Goal: Task Accomplishment & Management: Use online tool/utility

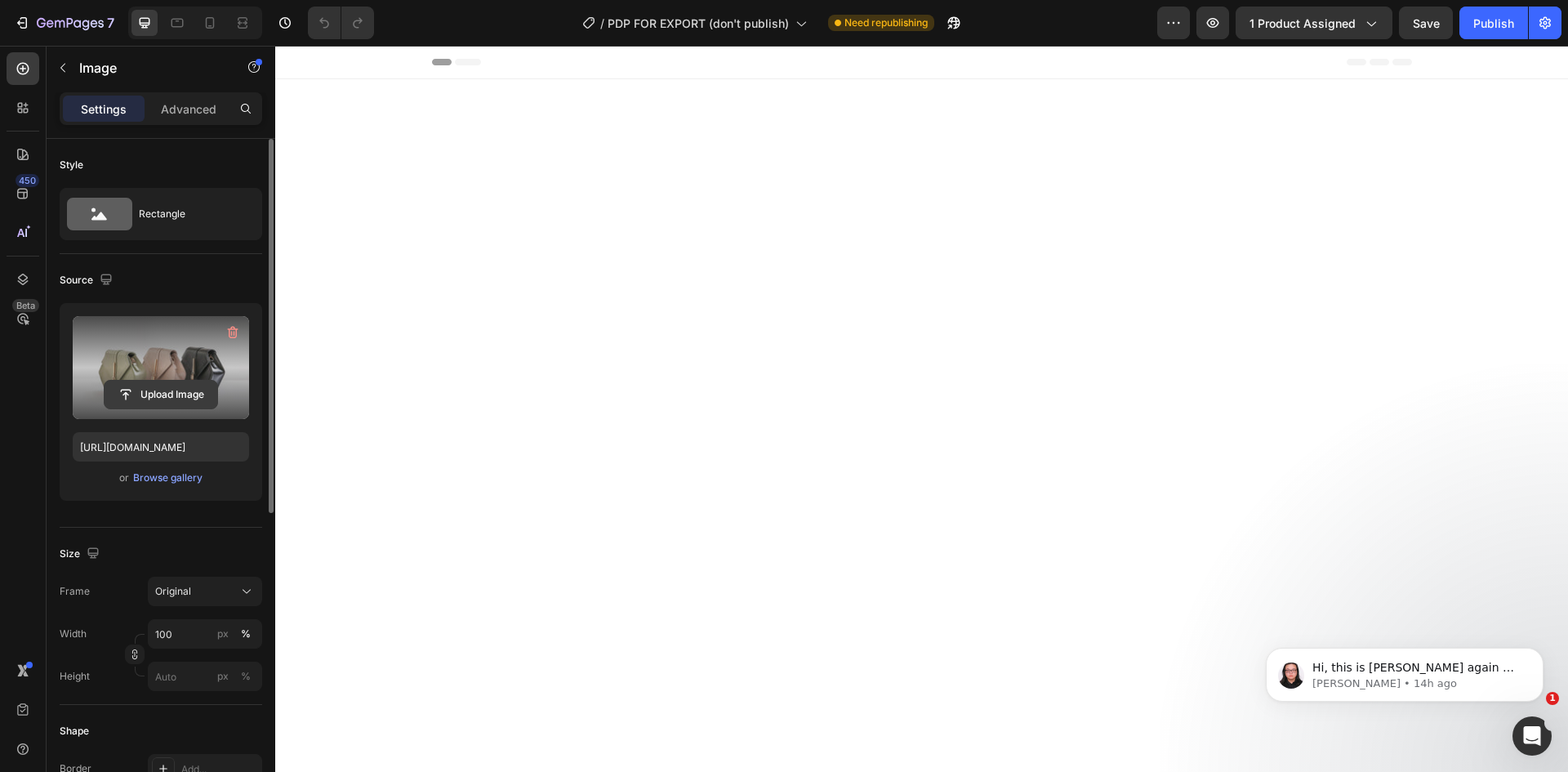
click at [171, 397] on input "file" at bounding box center [161, 395] width 113 height 28
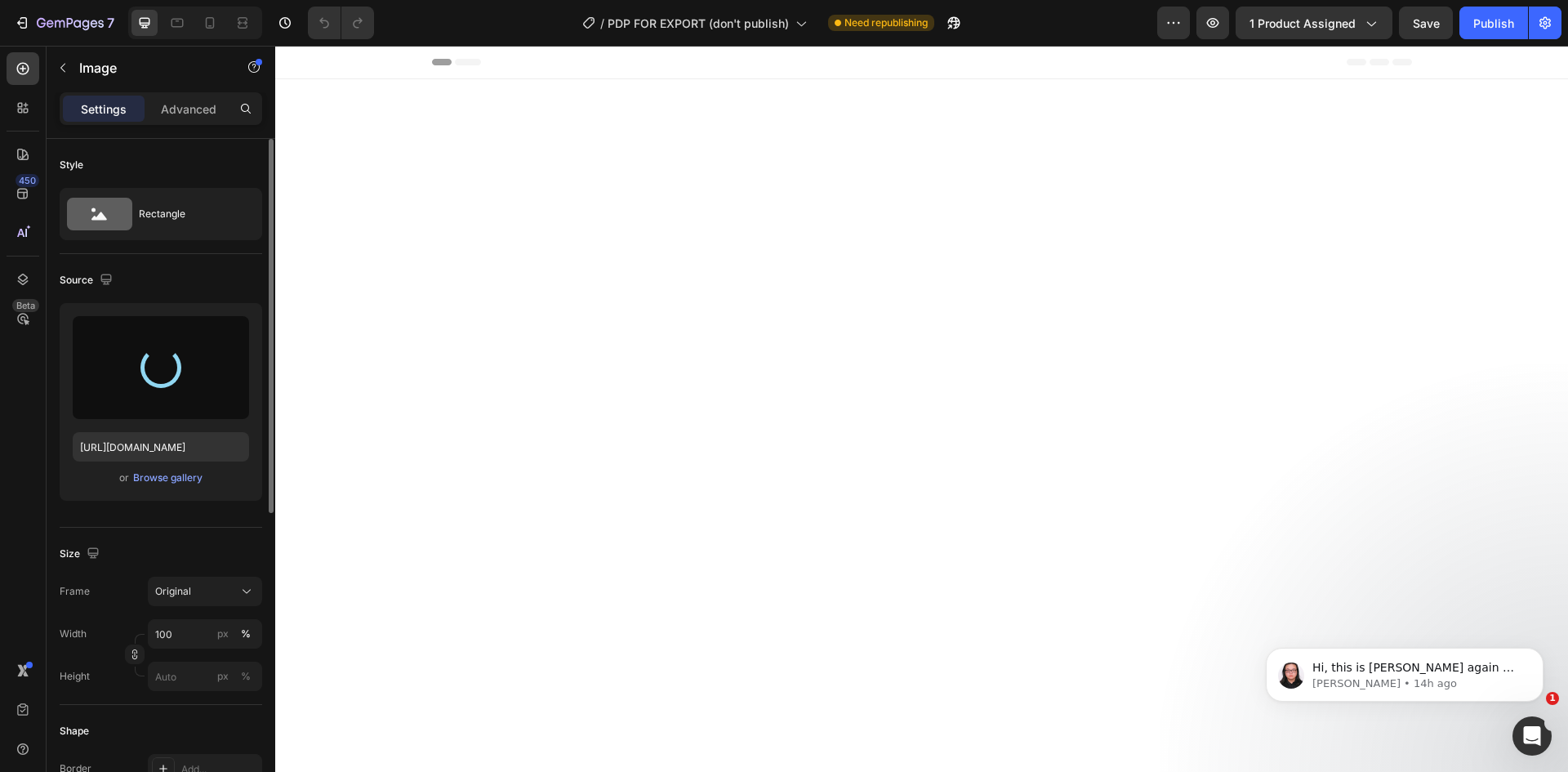
type input "[URL][DOMAIN_NAME]"
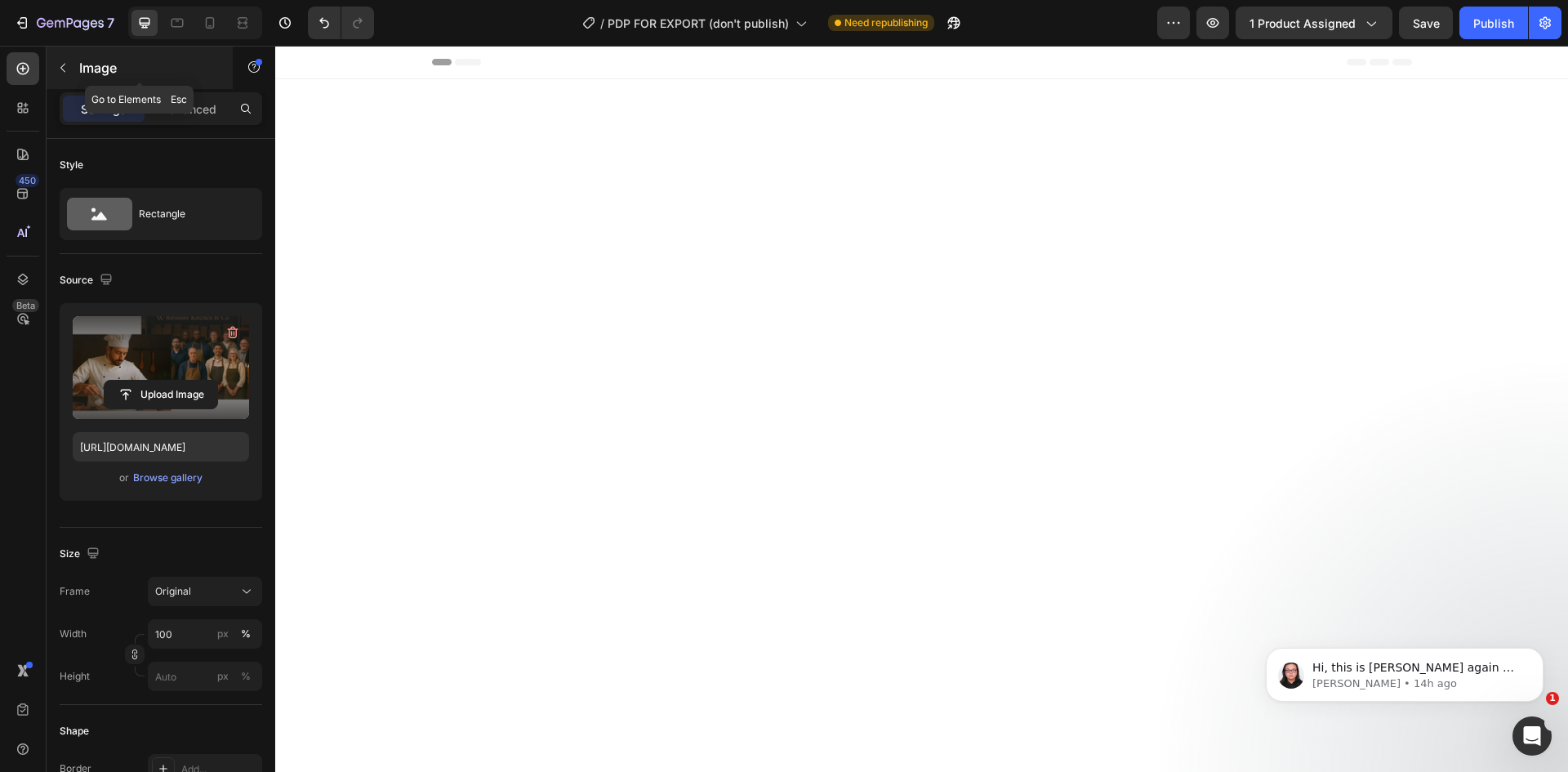
click at [82, 65] on p "Image" at bounding box center [149, 68] width 139 height 19
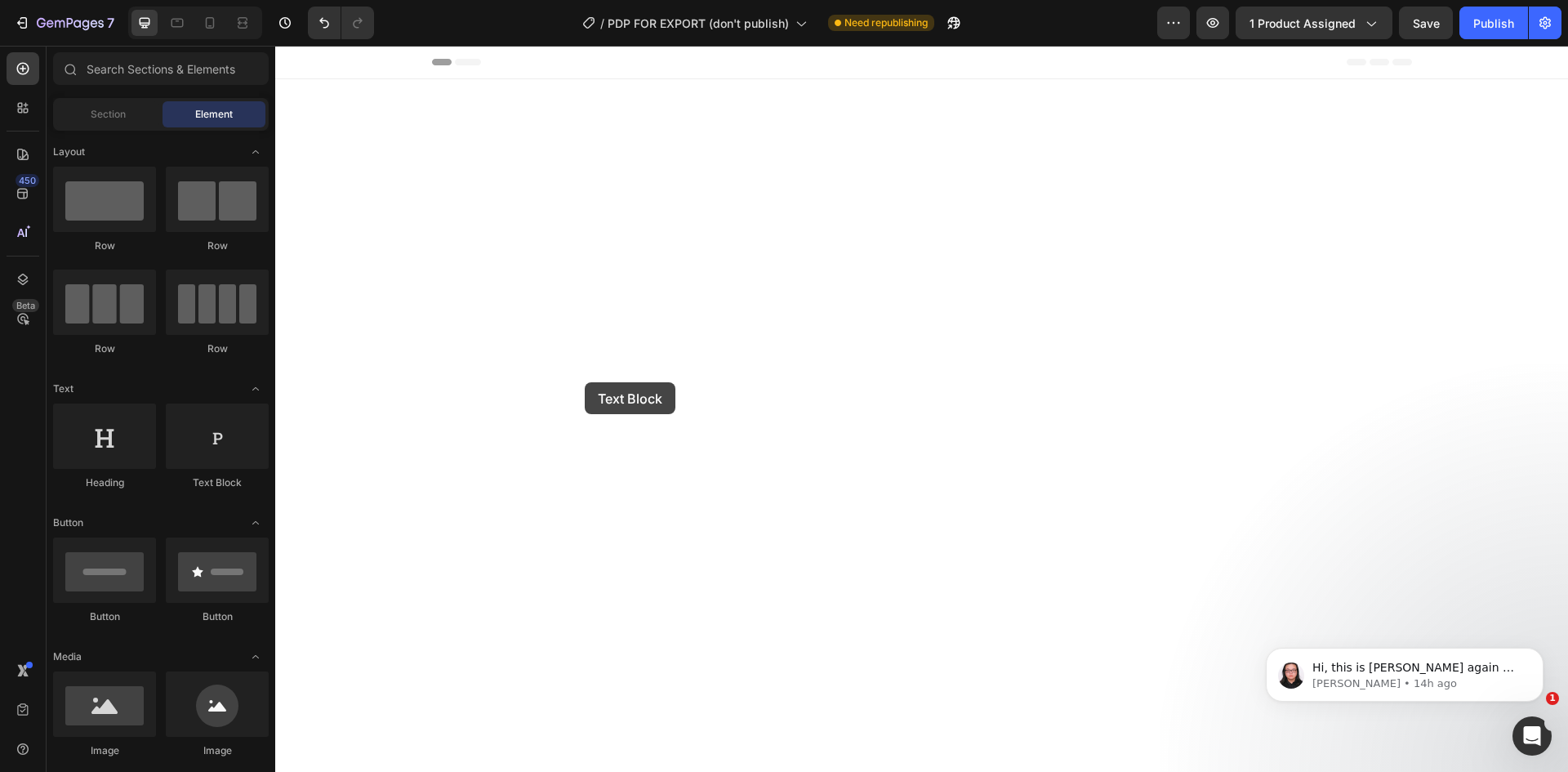
drag, startPoint x: 484, startPoint y: 495, endPoint x: 585, endPoint y: 382, distance: 151.6
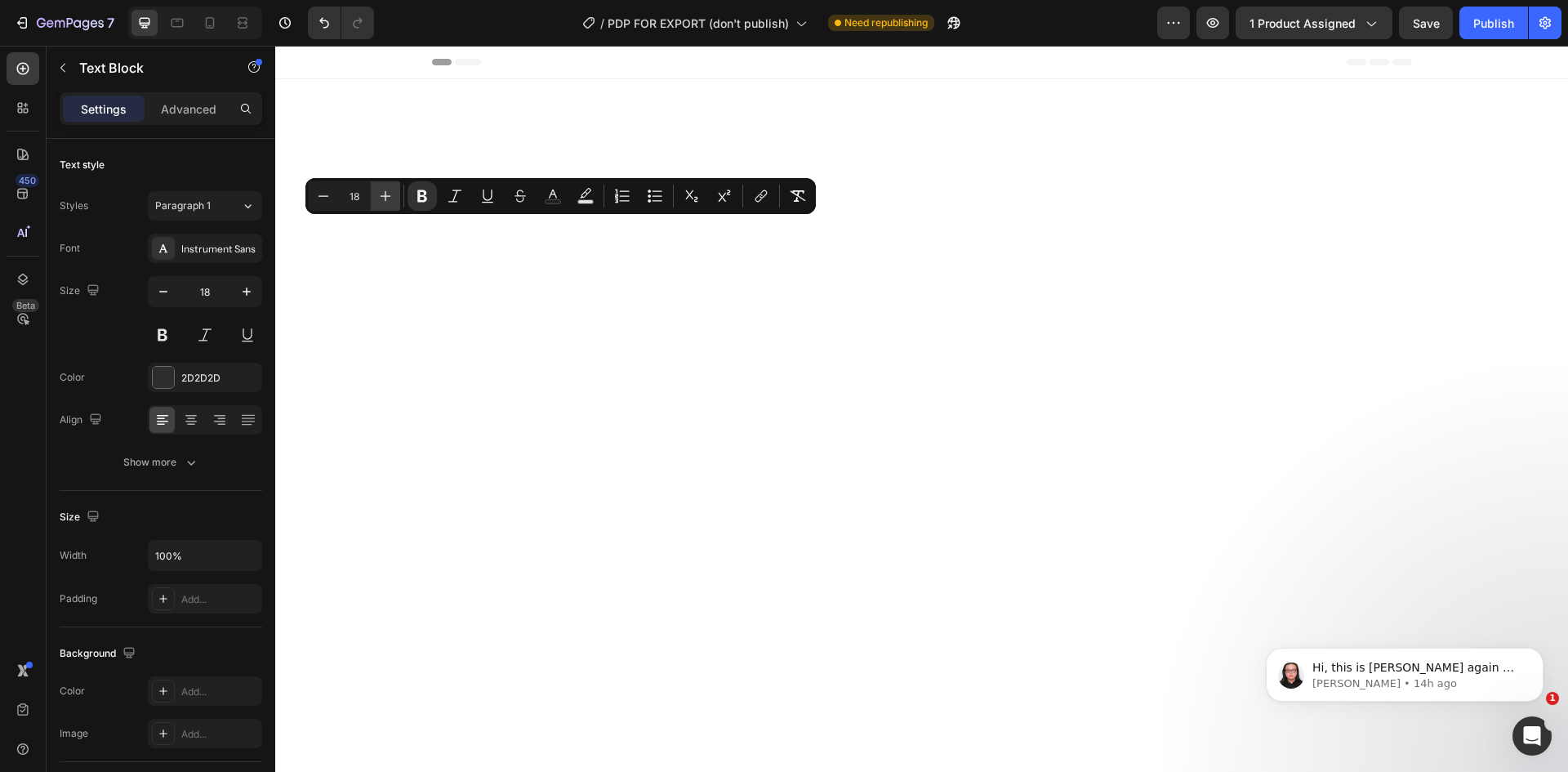
click at [383, 193] on icon "Editor contextual toolbar" at bounding box center [385, 196] width 17 height 17
click at [383, 193] on icon "Editor contextual toolbar" at bounding box center [385, 196] width 17 height 17
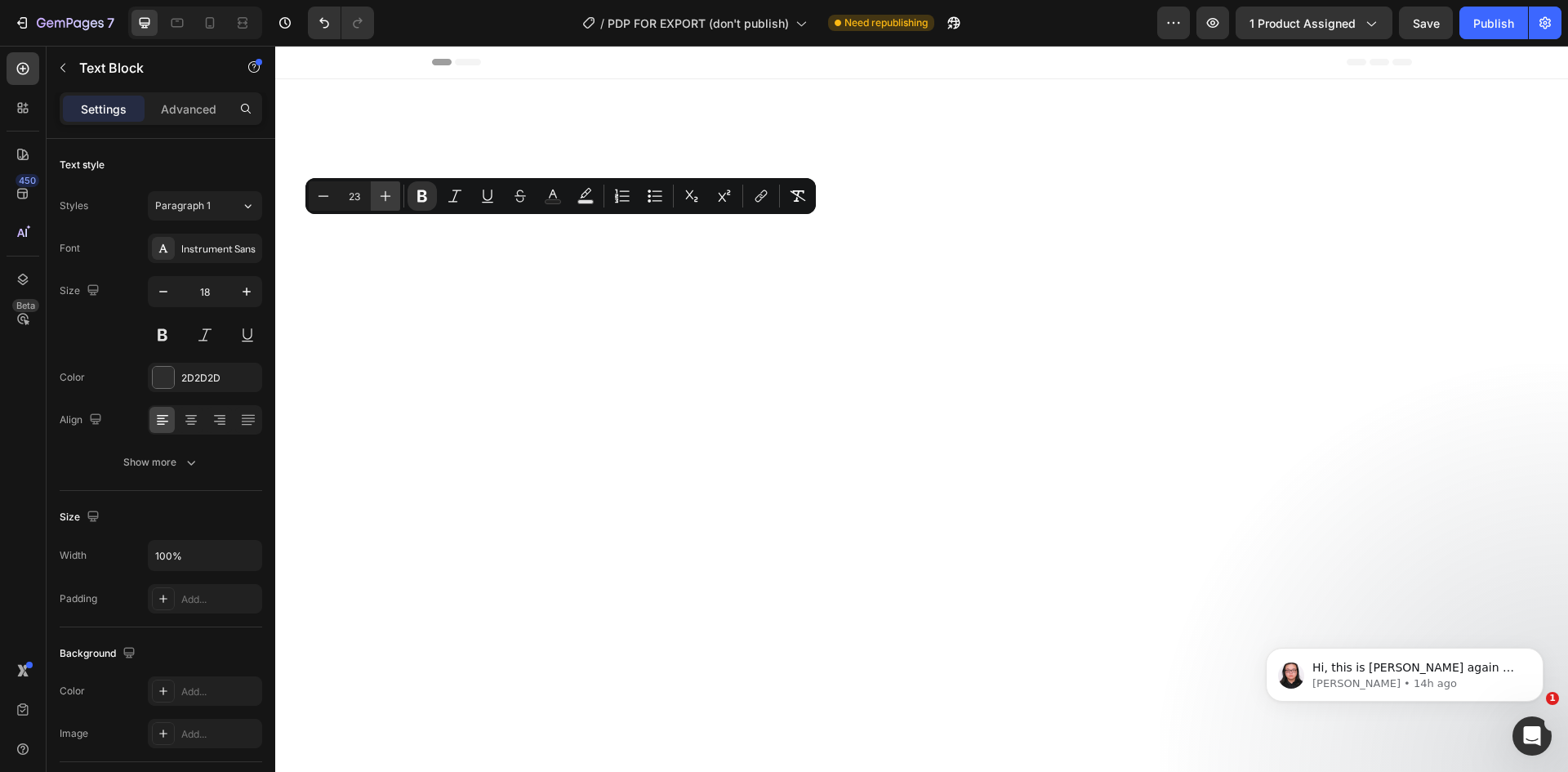
click at [383, 193] on icon "Editor contextual toolbar" at bounding box center [385, 196] width 17 height 17
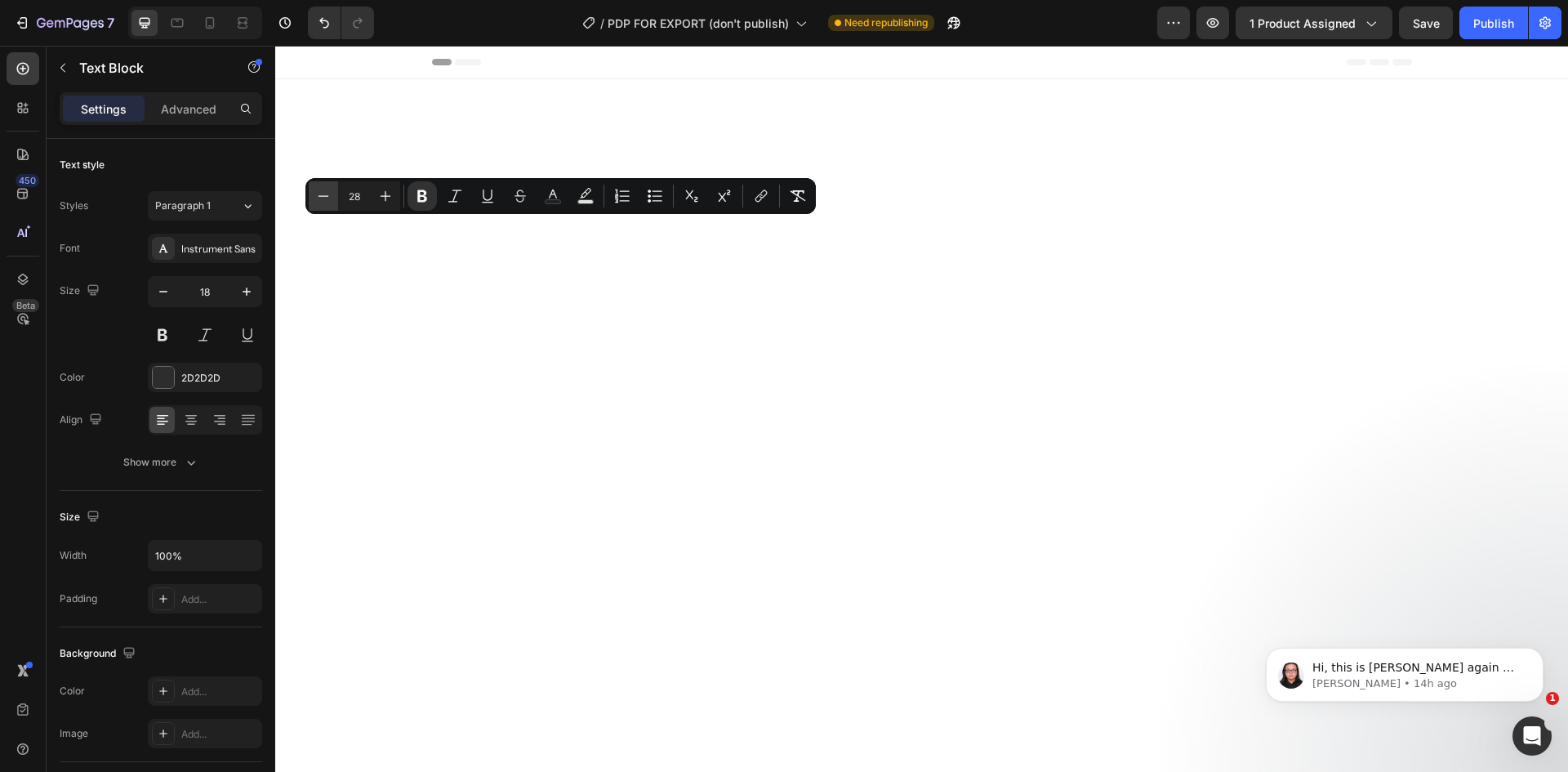
click at [323, 193] on icon "Editor contextual toolbar" at bounding box center [323, 196] width 17 height 17
type input "27"
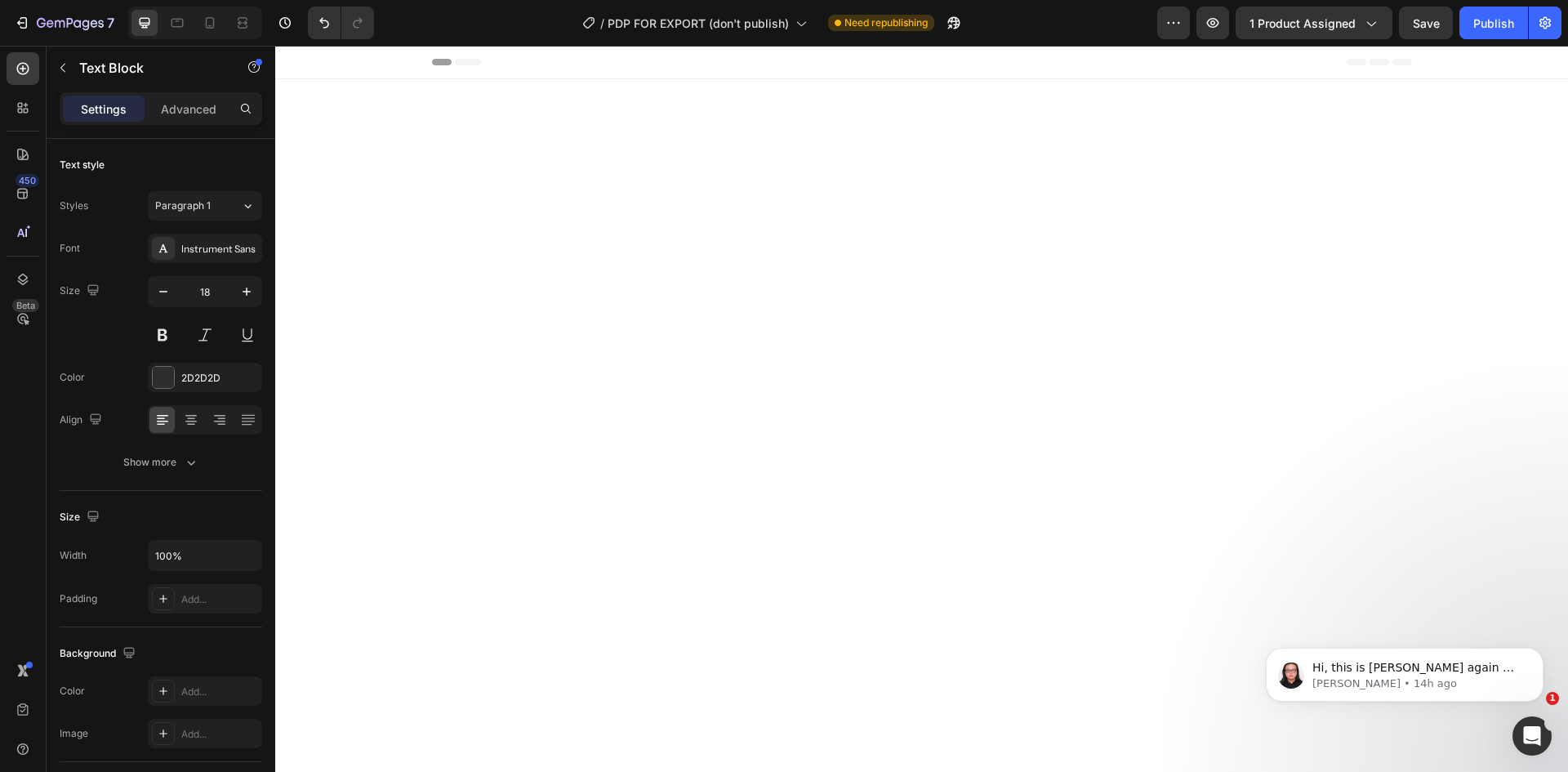
click at [193, 421] on icon at bounding box center [191, 421] width 11 height 2
click at [157, 417] on icon at bounding box center [163, 419] width 17 height 17
drag, startPoint x: 441, startPoint y: 197, endPoint x: 433, endPoint y: 235, distance: 38.8
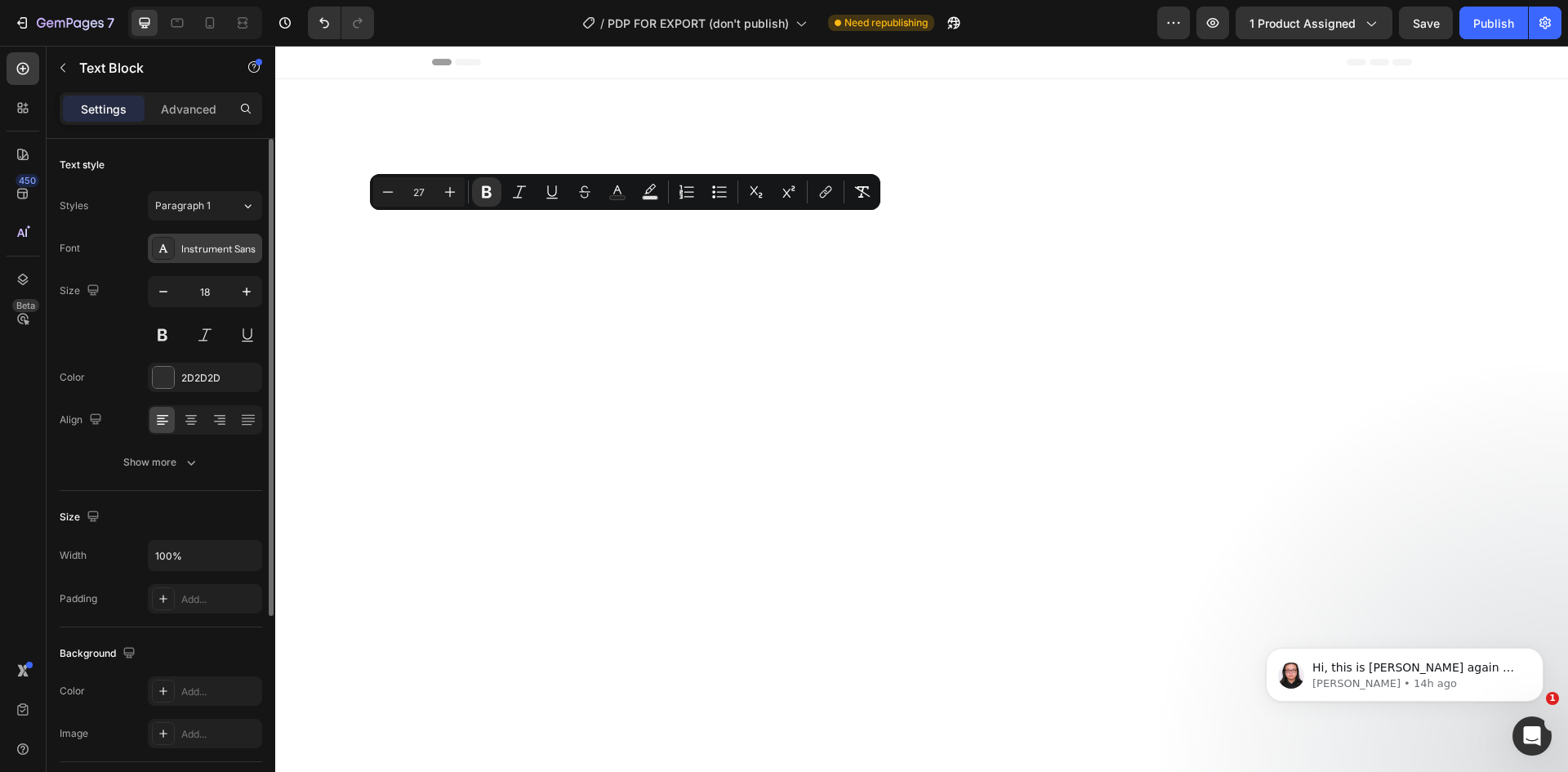
click at [222, 257] on div "Instrument Sans" at bounding box center [205, 248] width 114 height 29
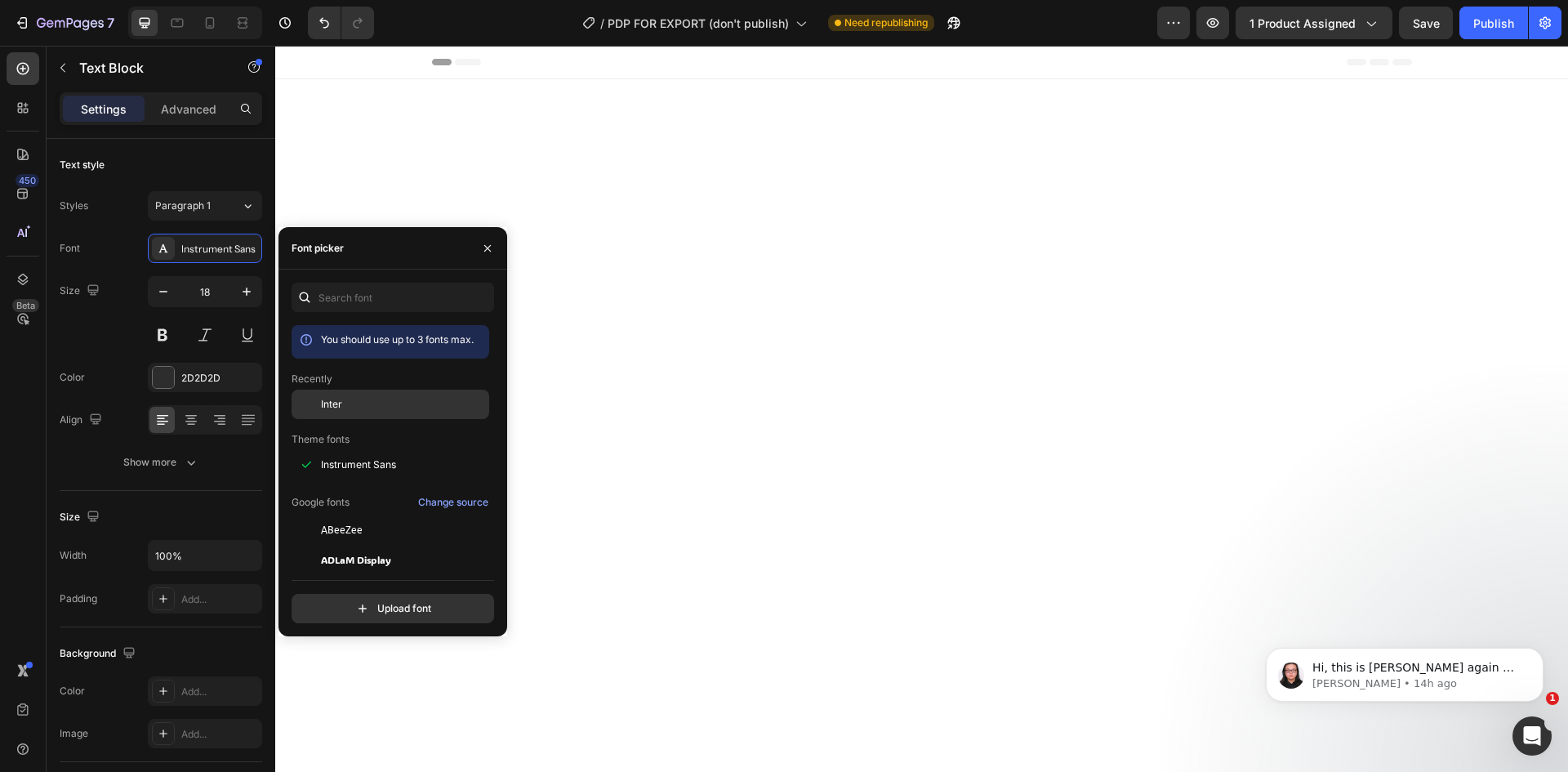
click at [330, 404] on span "Inter" at bounding box center [332, 404] width 21 height 15
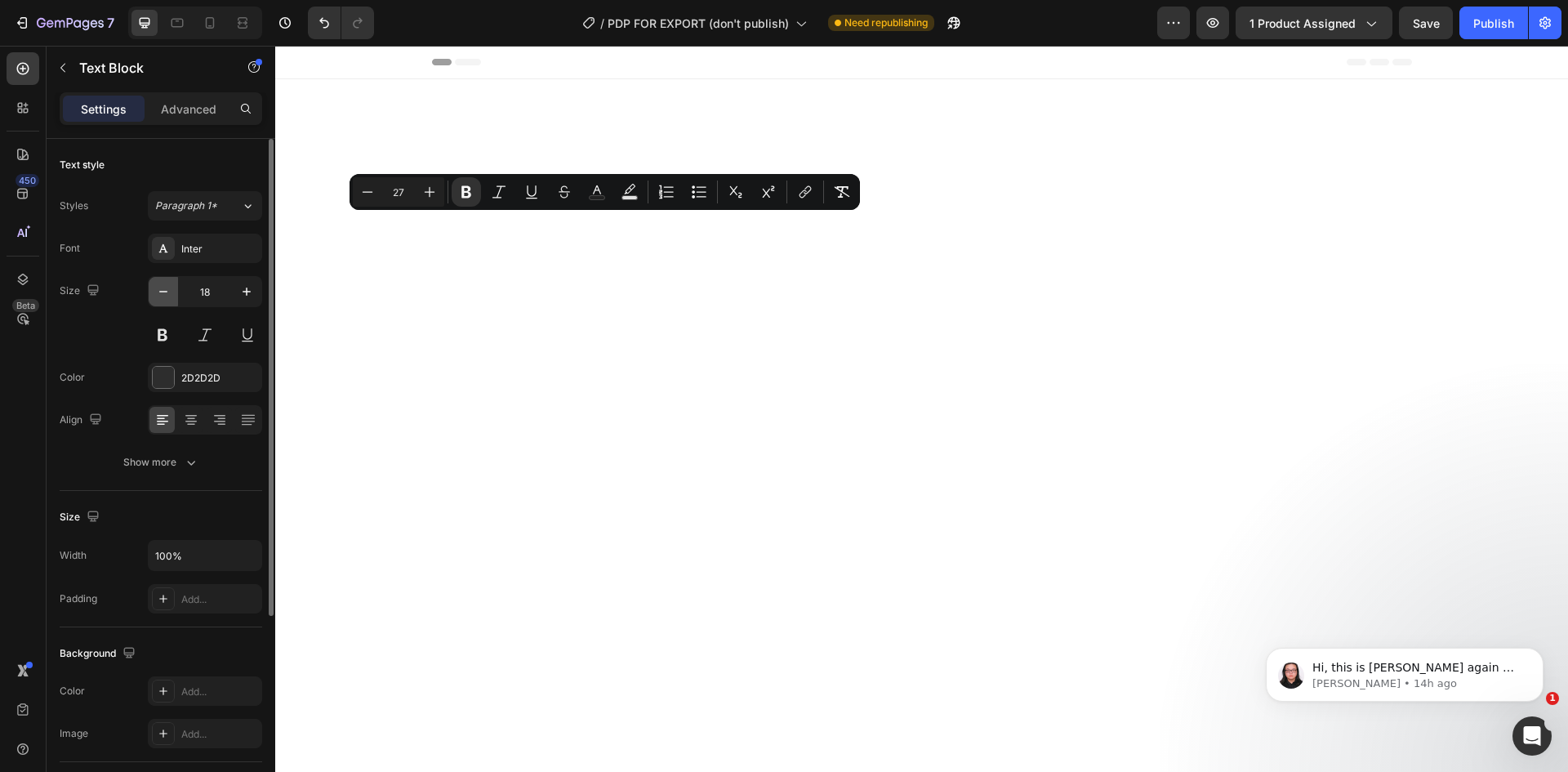
click at [160, 288] on icon "button" at bounding box center [163, 291] width 17 height 17
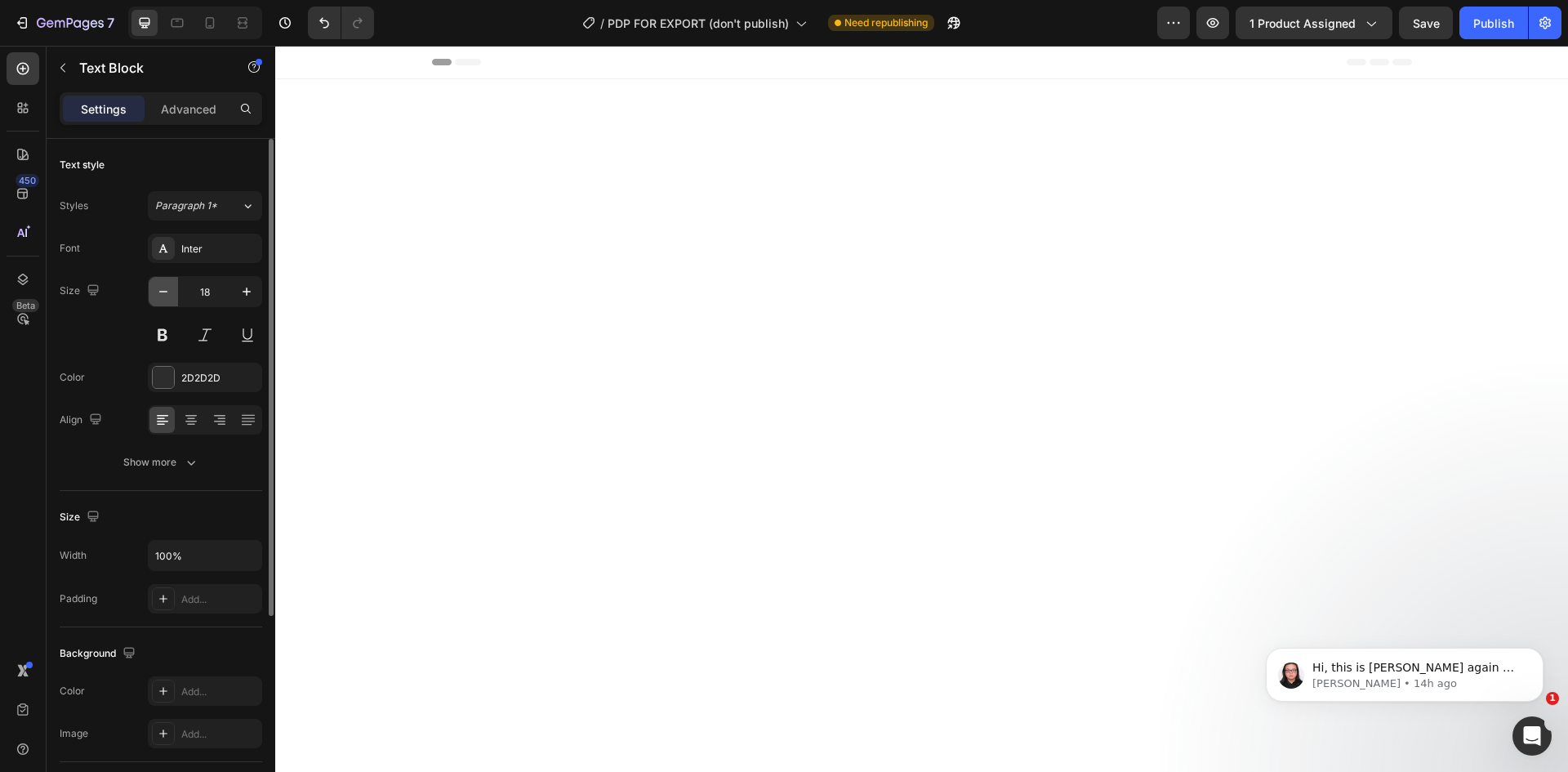
type input "17"
click at [235, 288] on button "button" at bounding box center [246, 291] width 29 height 29
type input "18"
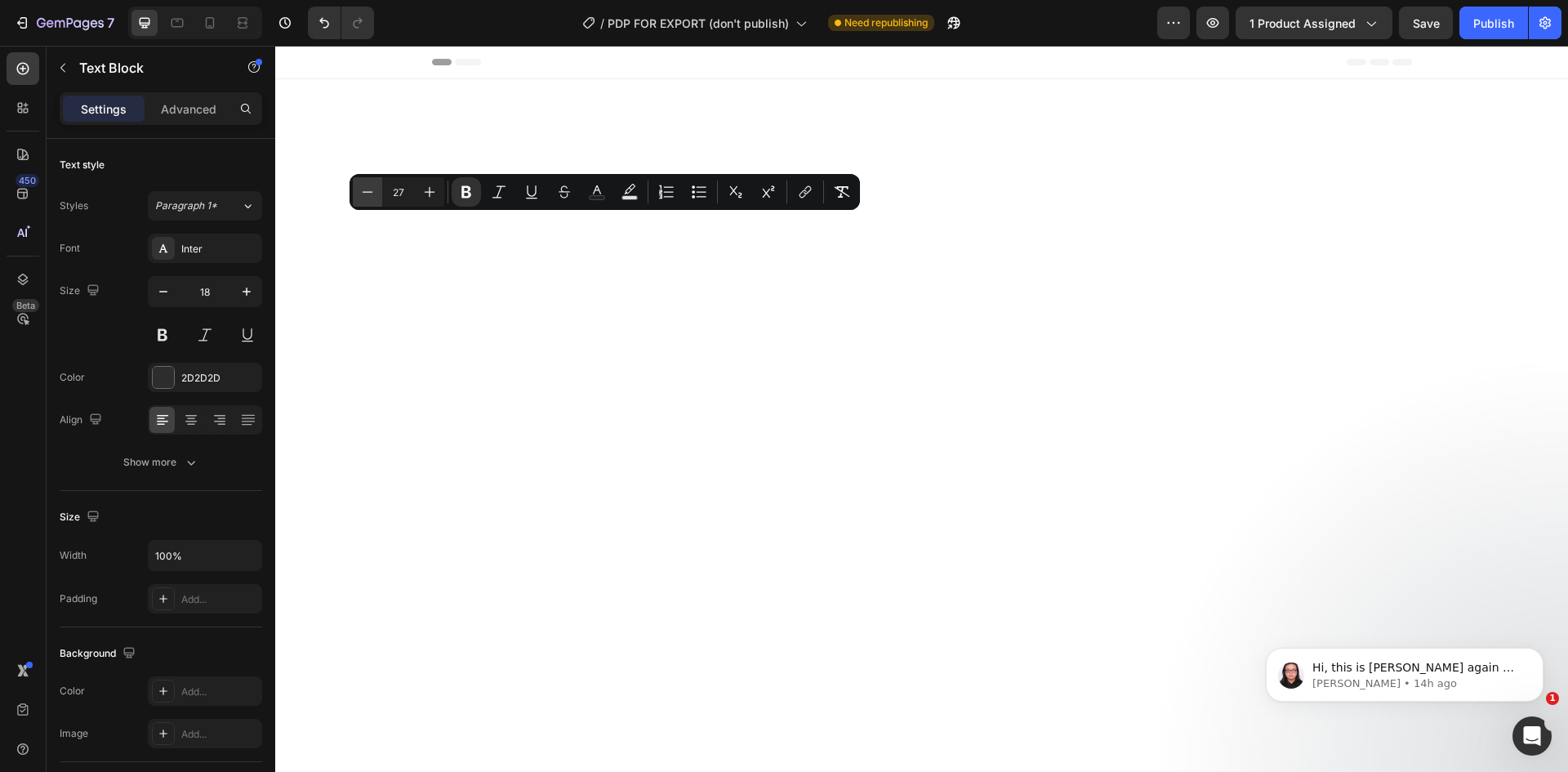
click at [367, 190] on icon "Editor contextual toolbar" at bounding box center [368, 192] width 17 height 17
type input "26"
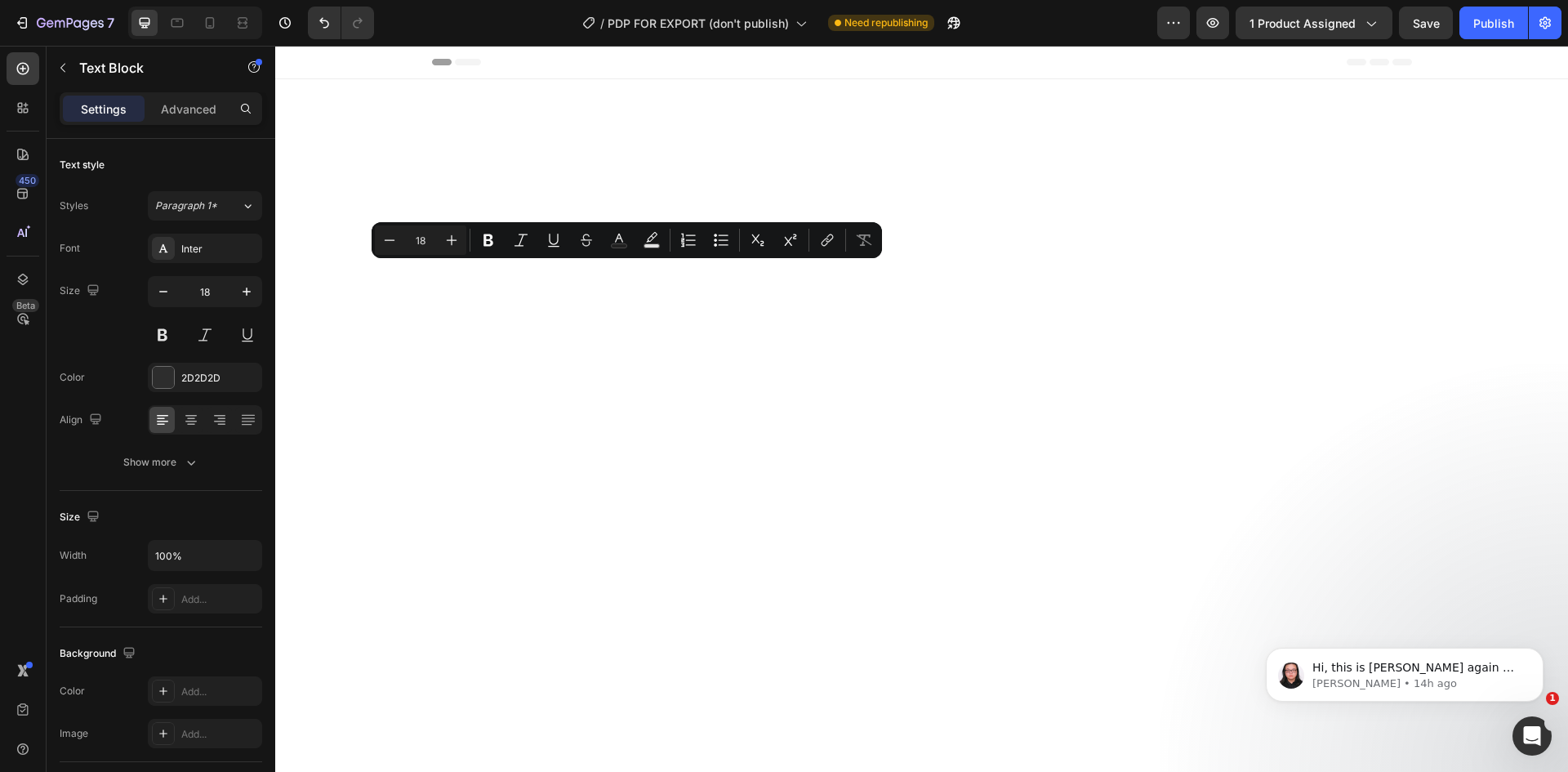
drag, startPoint x: 429, startPoint y: 274, endPoint x: 499, endPoint y: 479, distance: 216.6
click at [382, 232] on icon "Editor contextual toolbar" at bounding box center [390, 240] width 17 height 17
type input "17"
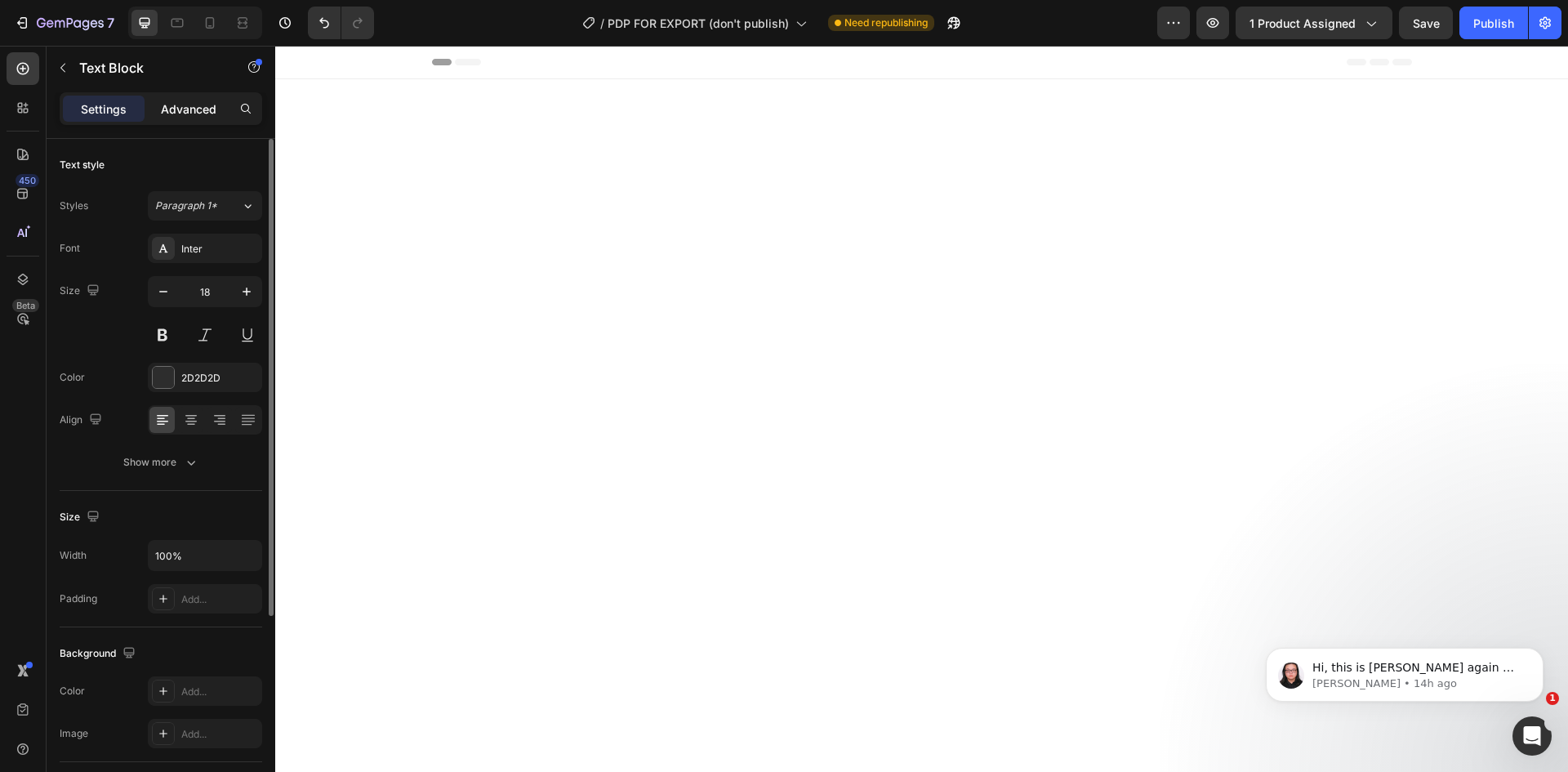
click at [195, 109] on p "Advanced" at bounding box center [188, 109] width 55 height 18
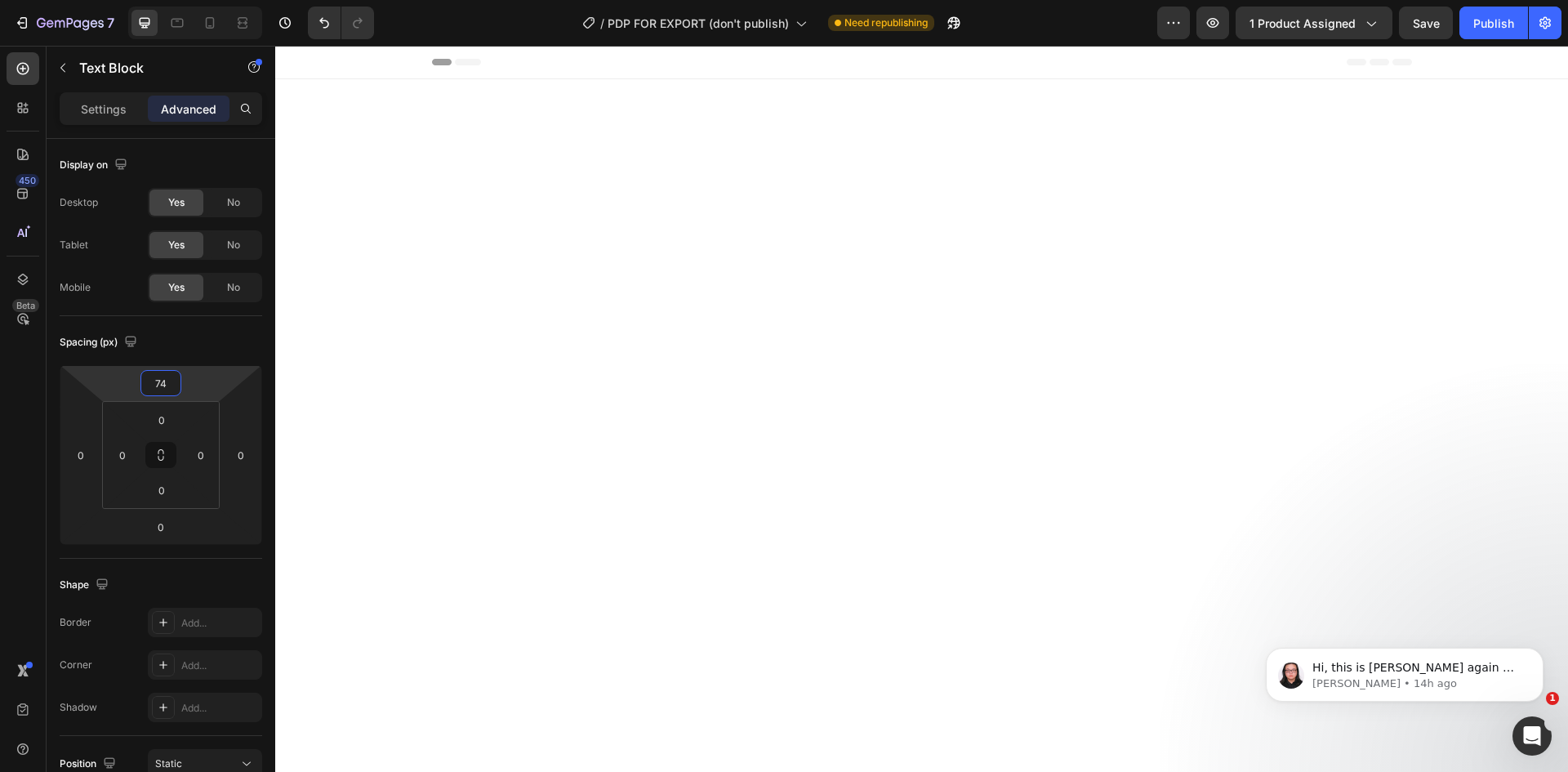
type input "76"
drag, startPoint x: 189, startPoint y: 390, endPoint x: 197, endPoint y: 359, distance: 32.0
click at [197, 0] on html "7 Version history / PDP FOR EXPORT (don't publish) Need republishing Preview 1 …" at bounding box center [784, 0] width 1568 height 0
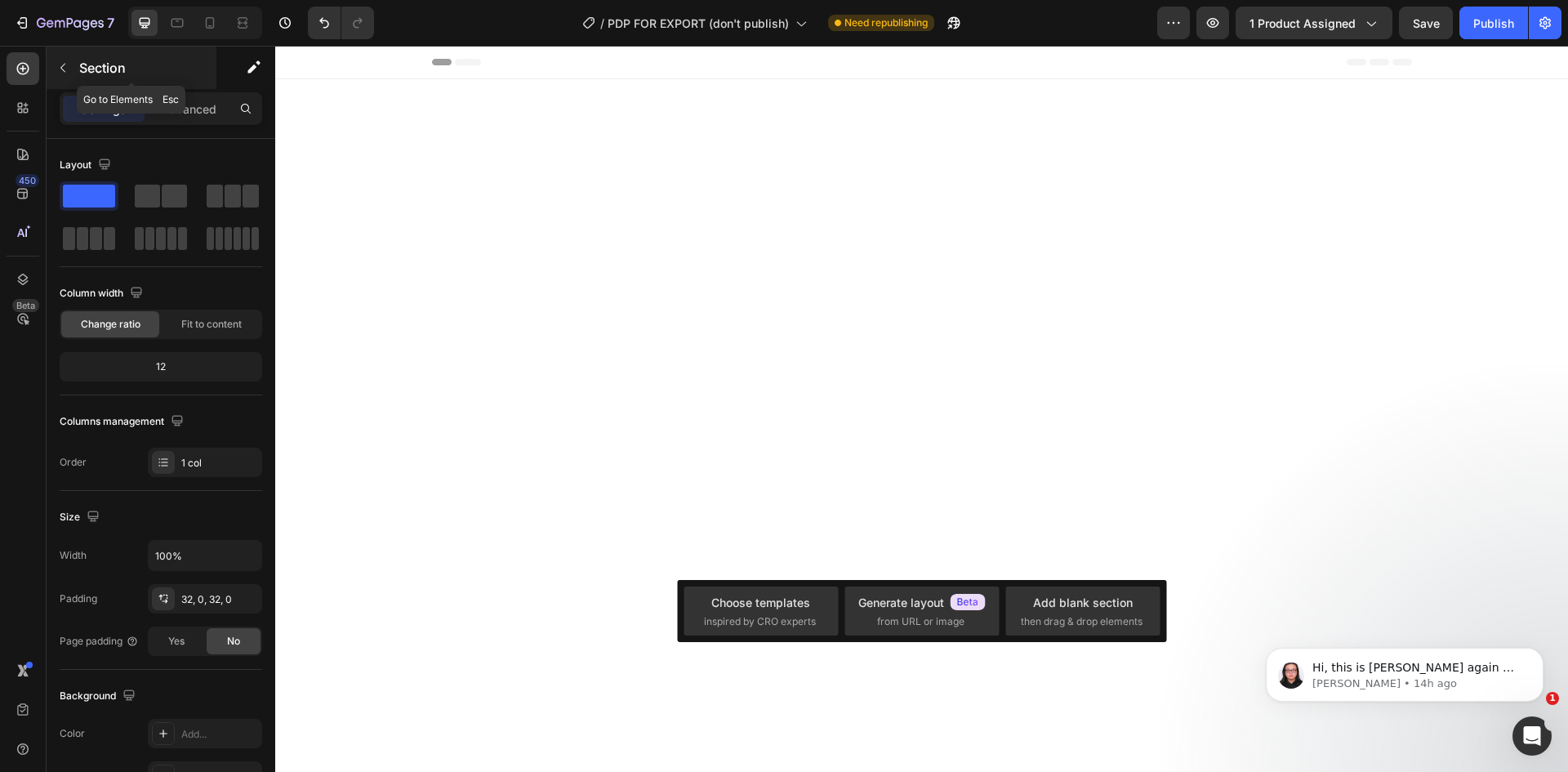
click at [106, 72] on p "Section" at bounding box center [146, 68] width 134 height 19
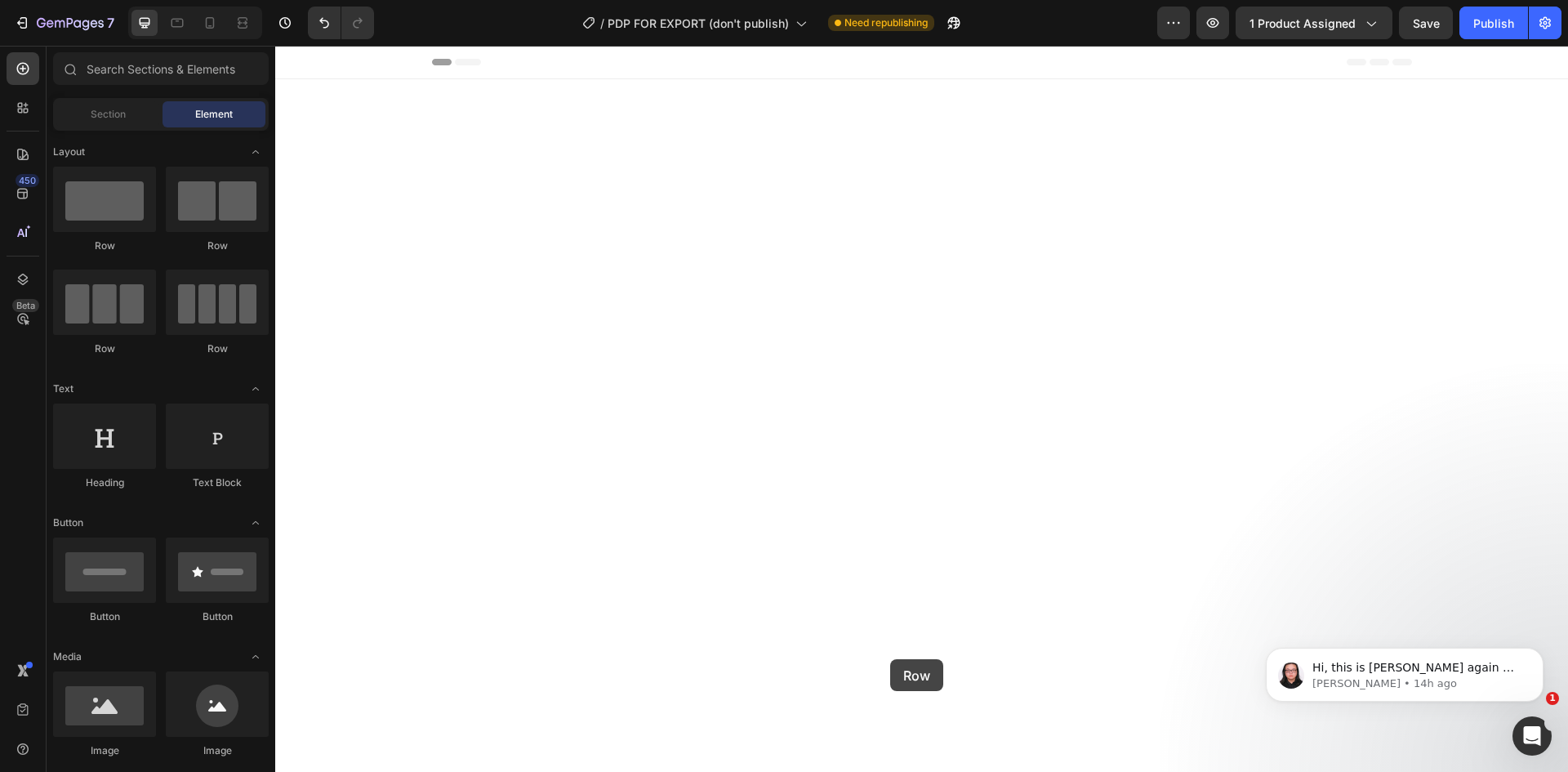
drag, startPoint x: 378, startPoint y: 277, endPoint x: 890, endPoint y: 659, distance: 638.8
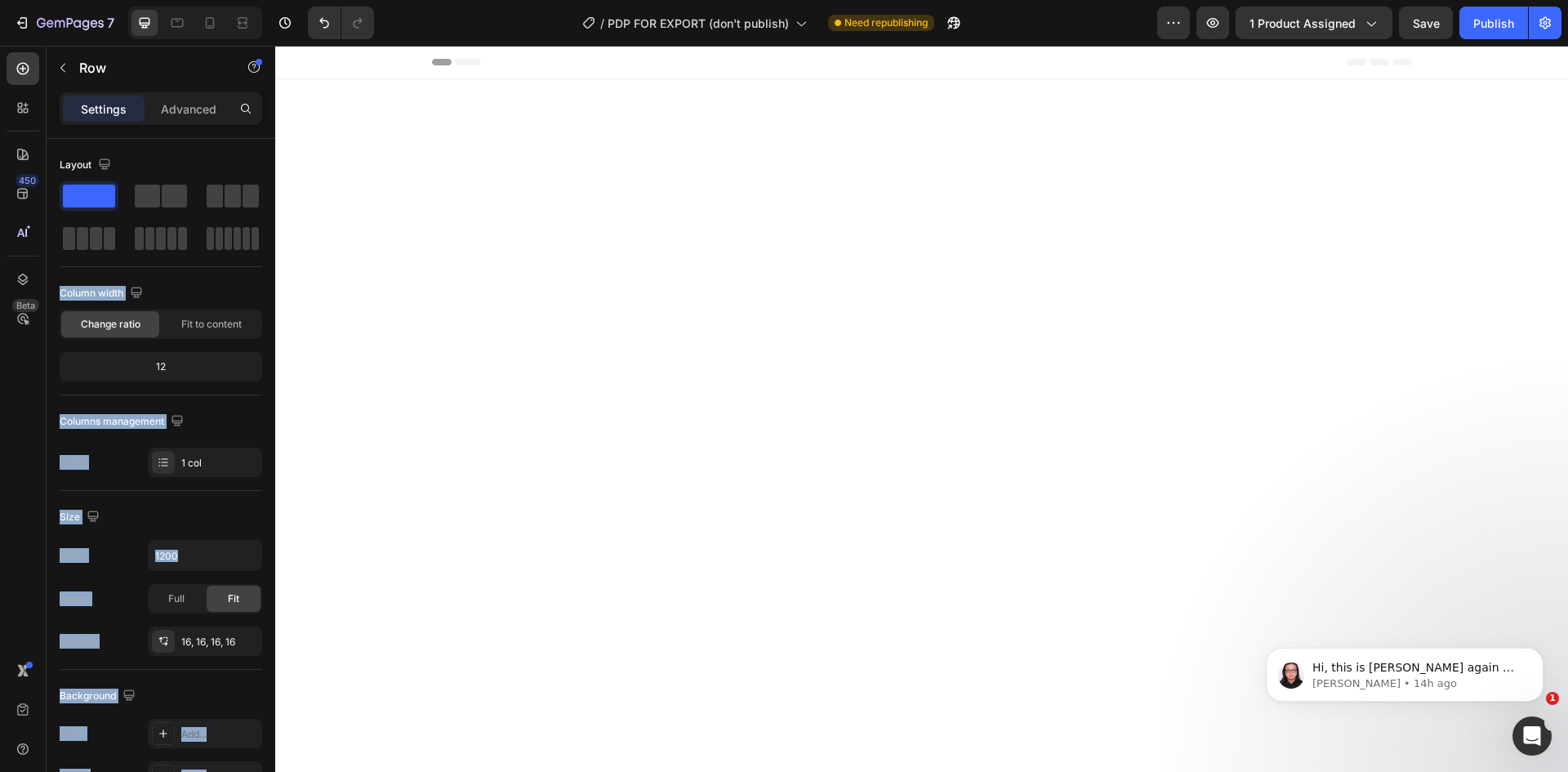
drag, startPoint x: 424, startPoint y: 249, endPoint x: 601, endPoint y: 506, distance: 312.1
click at [178, 193] on span at bounding box center [174, 196] width 26 height 23
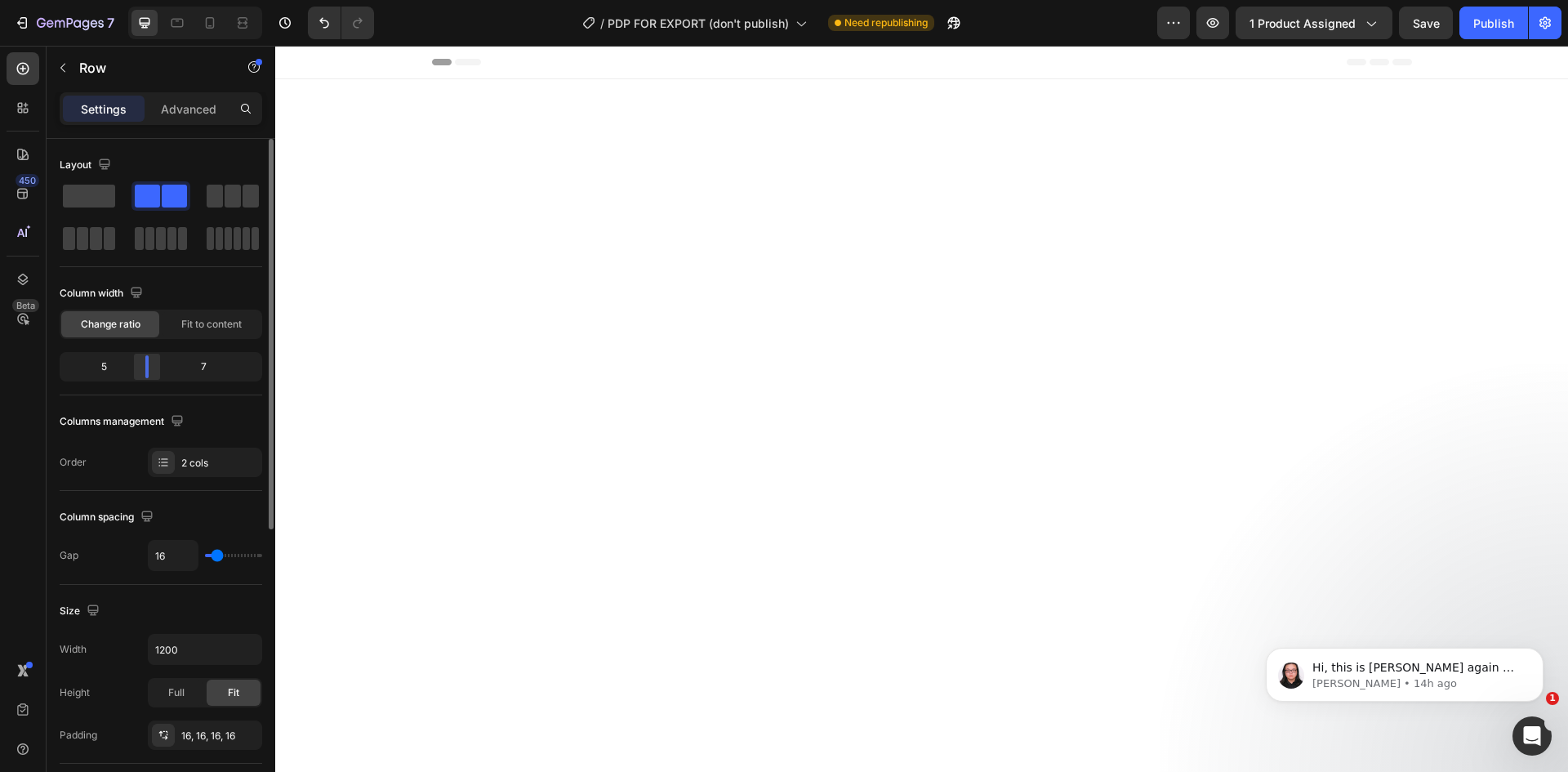
drag, startPoint x: 157, startPoint y: 368, endPoint x: 137, endPoint y: 368, distance: 20.0
click at [137, 368] on div at bounding box center [146, 367] width 29 height 23
click at [164, 100] on p "Advanced" at bounding box center [188, 109] width 55 height 18
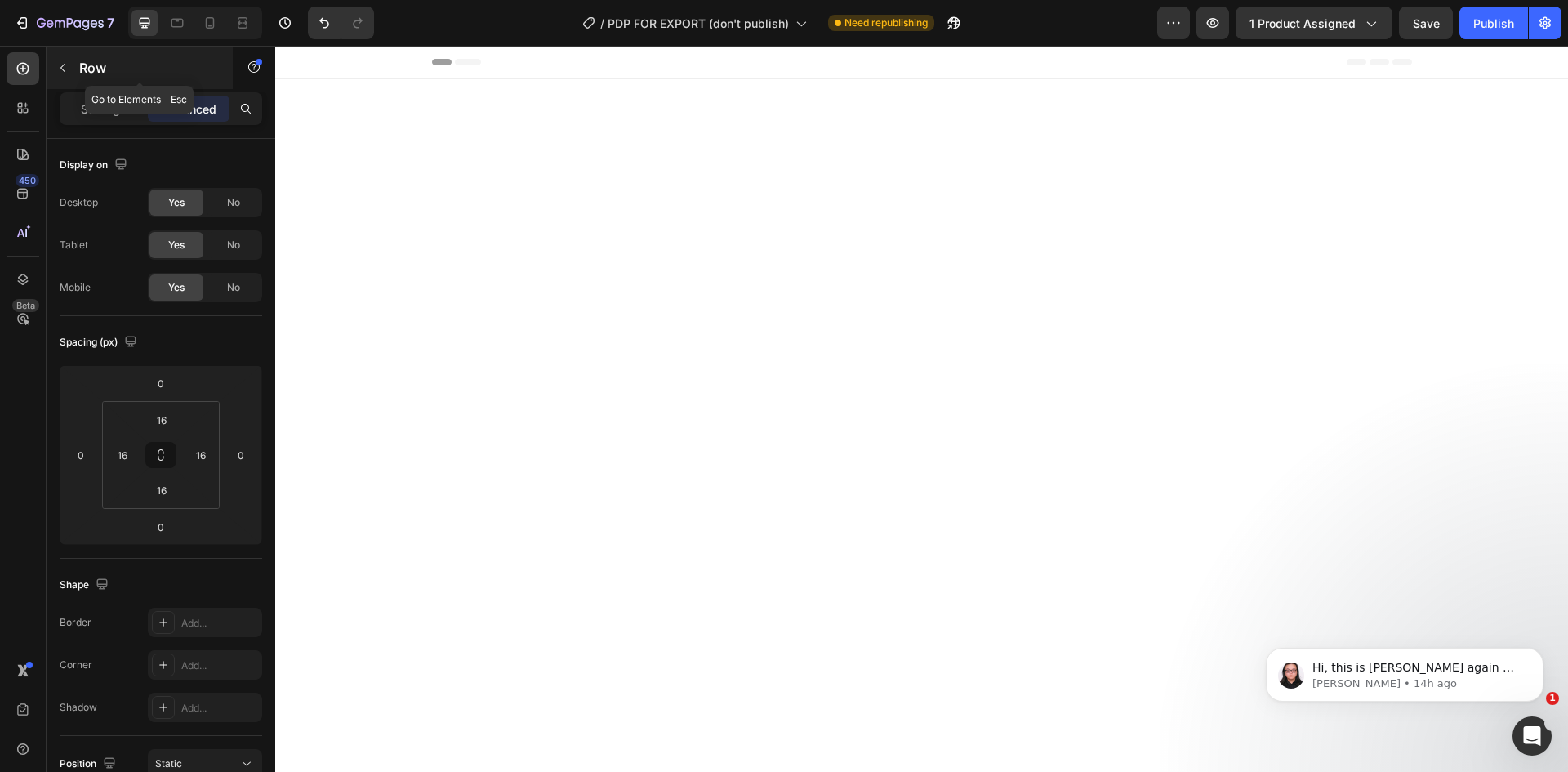
click at [63, 62] on icon "button" at bounding box center [62, 68] width 13 height 13
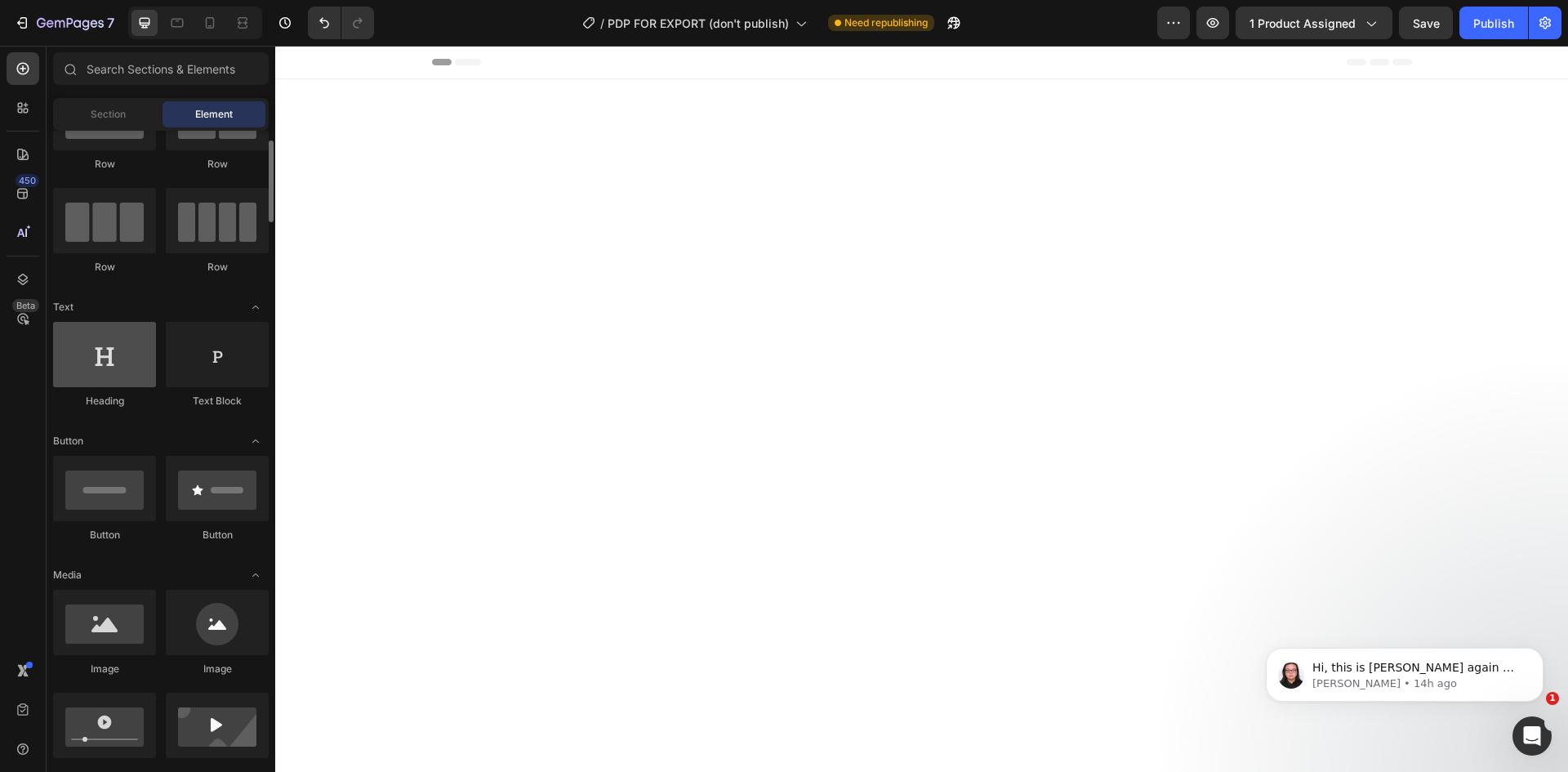
scroll to position [164, 0]
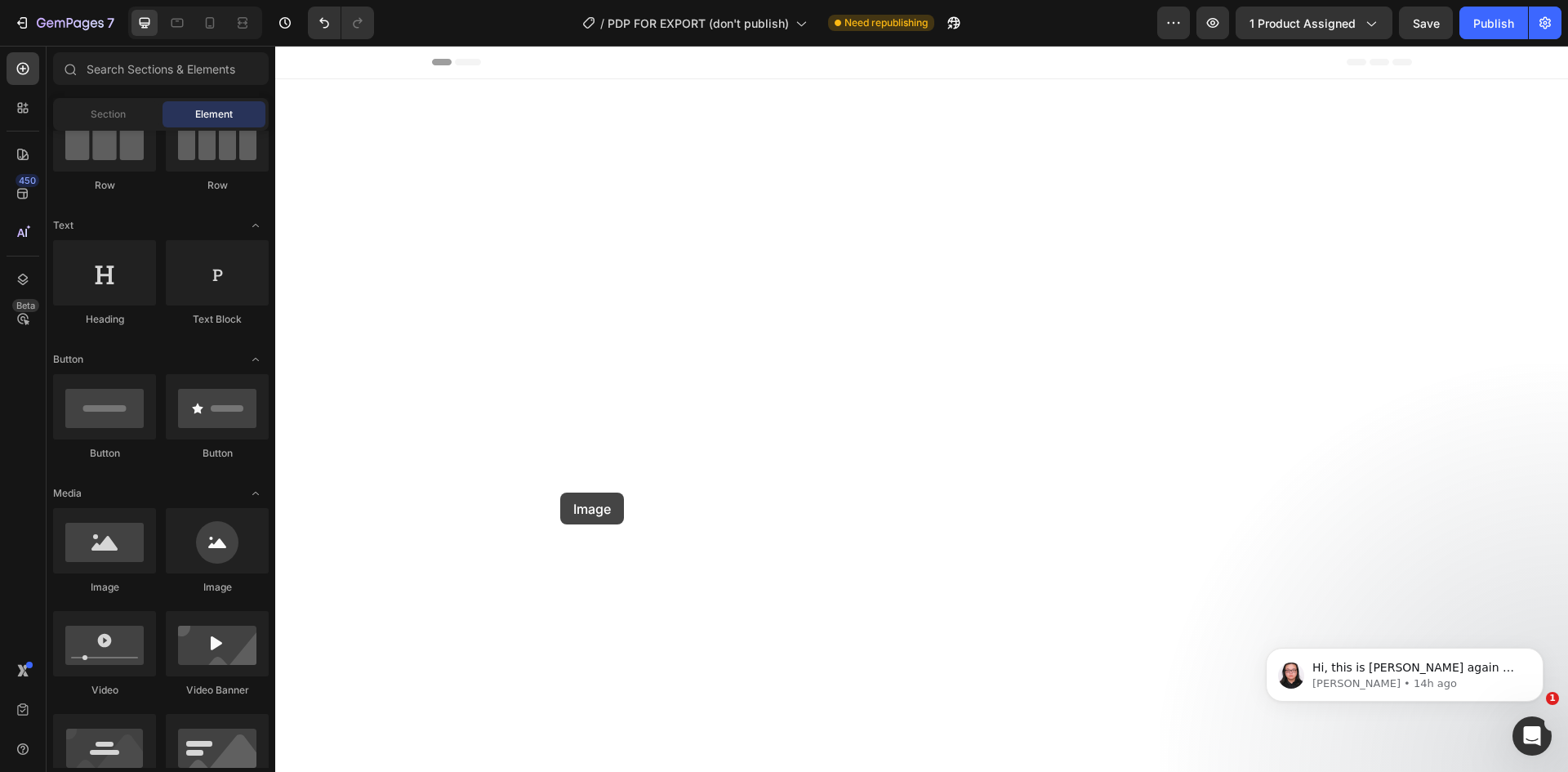
drag, startPoint x: 383, startPoint y: 583, endPoint x: 562, endPoint y: 496, distance: 199.0
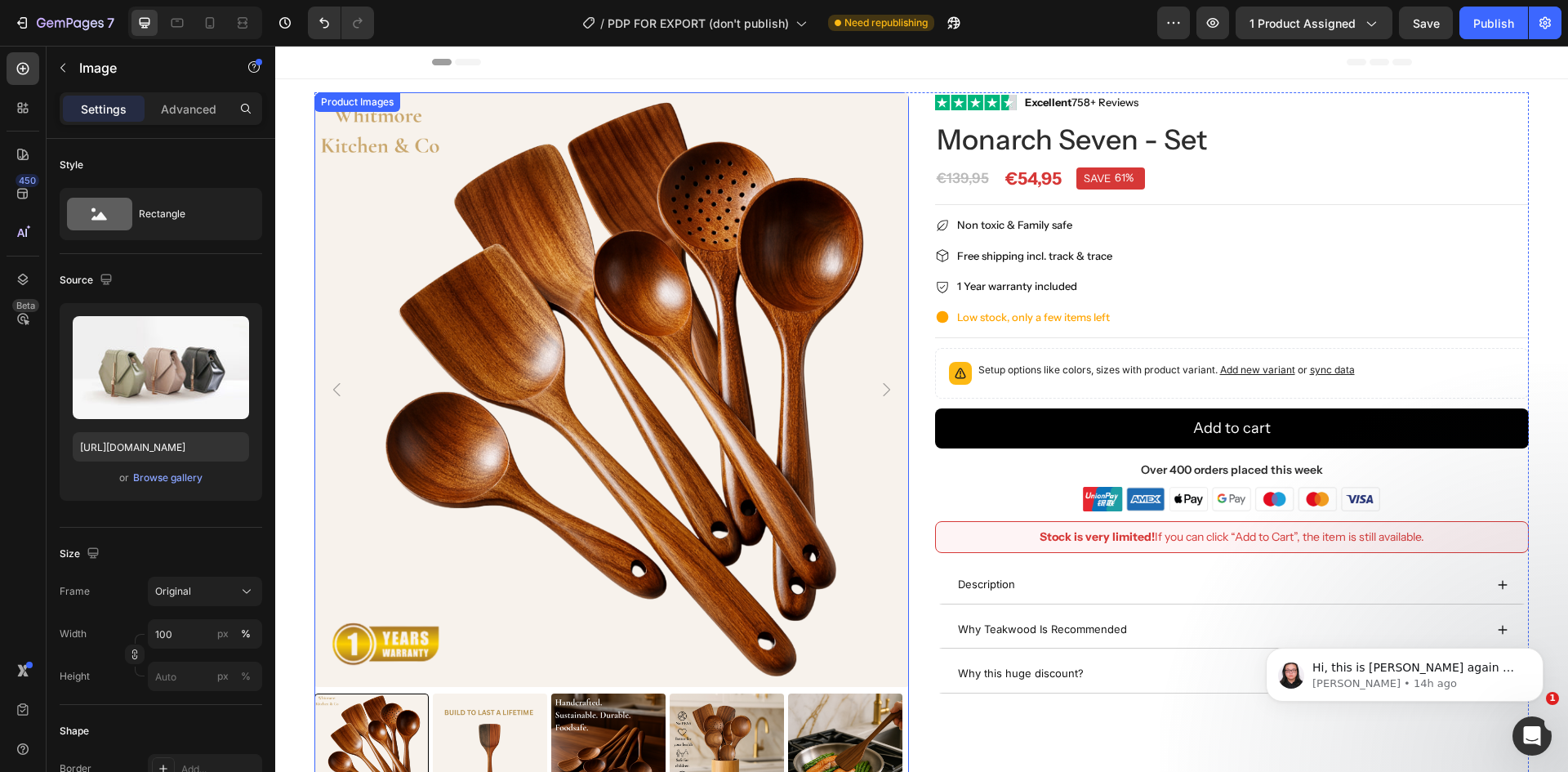
click at [840, 693] on img at bounding box center [845, 750] width 114 height 114
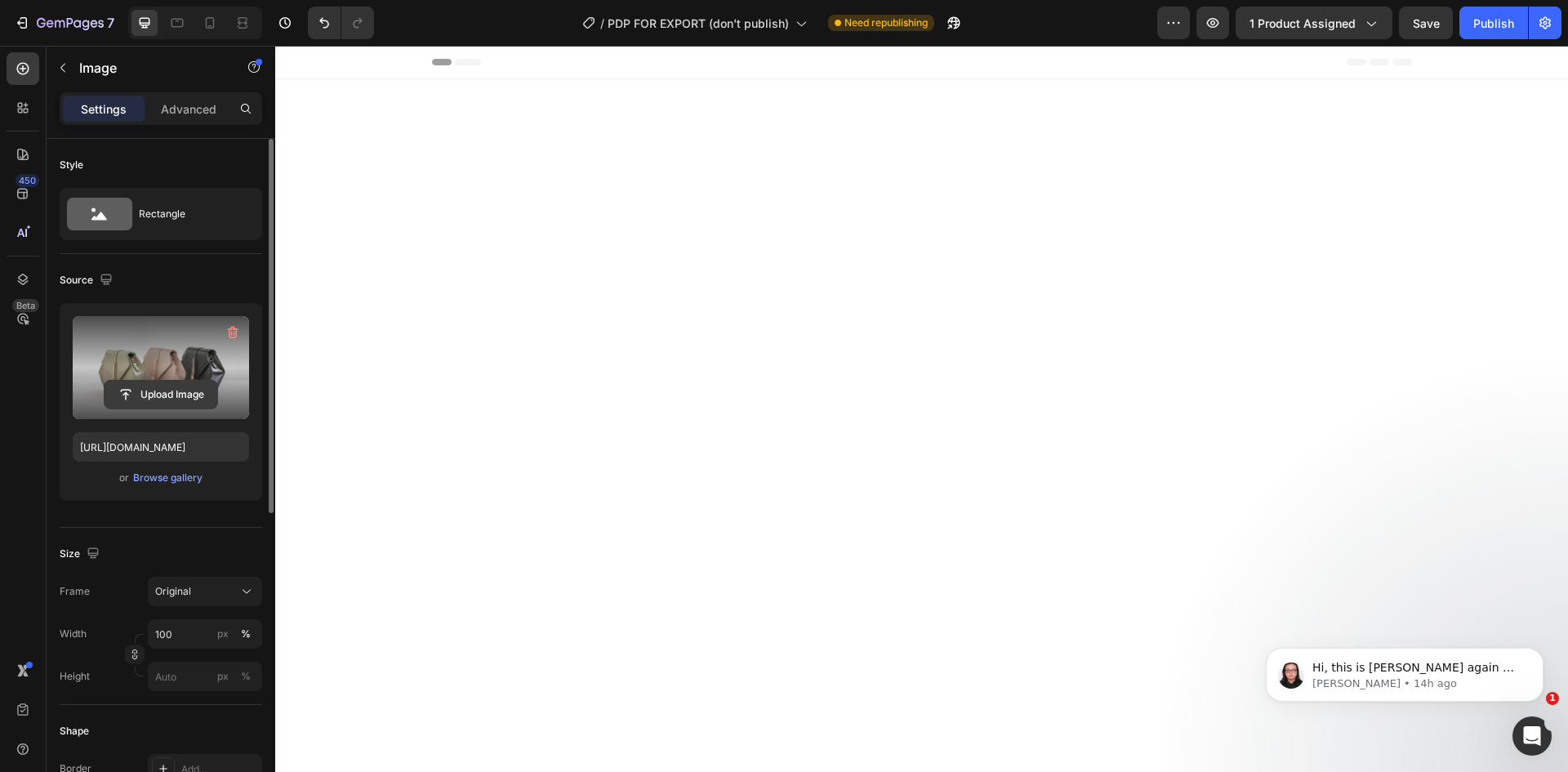
click at [151, 385] on input "file" at bounding box center [161, 395] width 113 height 28
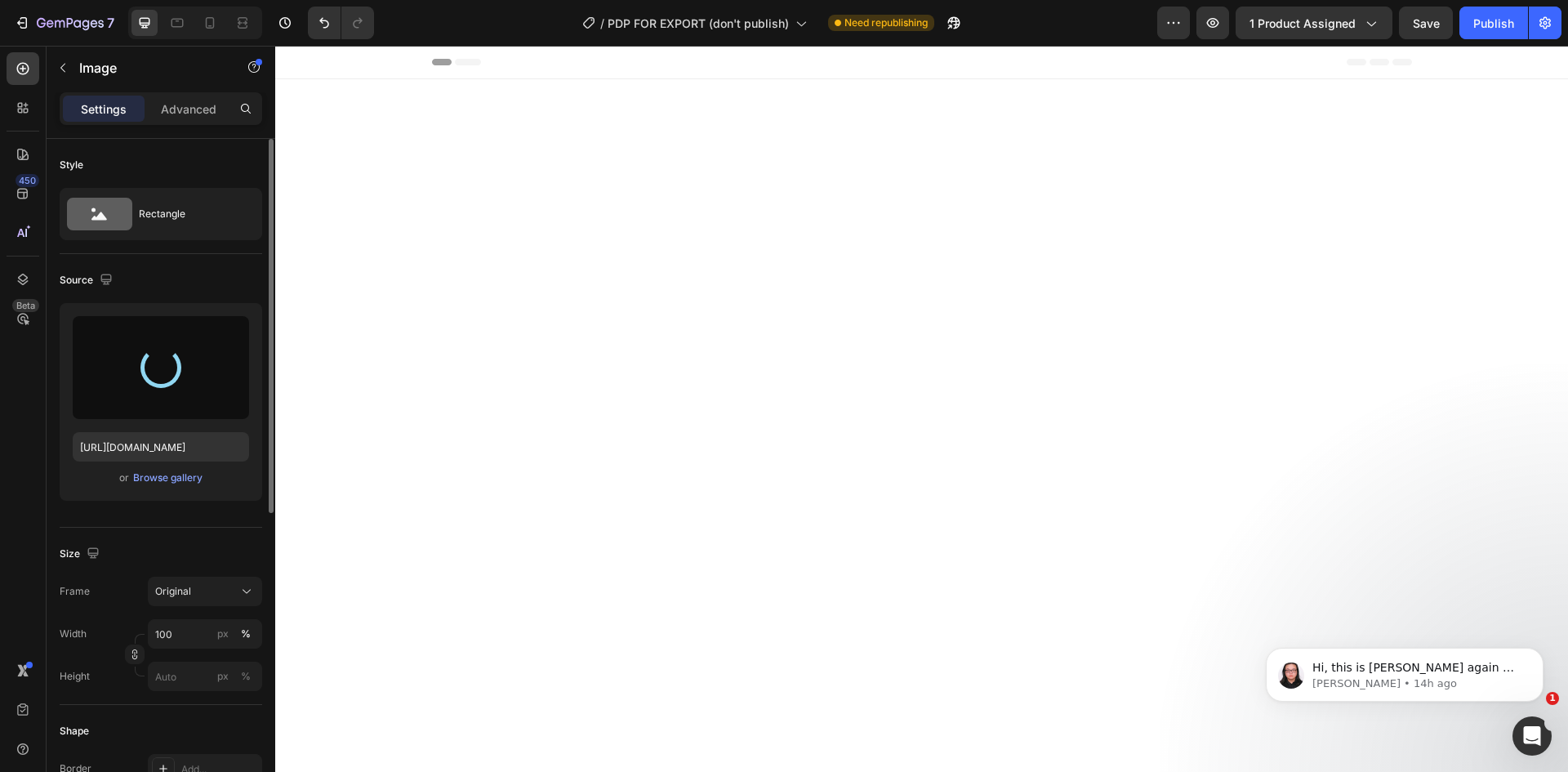
type input "[URL][DOMAIN_NAME]"
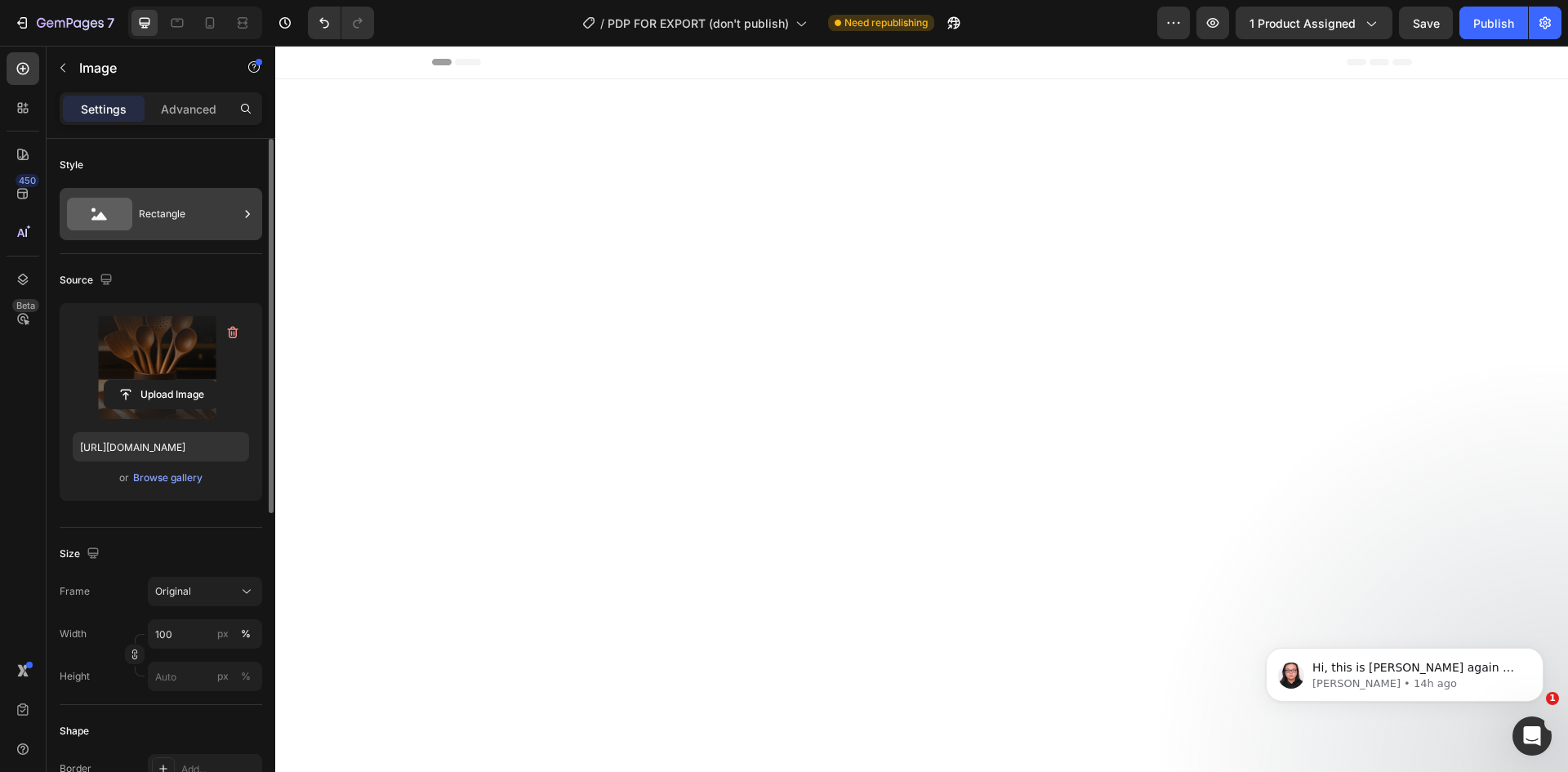
click at [166, 208] on div "Rectangle" at bounding box center [188, 214] width 99 height 38
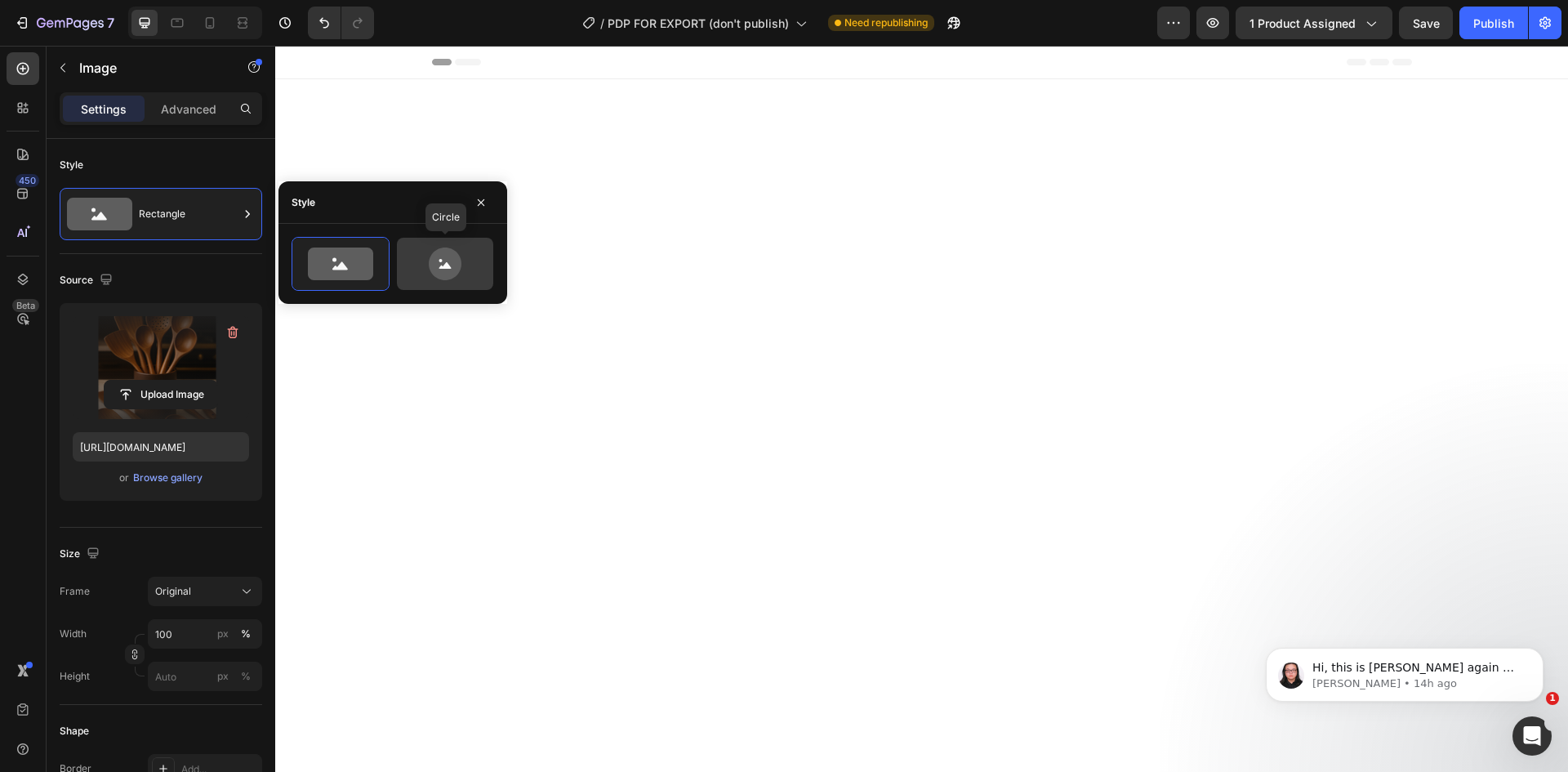
click at [441, 263] on icon at bounding box center [445, 263] width 33 height 33
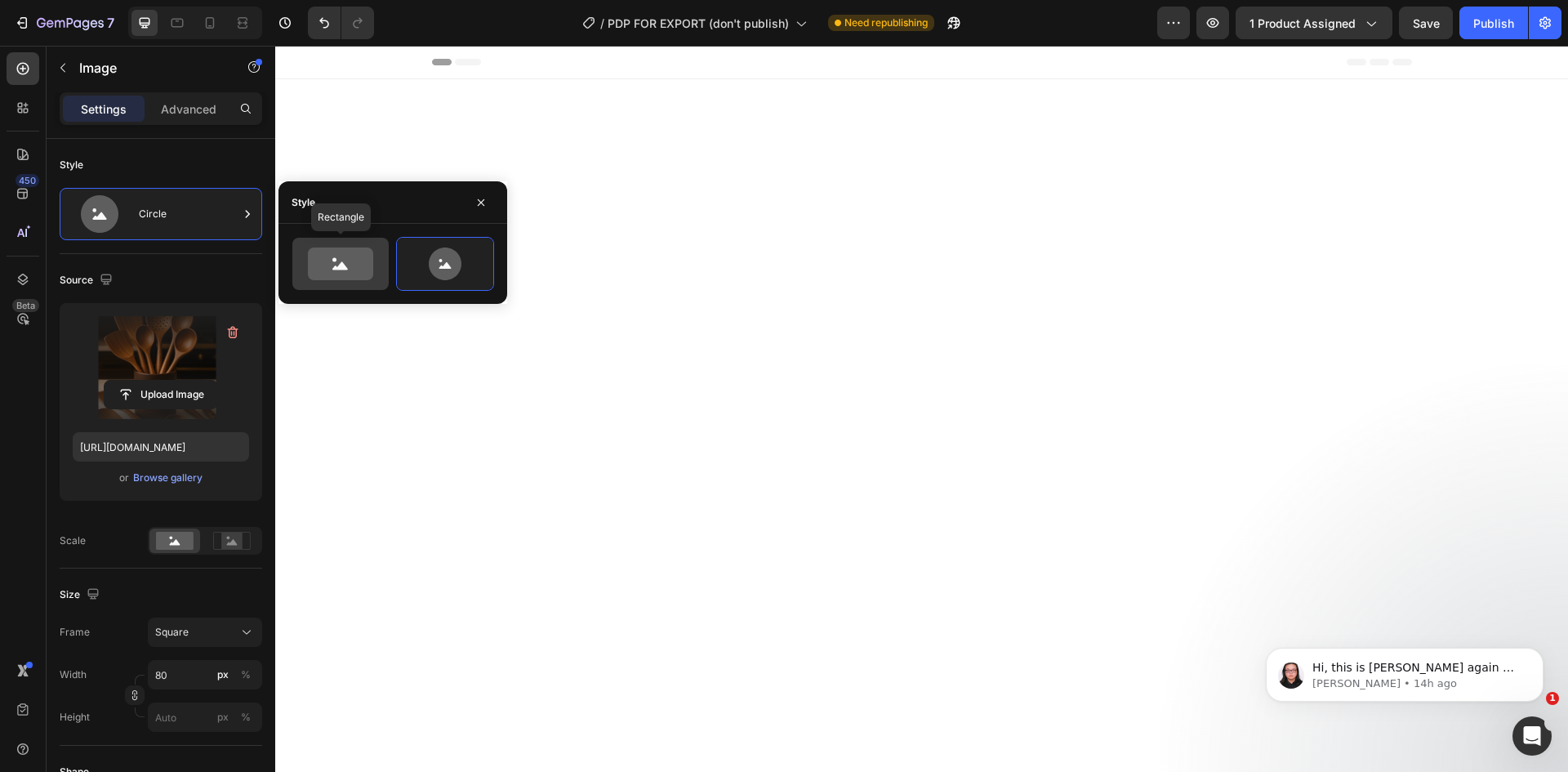
click at [353, 266] on icon at bounding box center [340, 263] width 65 height 33
type input "100"
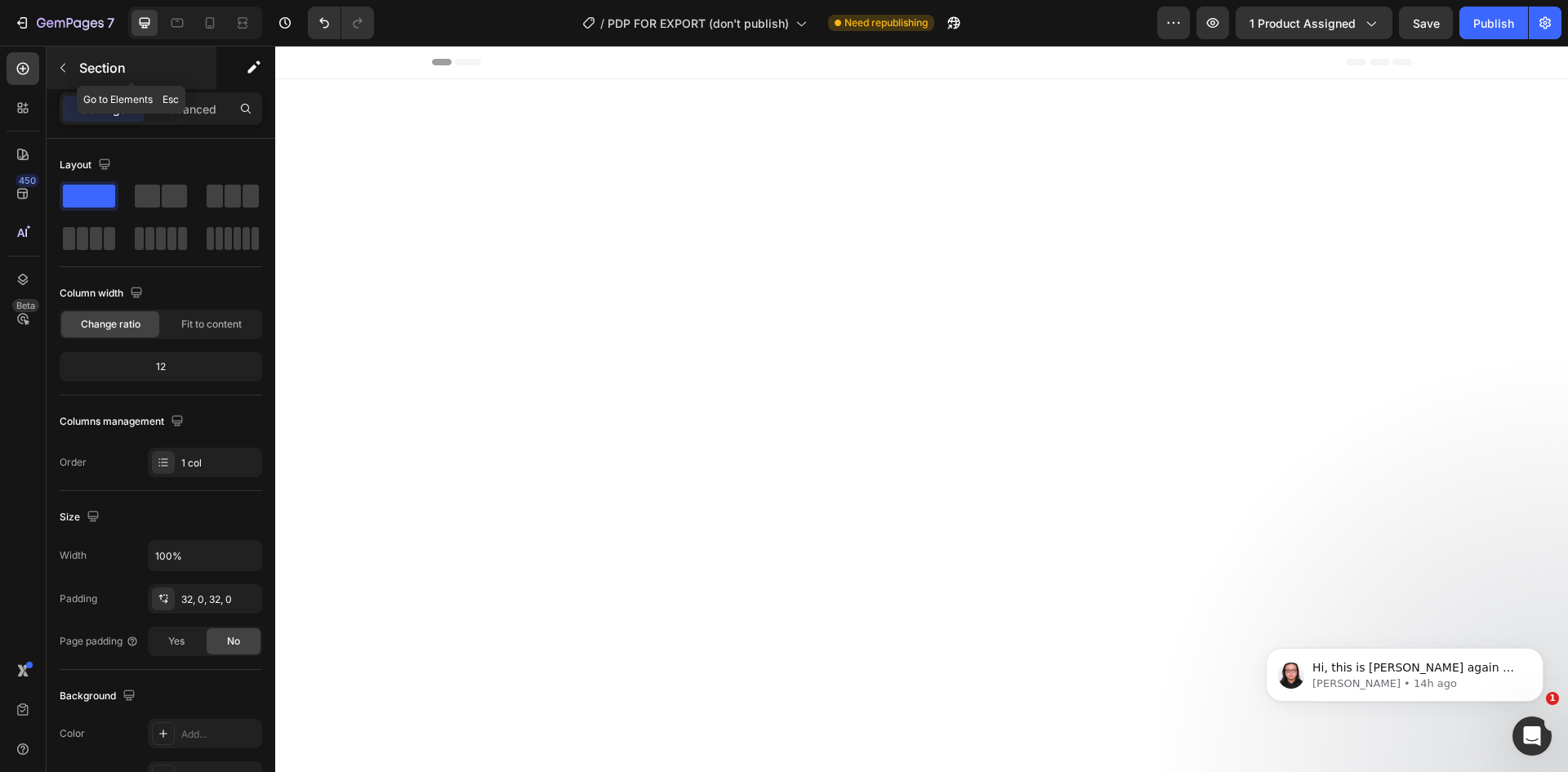
click at [69, 61] on button "button" at bounding box center [63, 68] width 26 height 26
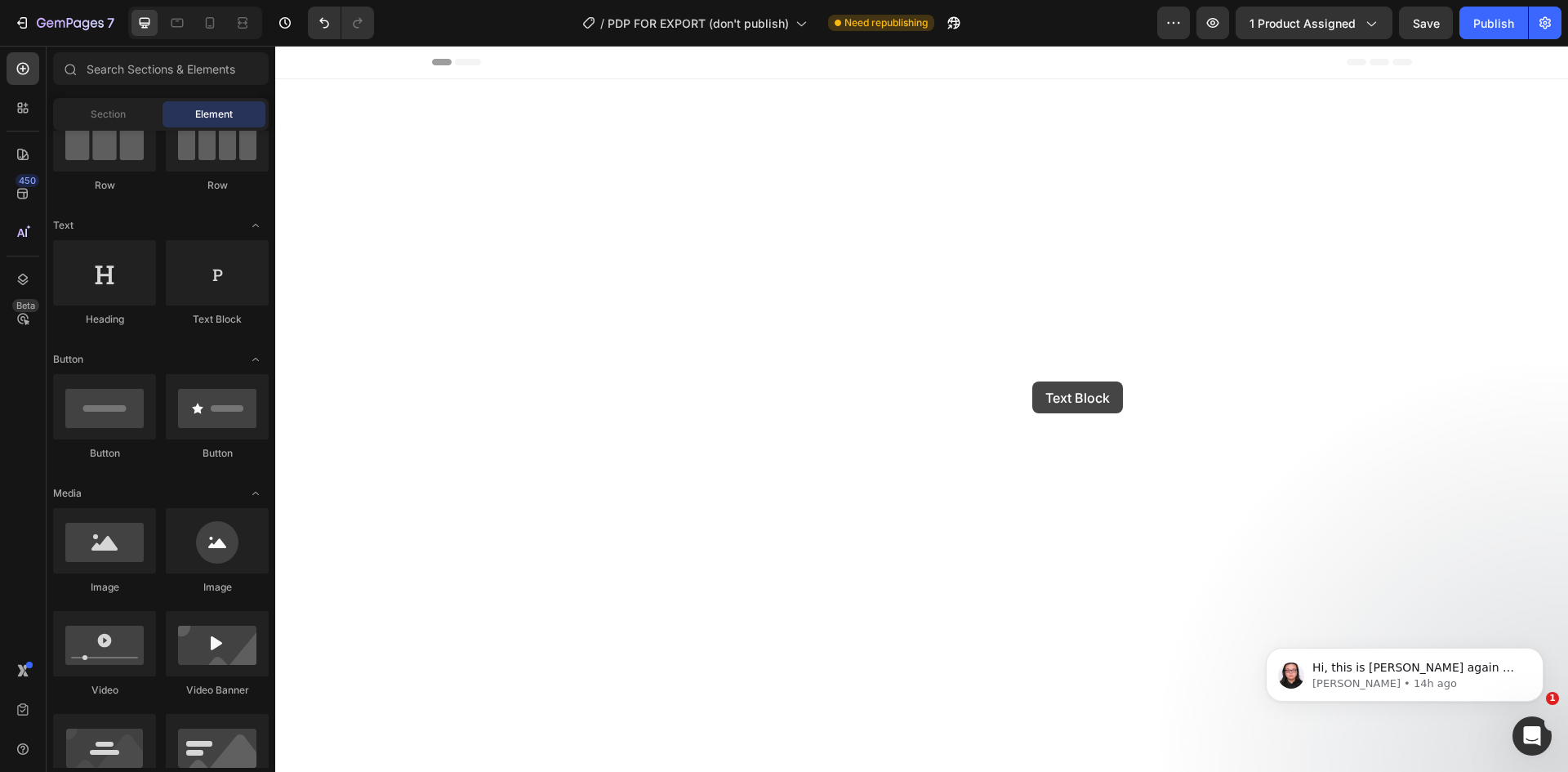
drag, startPoint x: 474, startPoint y: 331, endPoint x: 1032, endPoint y: 382, distance: 560.3
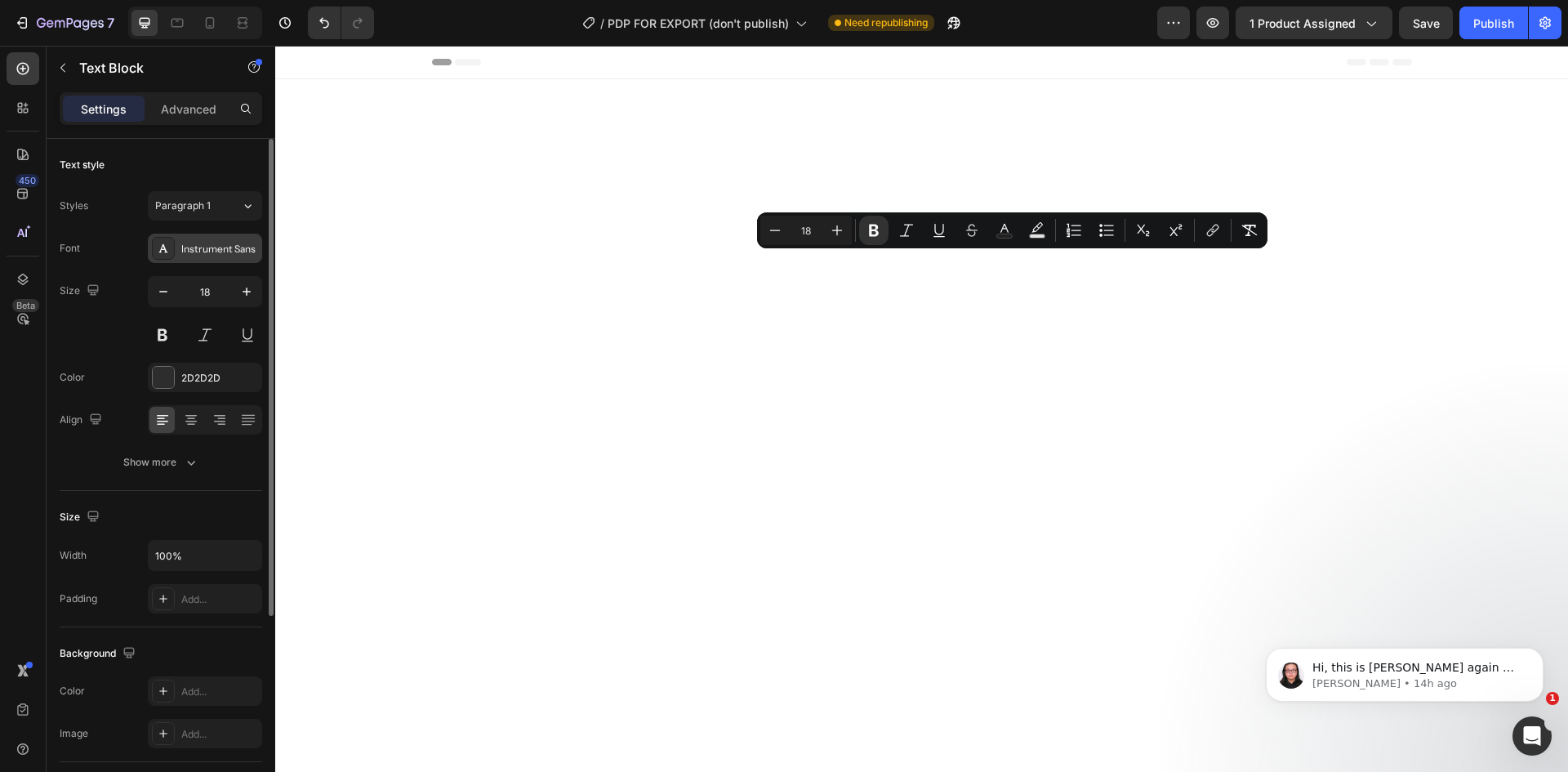
click at [219, 258] on div "Instrument Sans" at bounding box center [205, 248] width 114 height 29
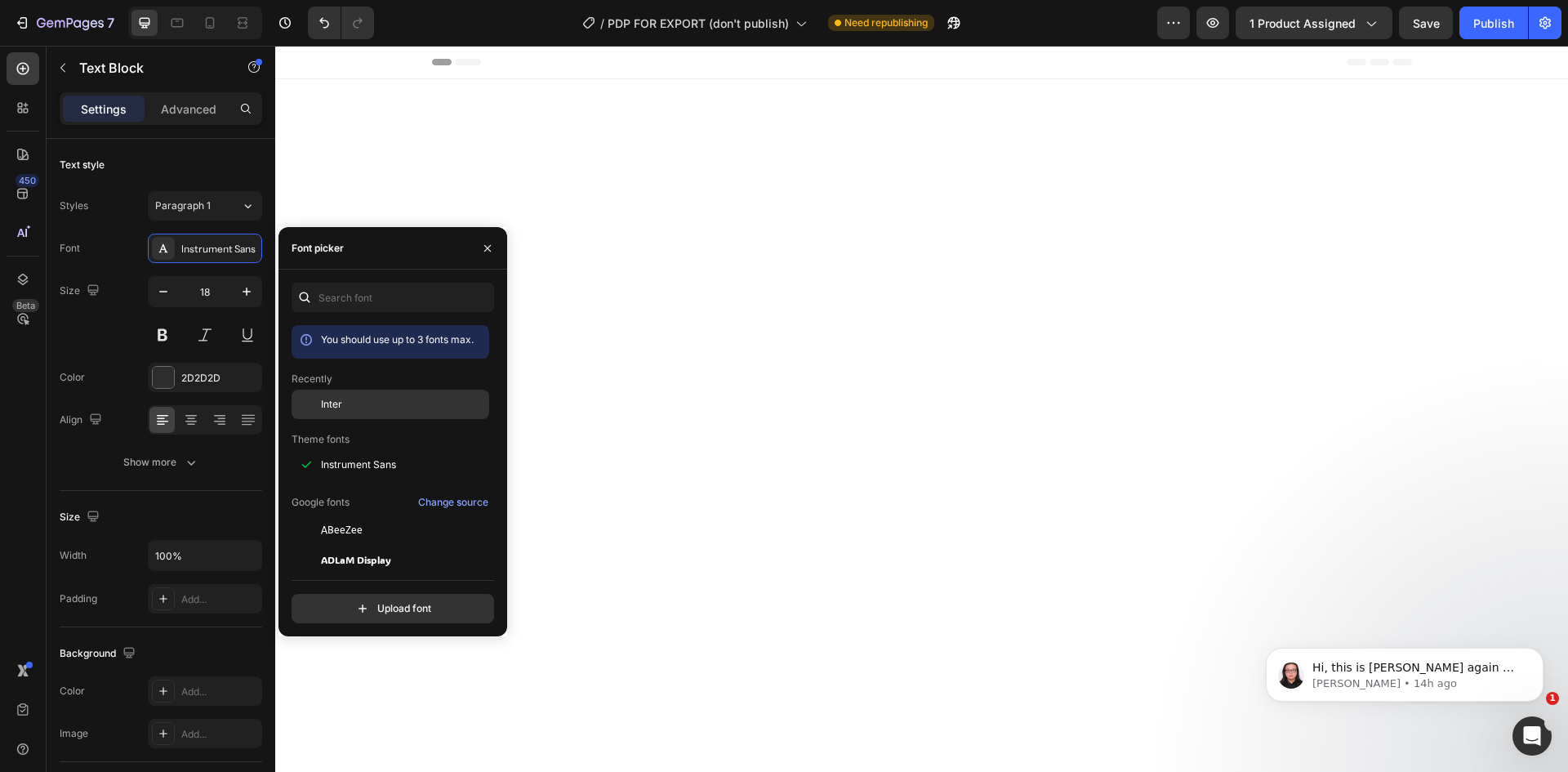
click at [338, 404] on span "Inter" at bounding box center [332, 404] width 21 height 15
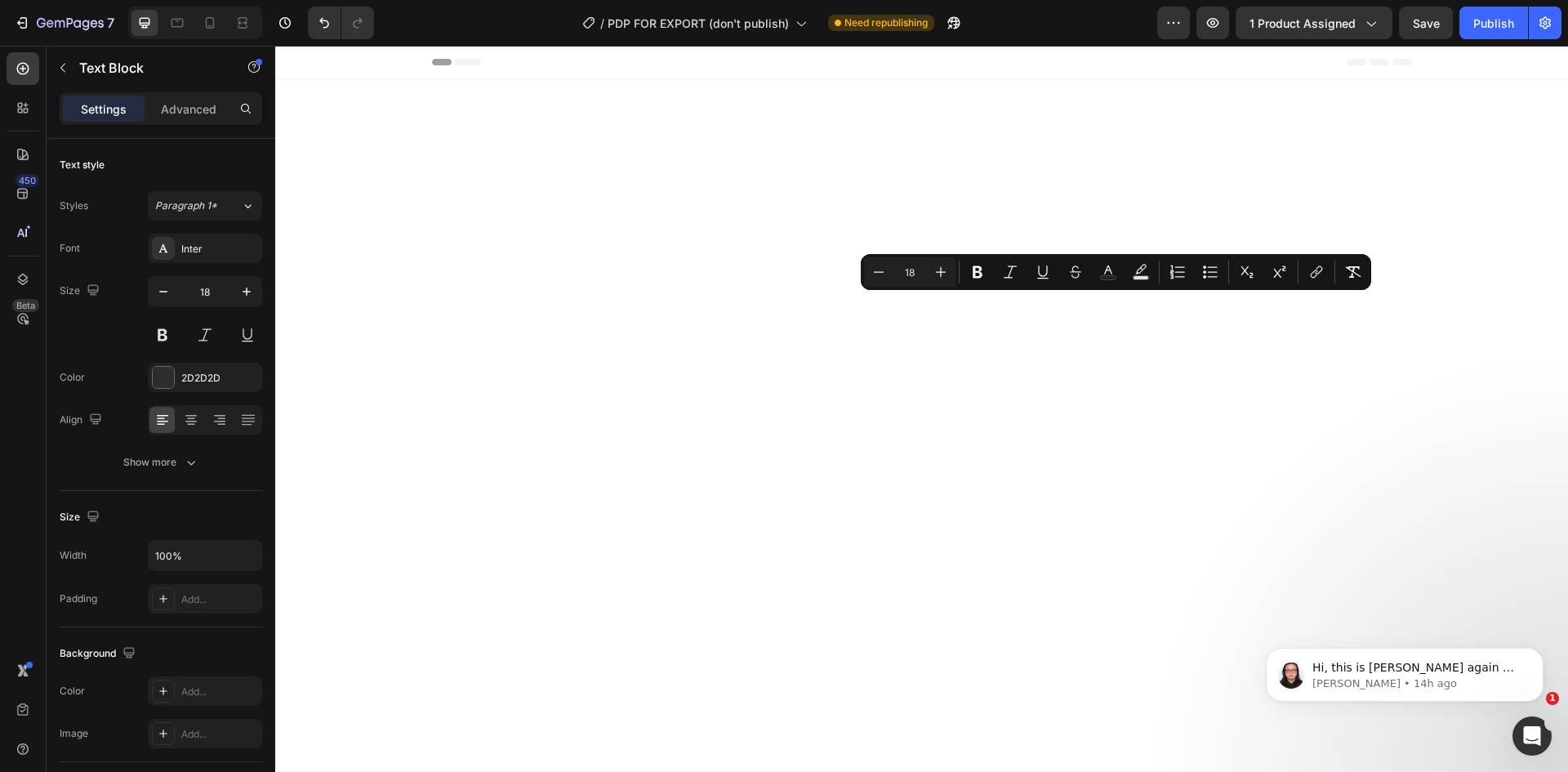
drag, startPoint x: 929, startPoint y: 361, endPoint x: 848, endPoint y: 302, distance: 100.2
click at [876, 273] on icon "Editor contextual toolbar" at bounding box center [879, 272] width 17 height 17
type input "16"
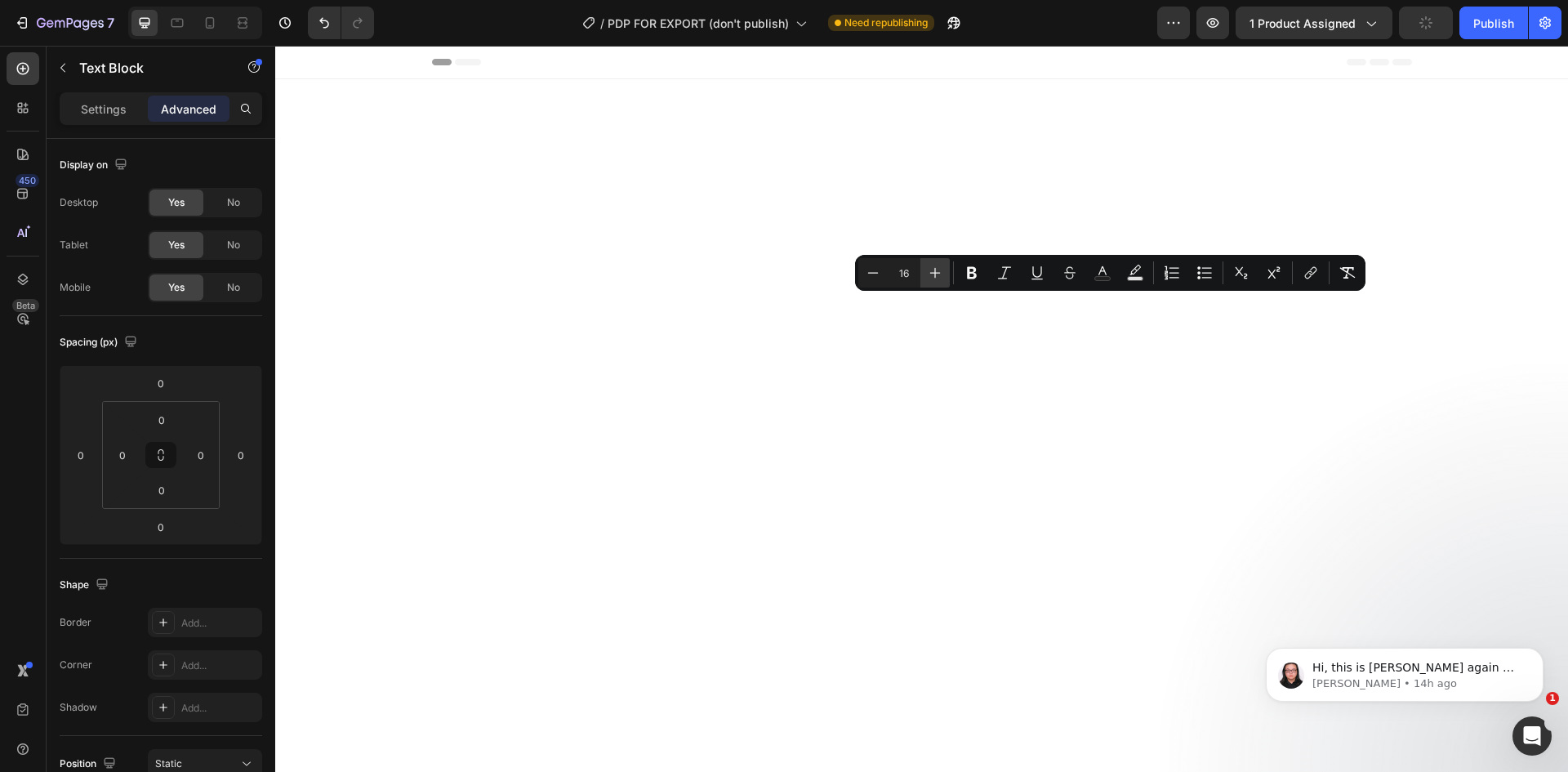
click at [926, 269] on button "Plus" at bounding box center [935, 272] width 29 height 29
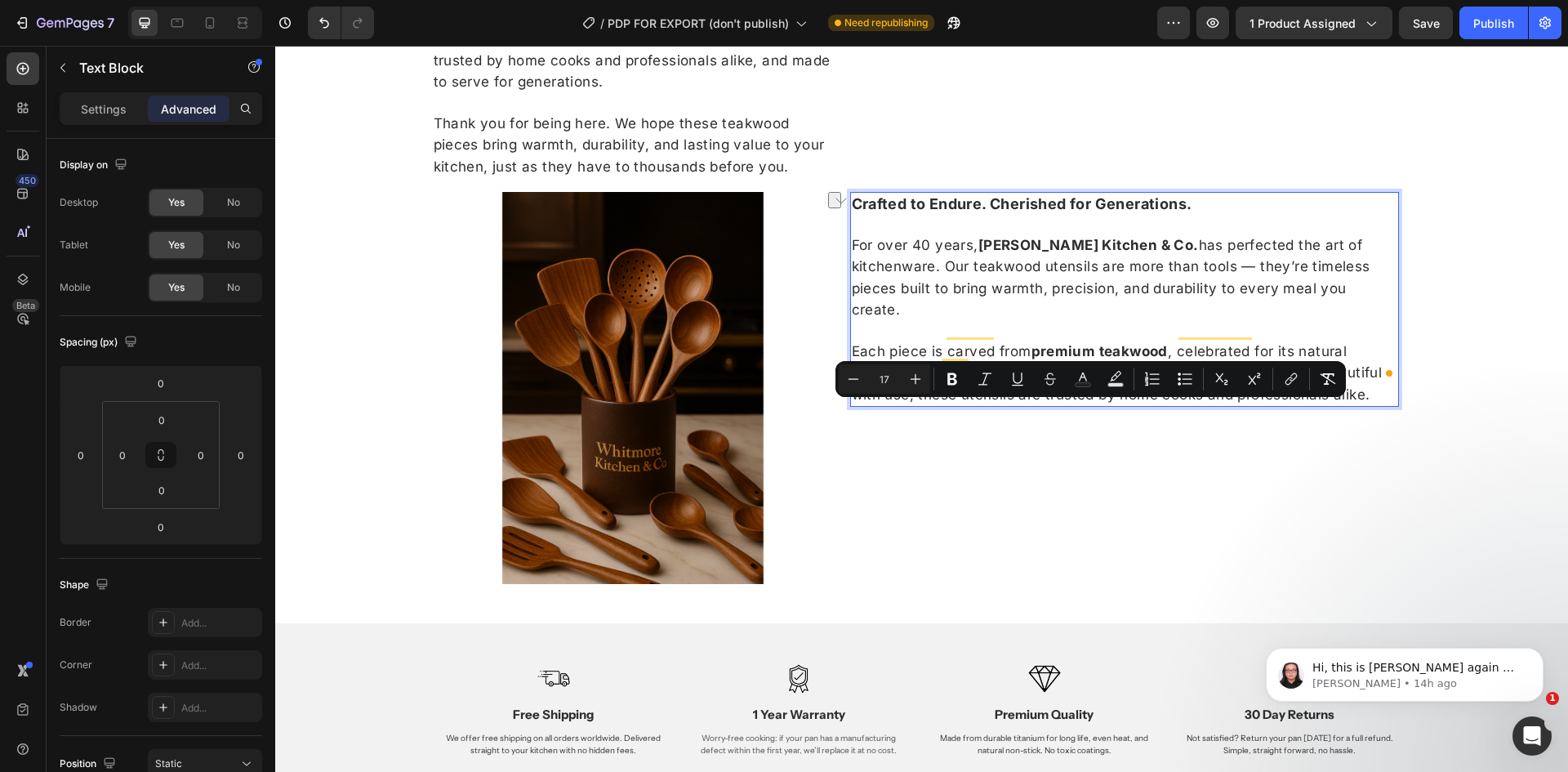
drag, startPoint x: 1013, startPoint y: 413, endPoint x: 1172, endPoint y: 411, distance: 159.0
click at [1172, 402] on span "Each piece is carved from premium teakwood , celebrated for its natural strengt…" at bounding box center [1118, 372] width 531 height 59
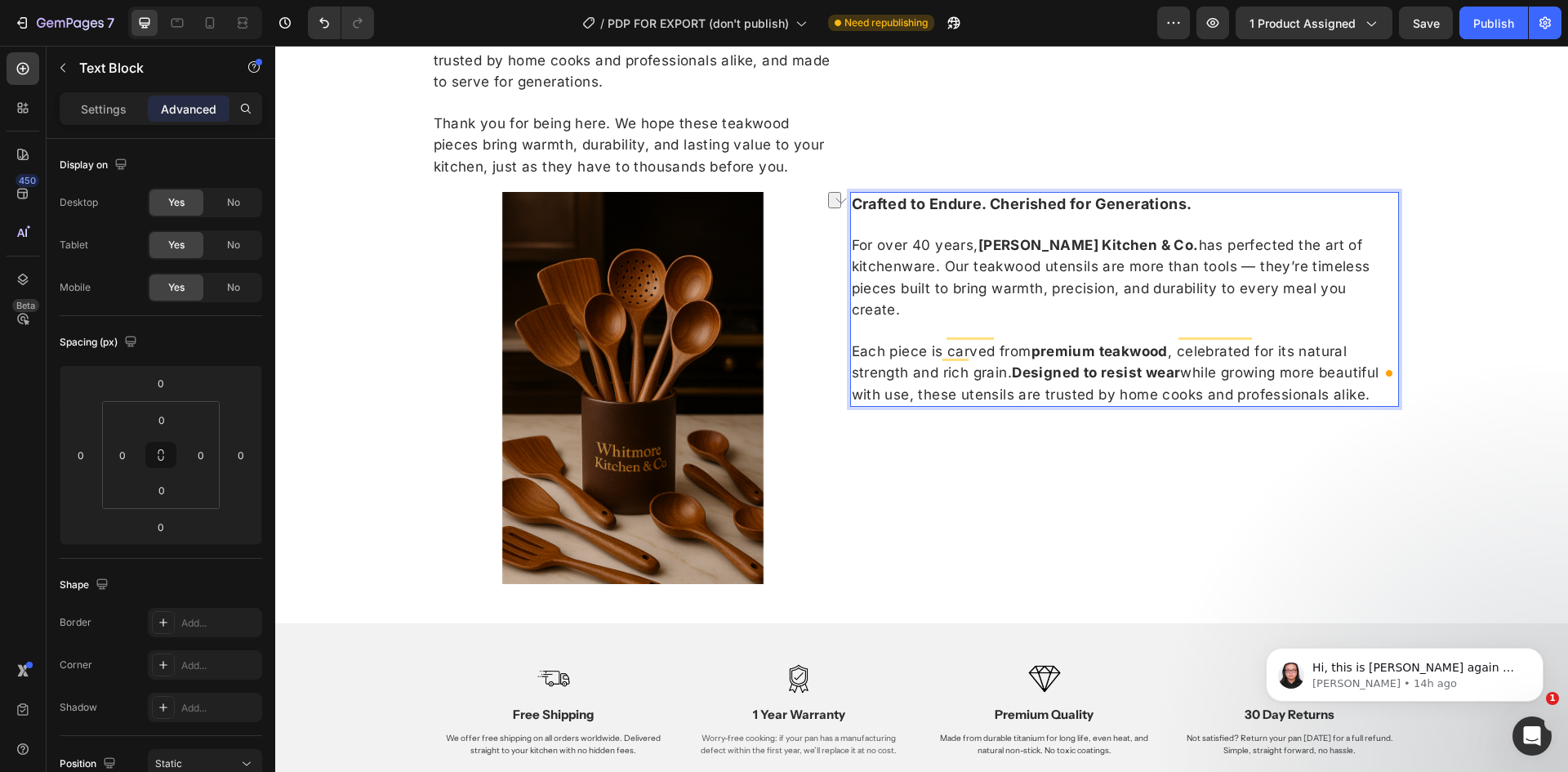
click at [1239, 402] on span "Each piece is carved from premium teakwood , celebrated for its natural strengt…" at bounding box center [1116, 372] width 528 height 59
click at [1363, 405] on p "Each piece is carved from premium teakwood , celebrated for its natural strengt…" at bounding box center [1125, 372] width 545 height 64
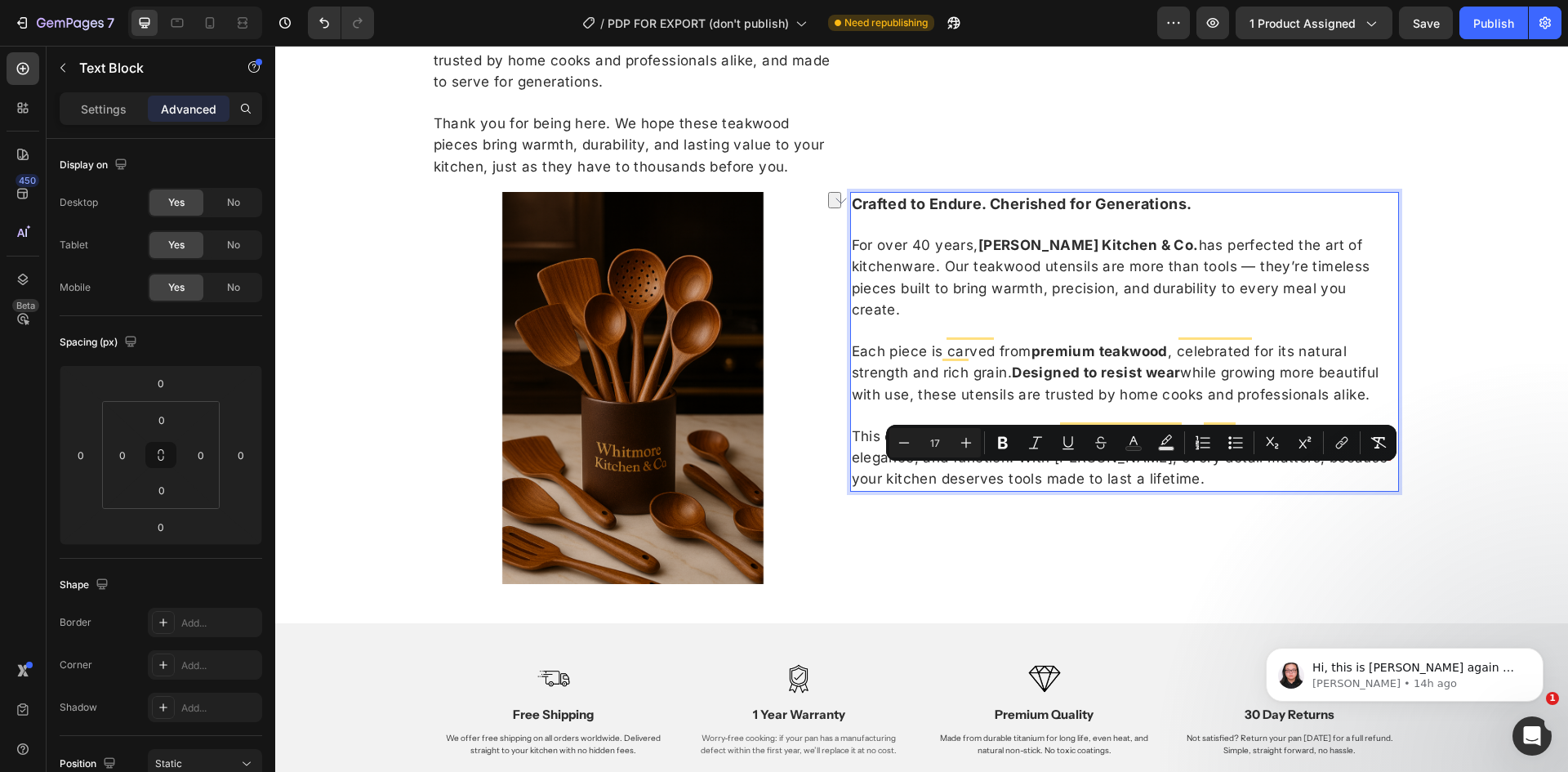
drag, startPoint x: 1054, startPoint y: 472, endPoint x: 1230, endPoint y: 473, distance: 176.0
click at [1230, 473] on span "This collection represents our lasting dedication to craft — blending tradition…" at bounding box center [1120, 457] width 536 height 59
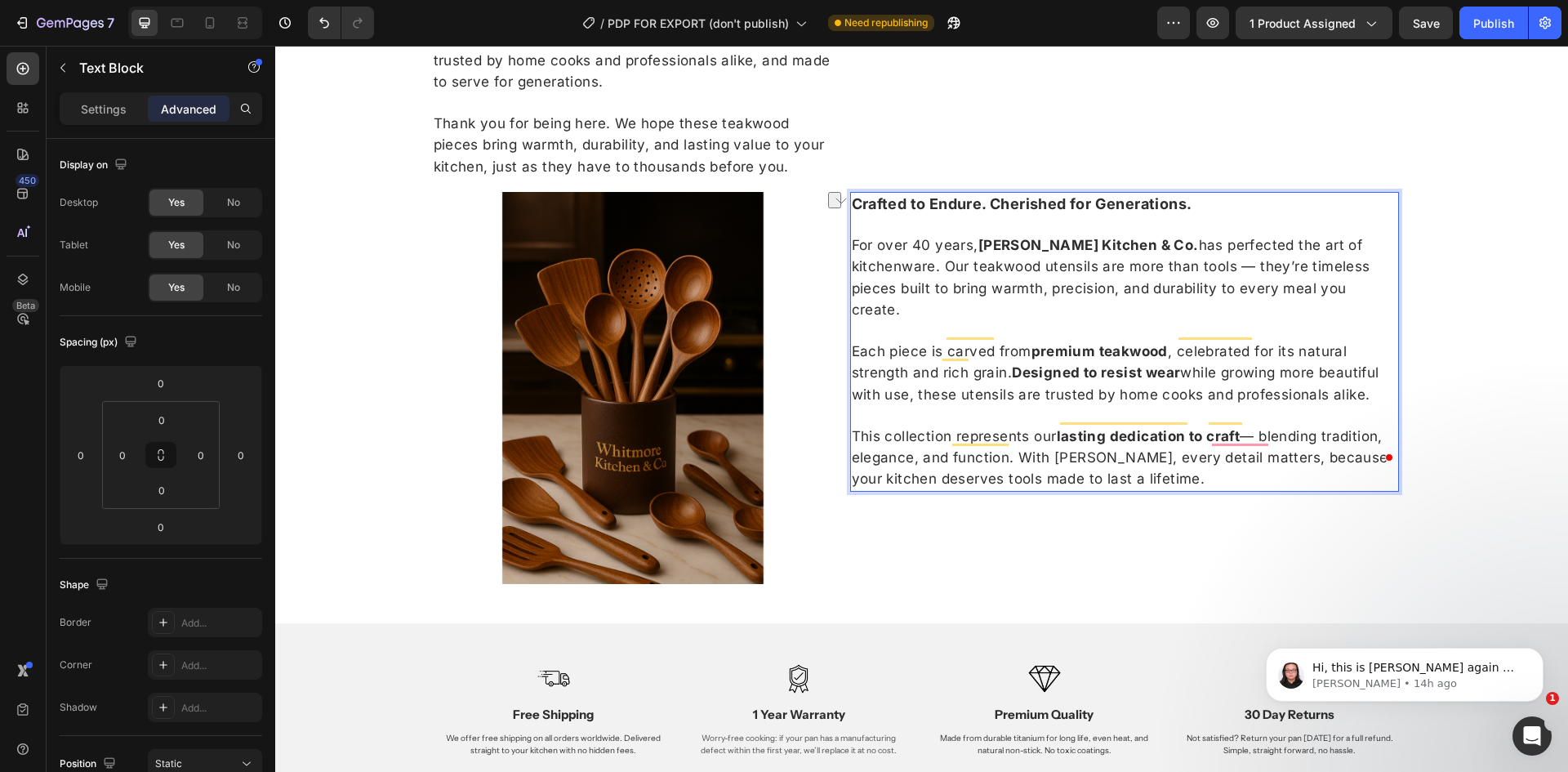
click at [1317, 476] on span "This collection represents our lasting dedication to craft — blending tradition…" at bounding box center [1120, 457] width 536 height 59
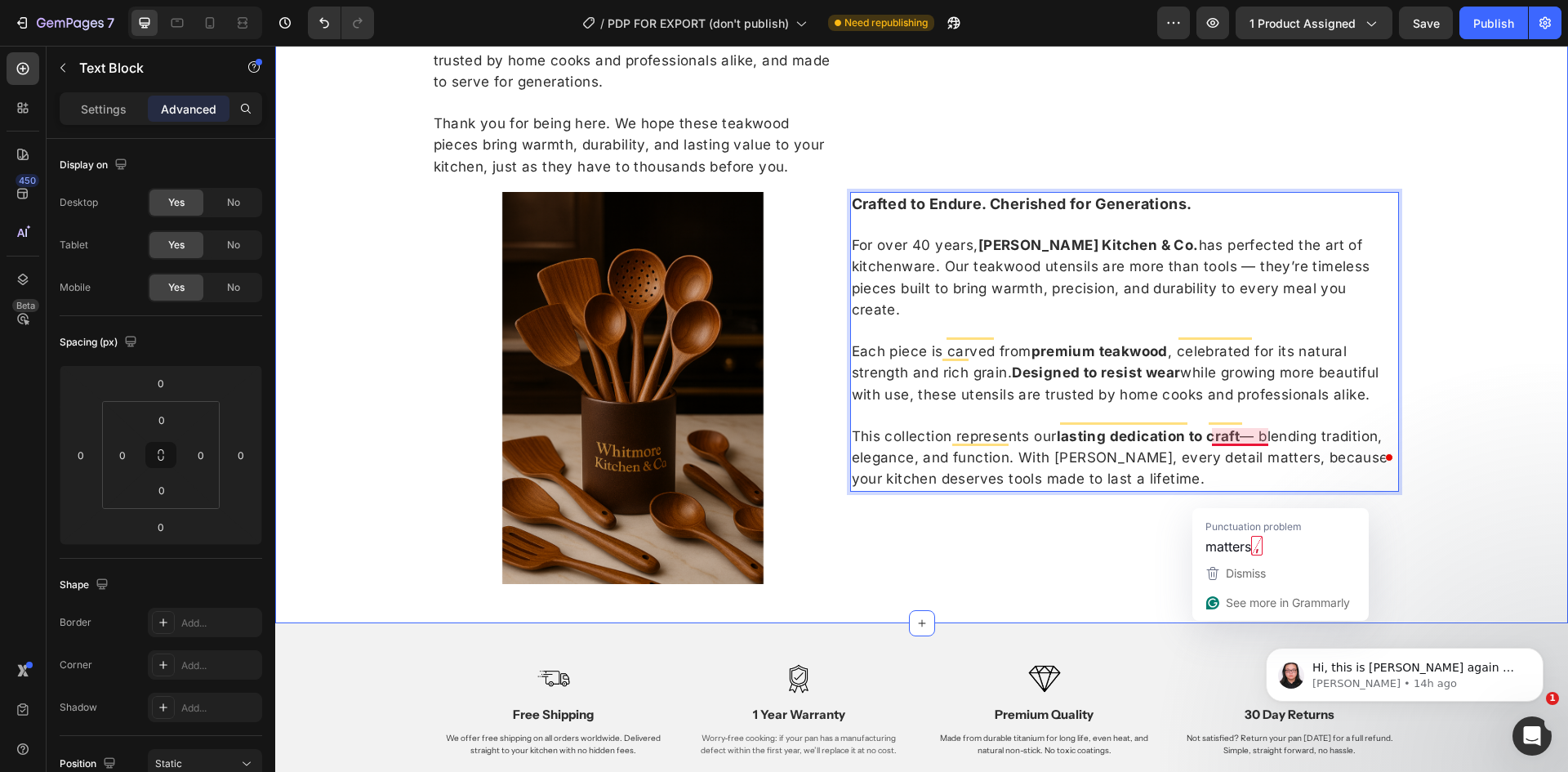
click at [1494, 406] on div "Welcome to Whitmore Kitchen & Co. For over 40 years, we have been dedicated to …" at bounding box center [922, 215] width 1293 height 763
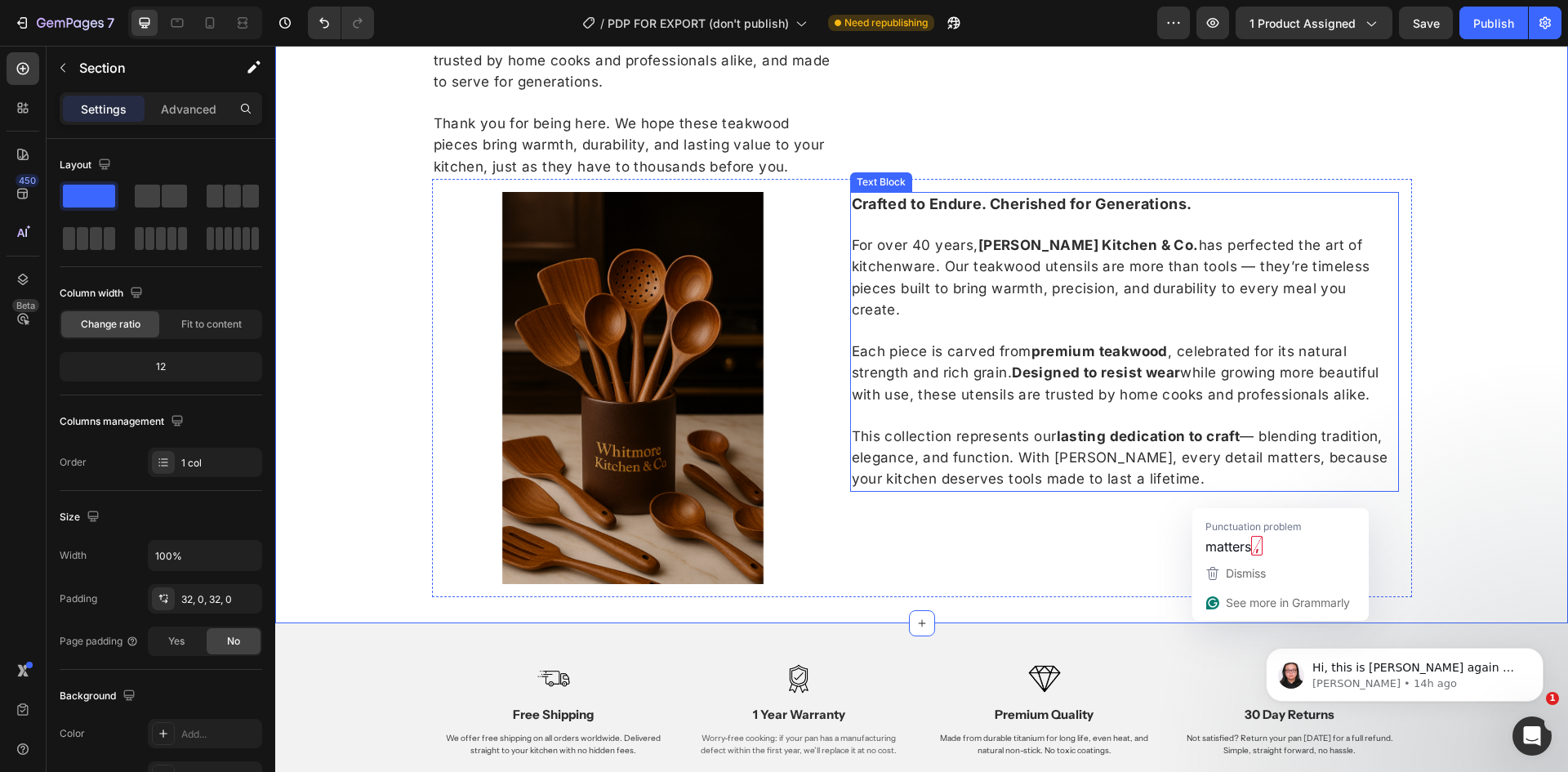
click at [1003, 390] on span "Each piece is carved from premium teakwood , celebrated for its natural strengt…" at bounding box center [1116, 372] width 528 height 59
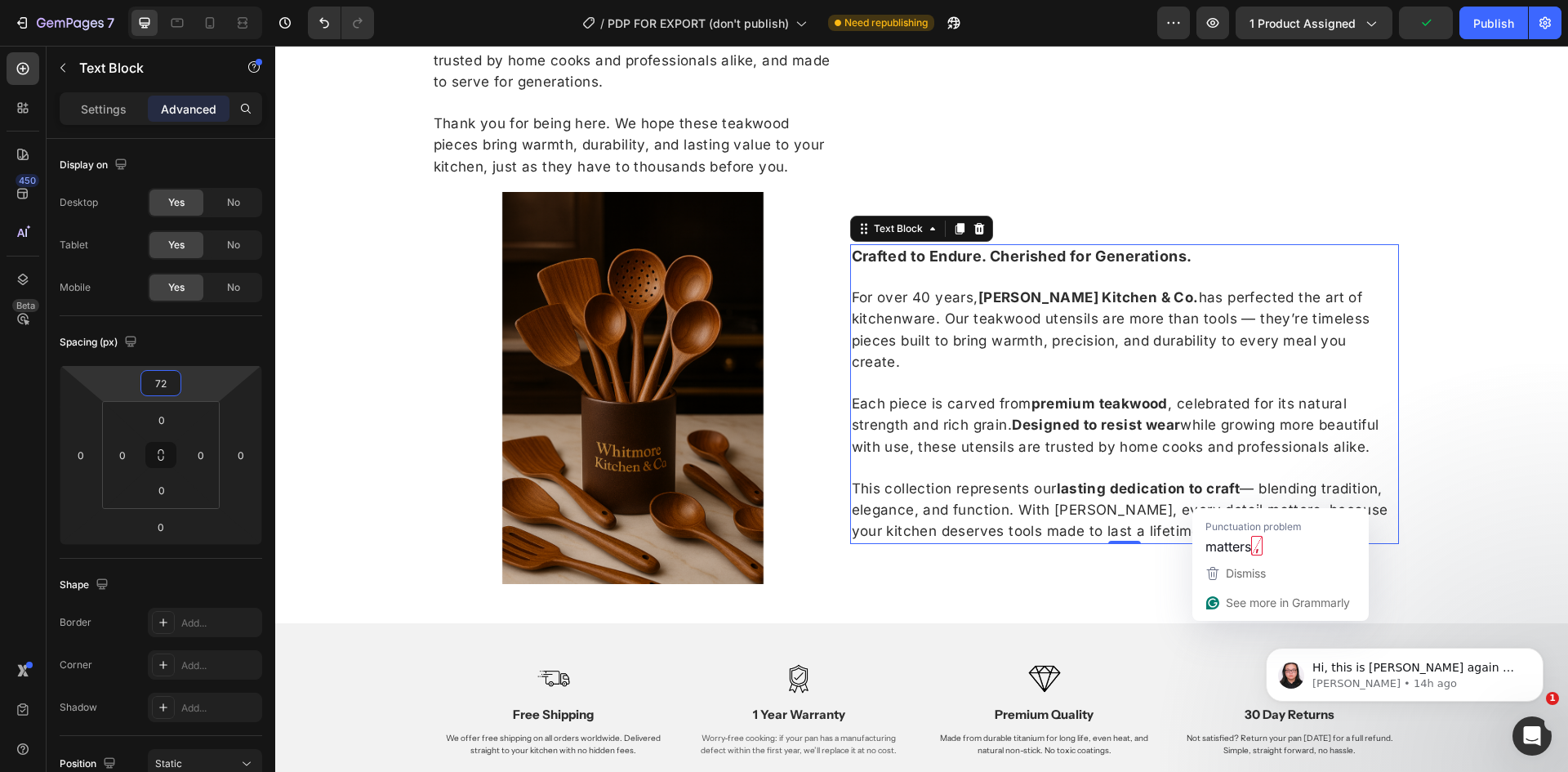
type input "74"
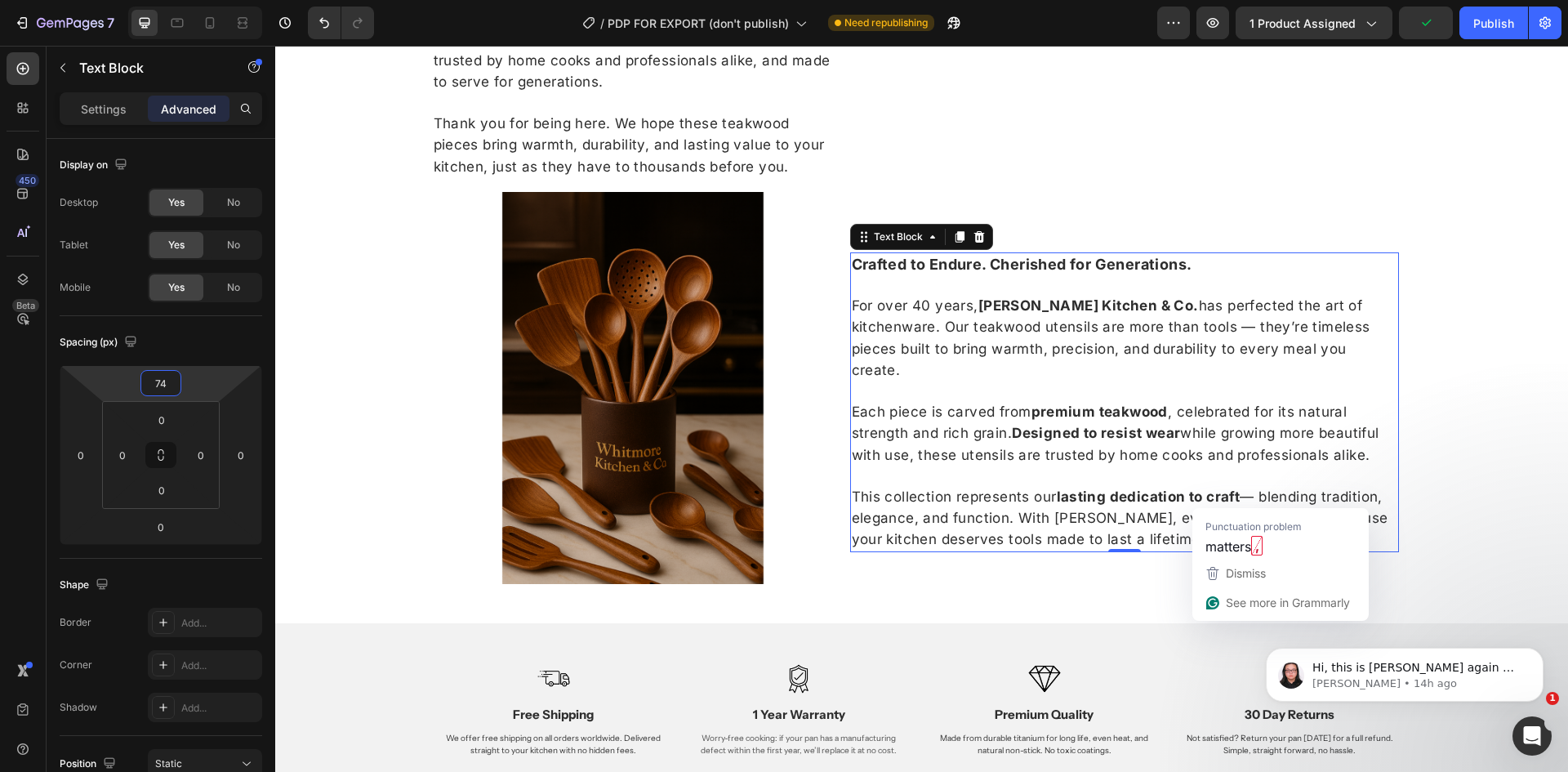
drag, startPoint x: 204, startPoint y: 391, endPoint x: 211, endPoint y: 361, distance: 30.8
click at [211, 0] on html "7 Version history / PDP FOR EXPORT (don't publish) Need republishing Preview 1 …" at bounding box center [784, 0] width 1568 height 0
click at [620, 417] on img at bounding box center [641, 388] width 392 height 392
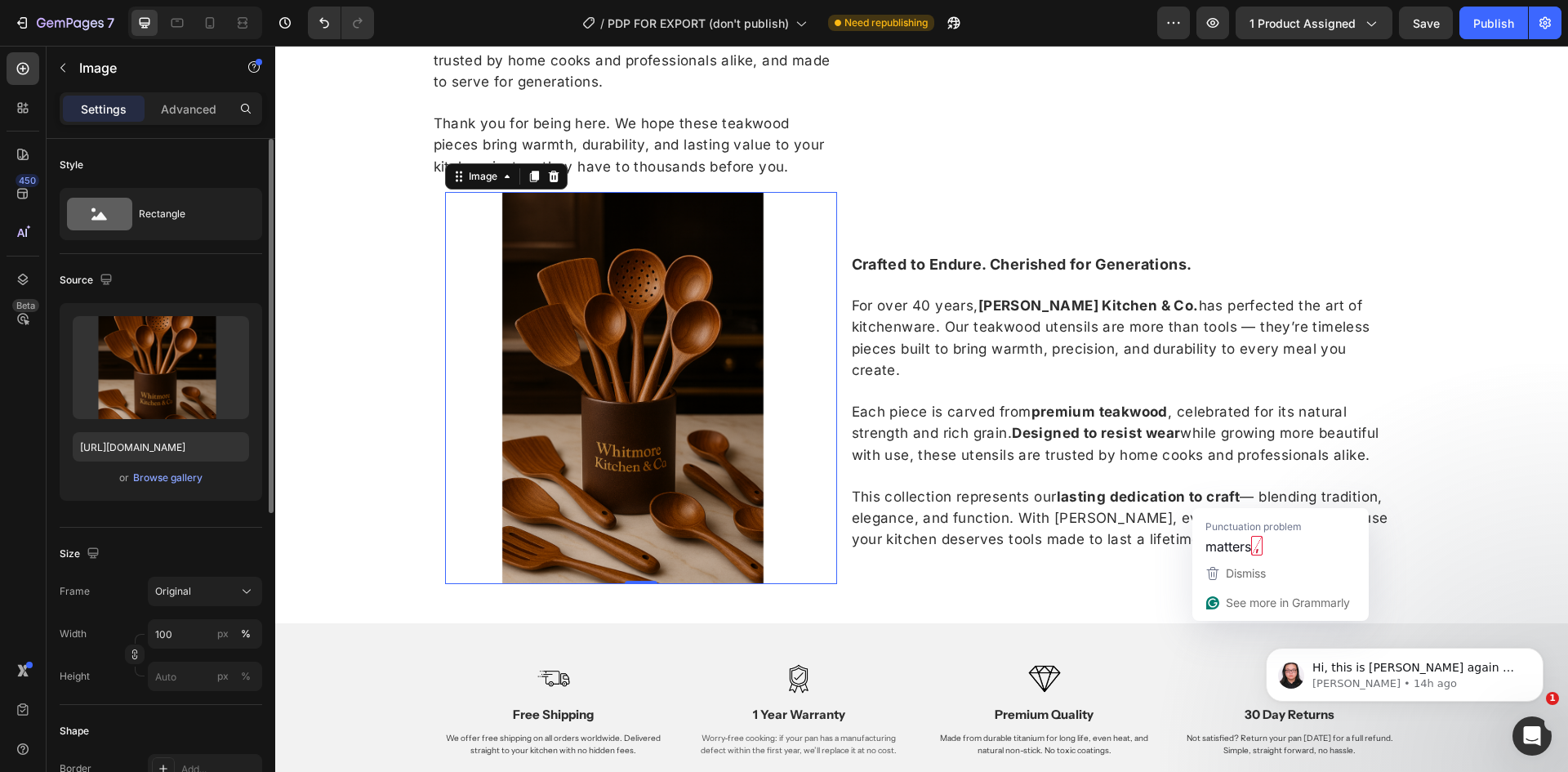
scroll to position [82, 0]
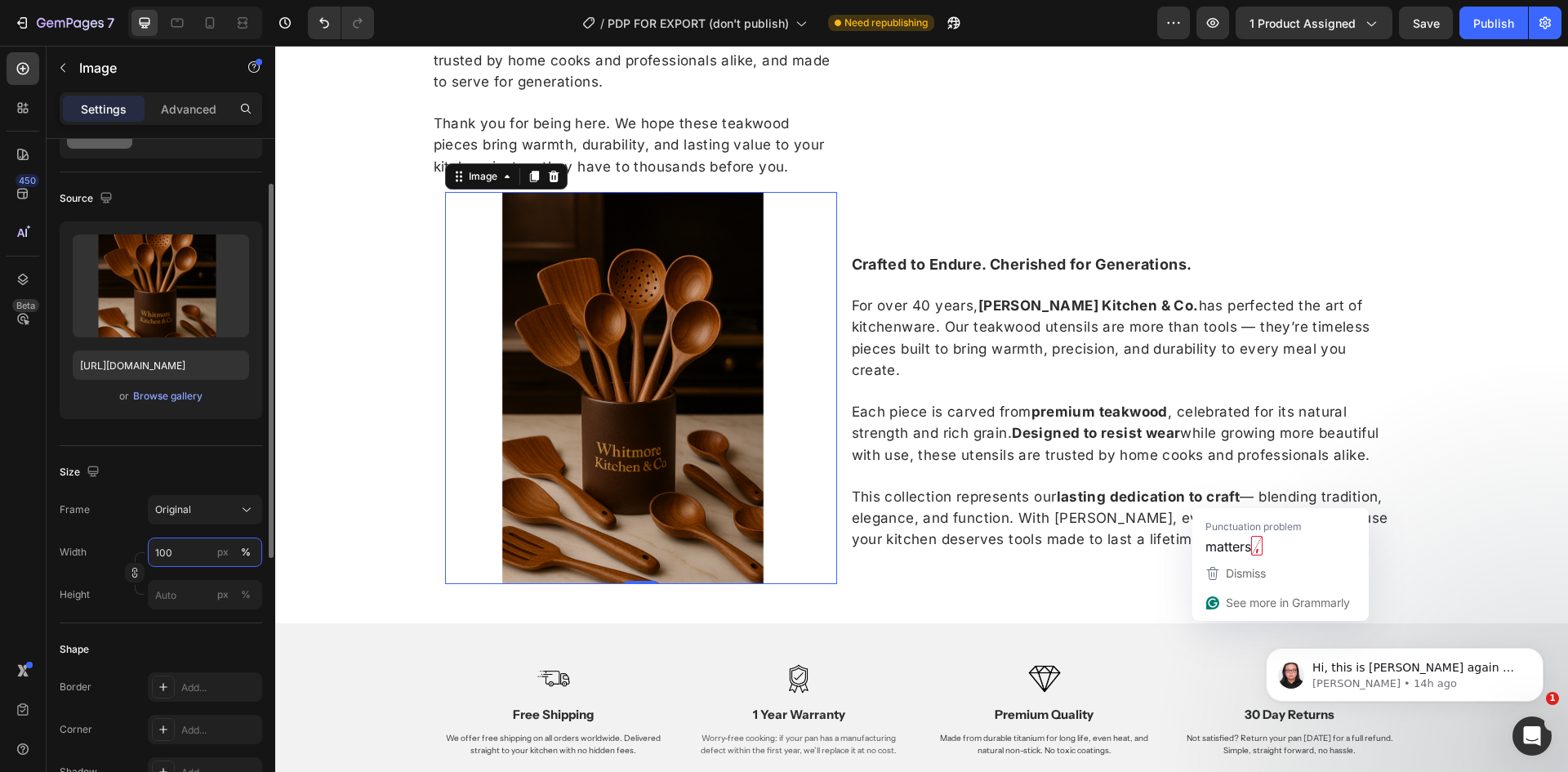
click at [154, 547] on input "100" at bounding box center [205, 551] width 114 height 29
click at [179, 513] on span "Original" at bounding box center [172, 509] width 36 height 15
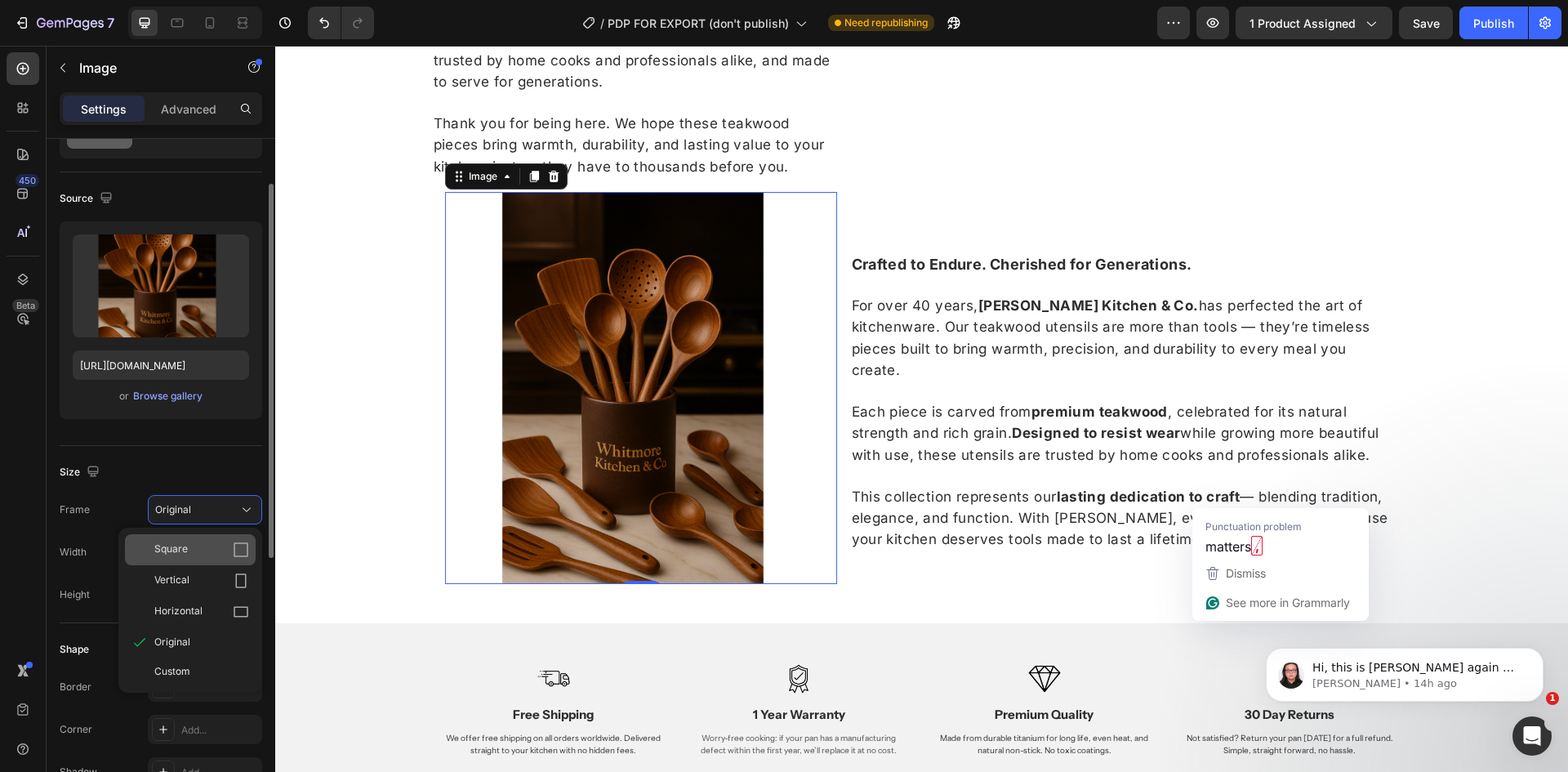
click at [189, 554] on div "Square" at bounding box center [202, 550] width 95 height 17
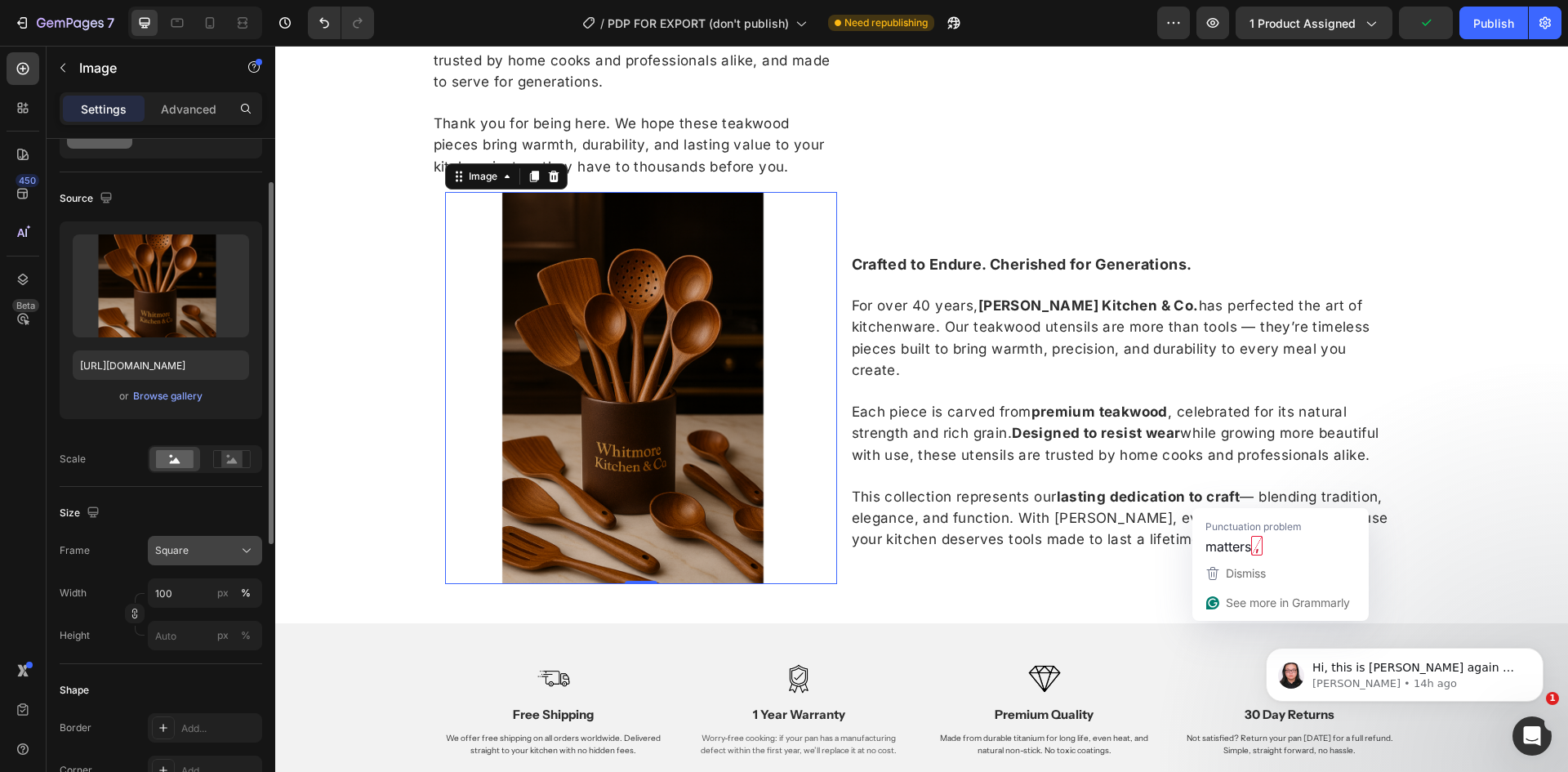
click at [189, 545] on div "Square" at bounding box center [194, 550] width 80 height 15
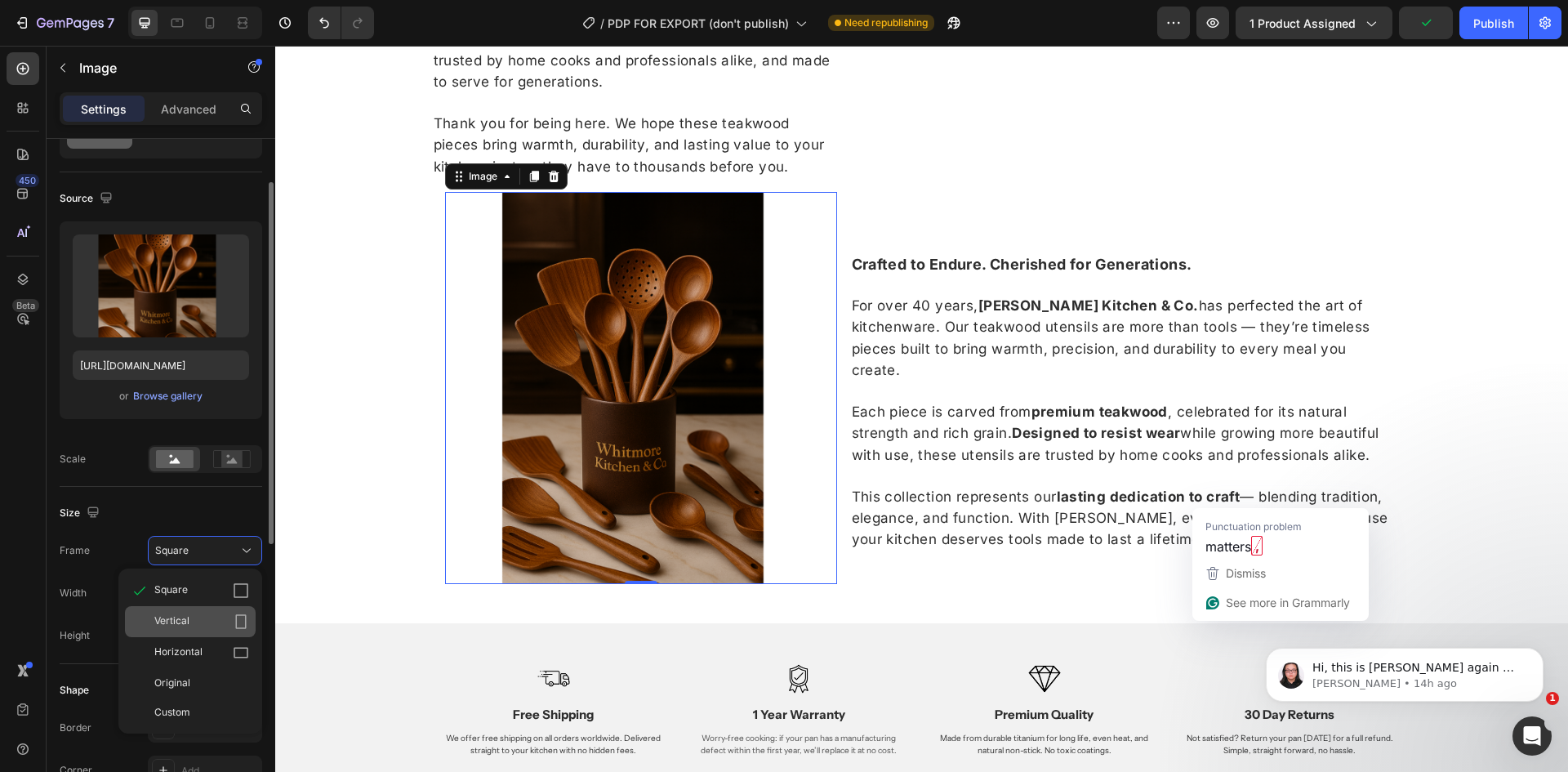
click at [205, 610] on div "Vertical" at bounding box center [190, 621] width 131 height 31
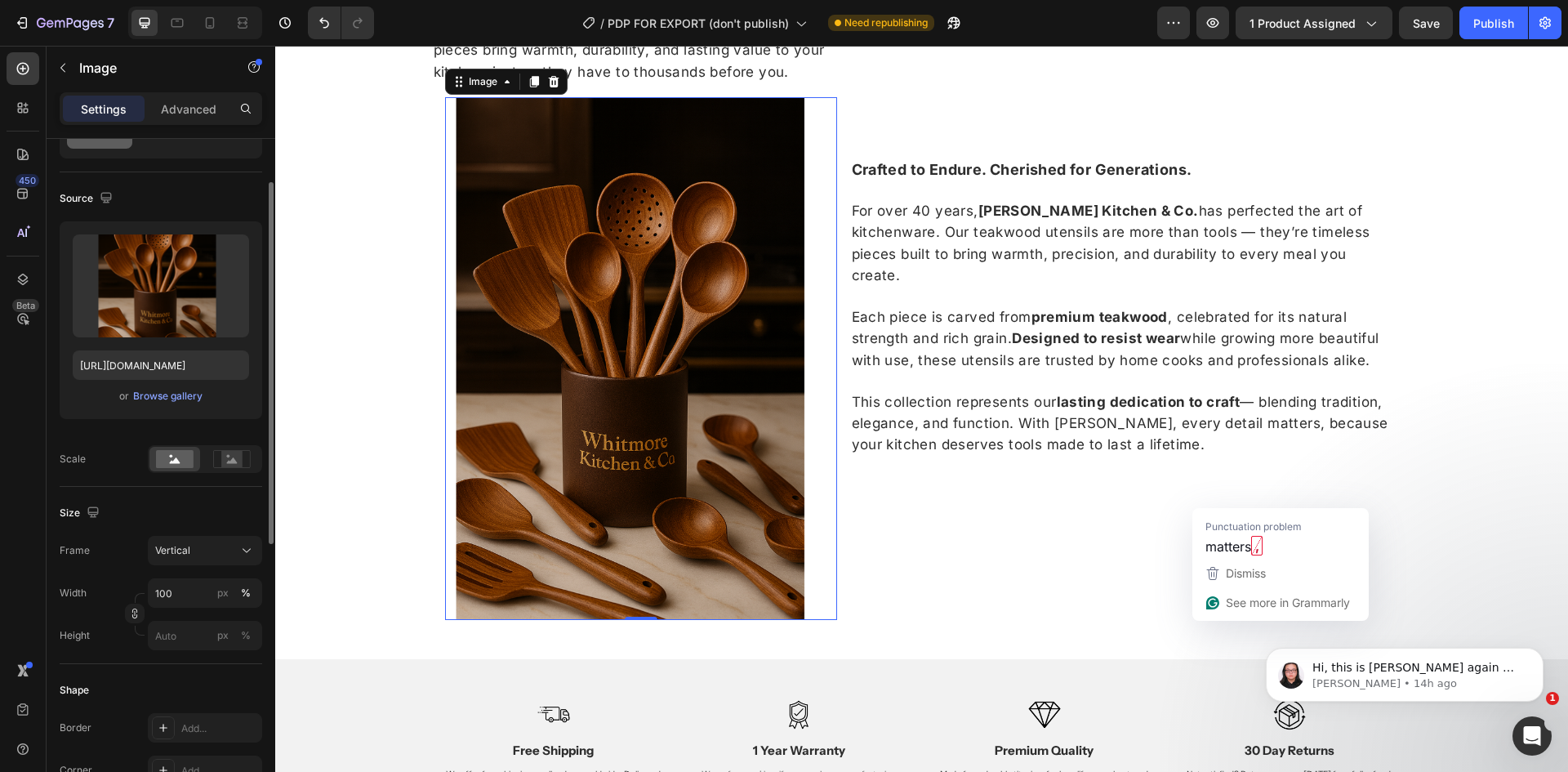
scroll to position [1773, 0]
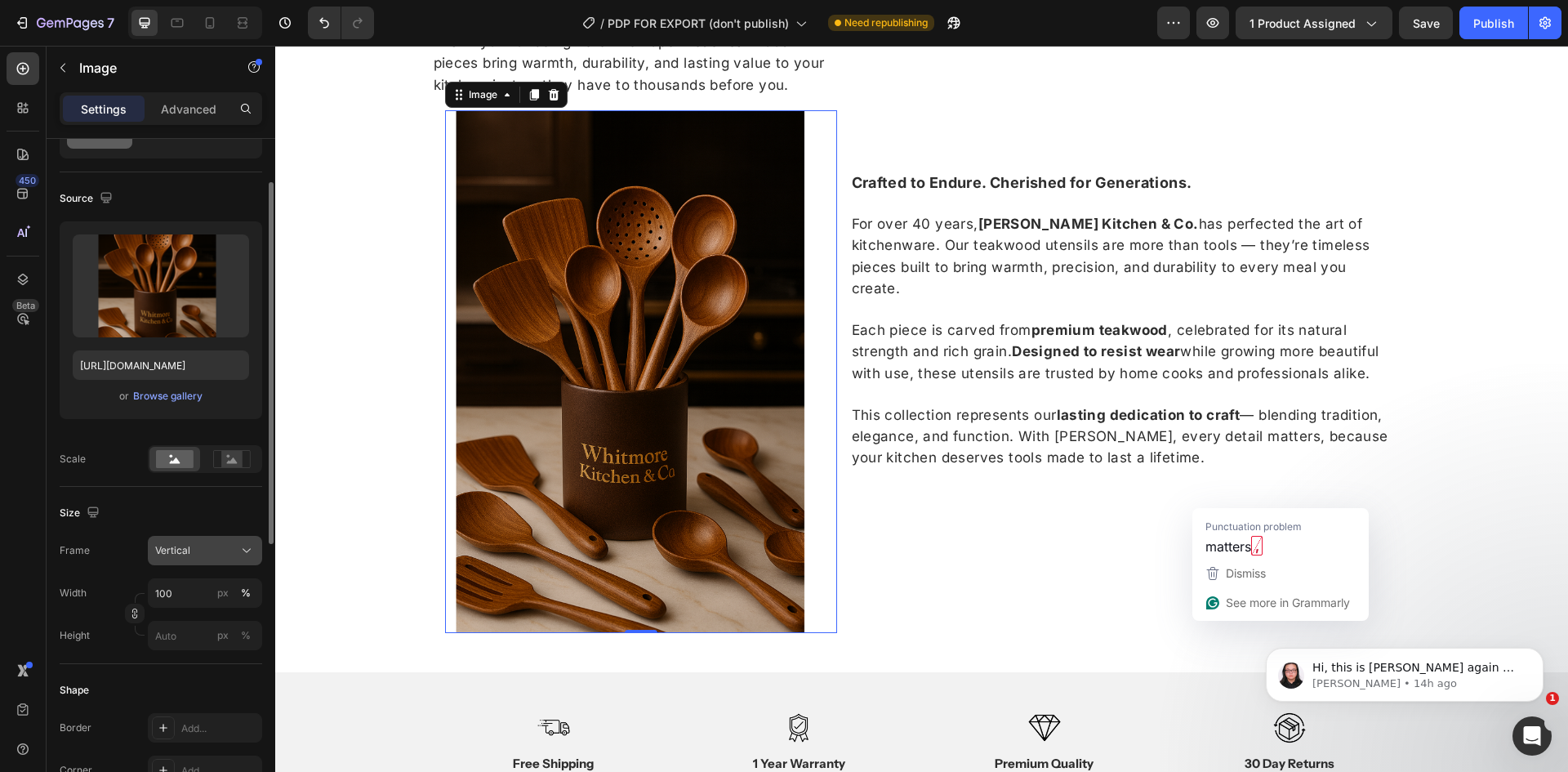
click at [175, 544] on span "Vertical" at bounding box center [172, 550] width 35 height 15
click at [178, 693] on div "Original" at bounding box center [190, 682] width 131 height 29
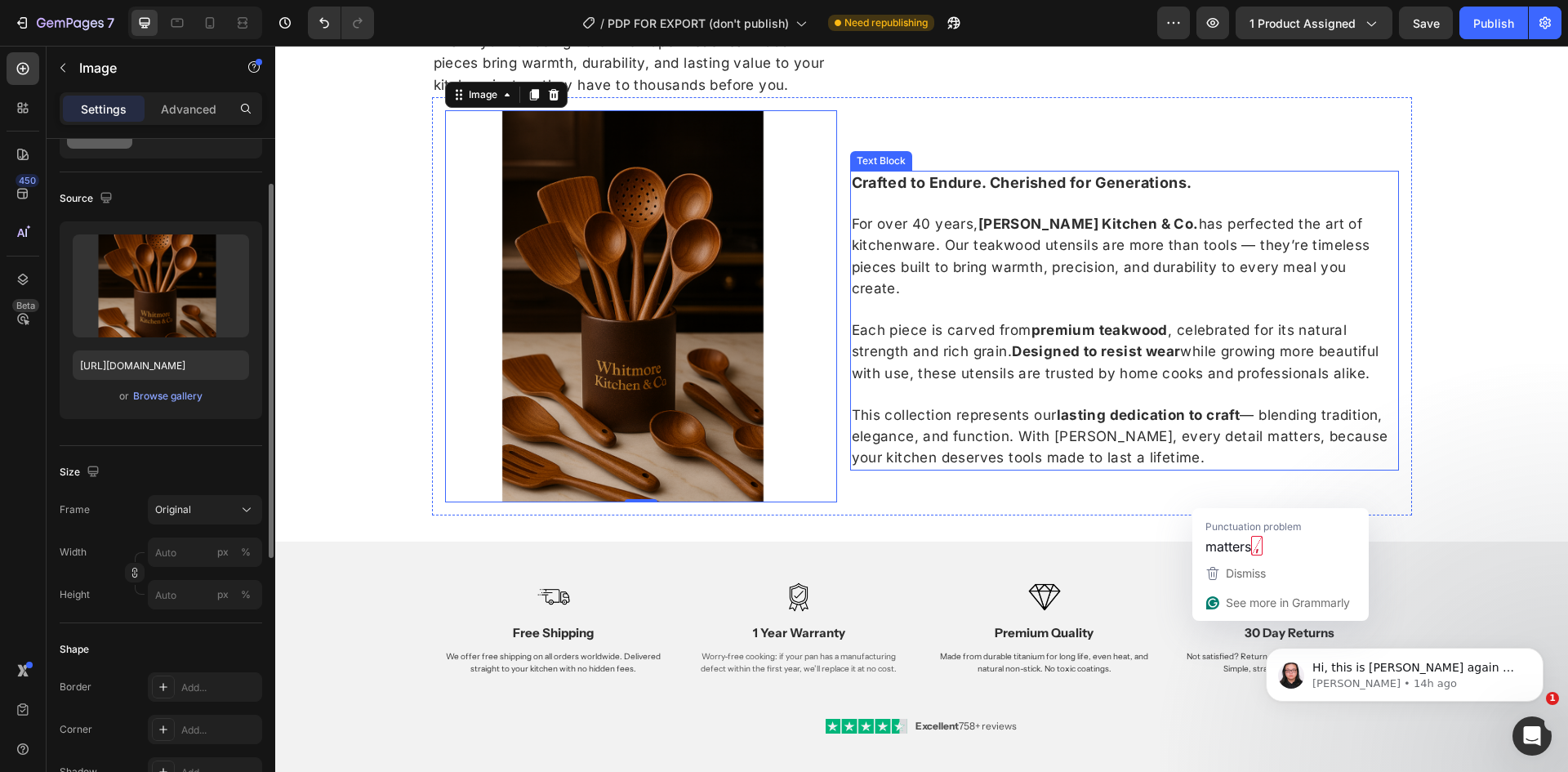
click at [1008, 469] on p "This collection represents our lasting dedication to craft — blending tradition…" at bounding box center [1125, 436] width 545 height 64
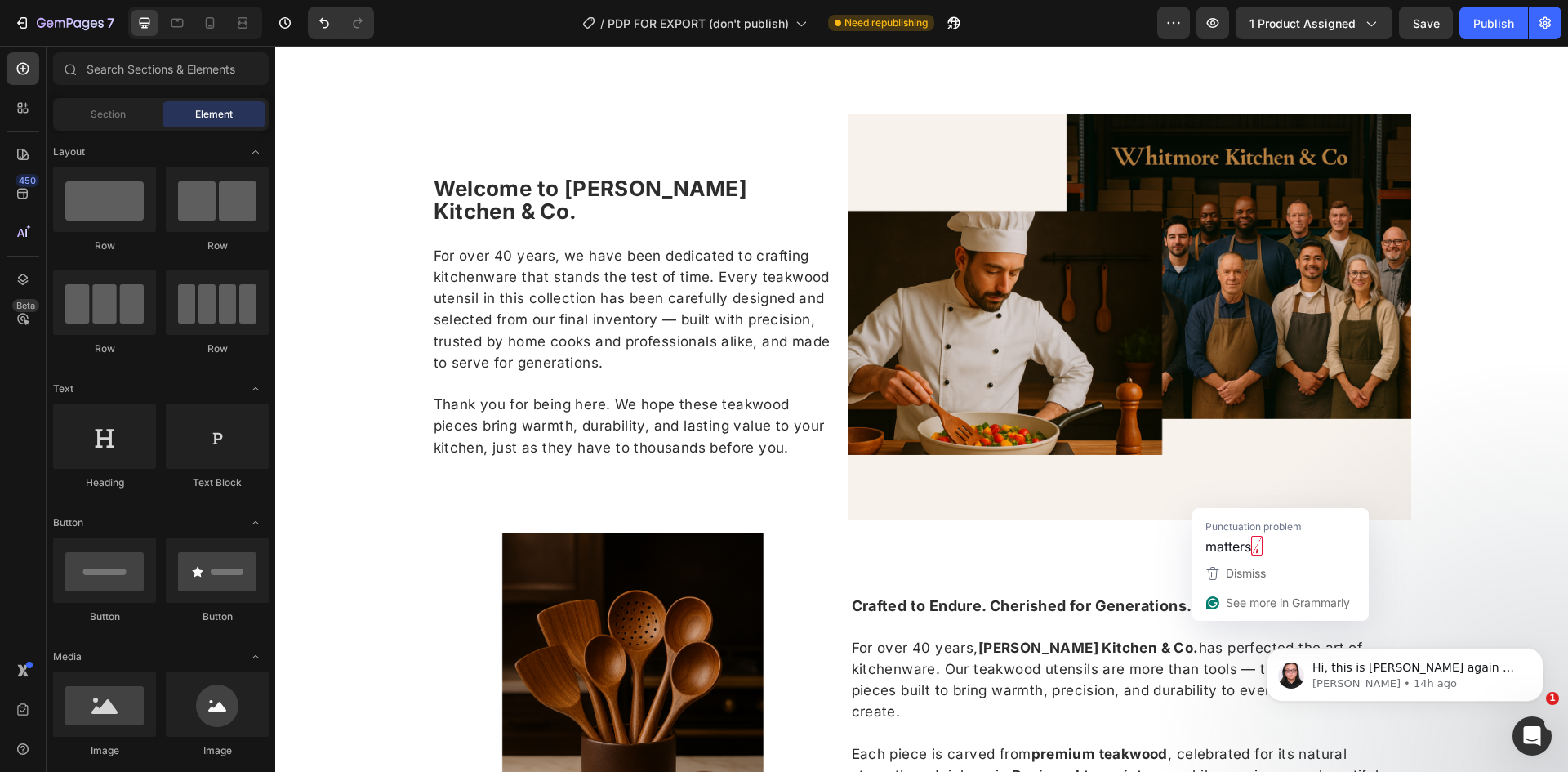
scroll to position [1629, 0]
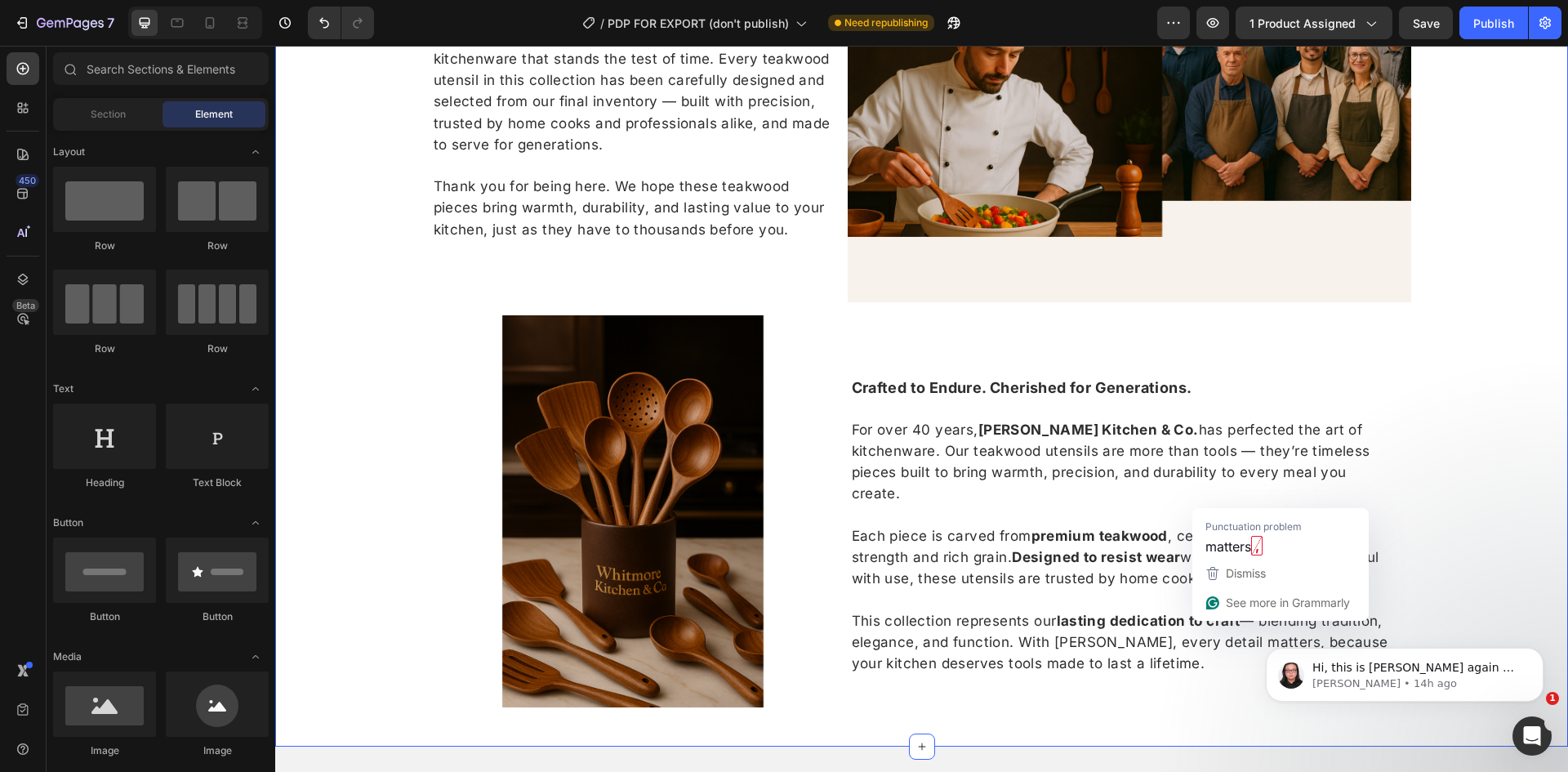
click at [1500, 361] on div "Welcome to Whitmore Kitchen & Co. For over 40 years, we have been dedicated to …" at bounding box center [922, 308] width 1293 height 824
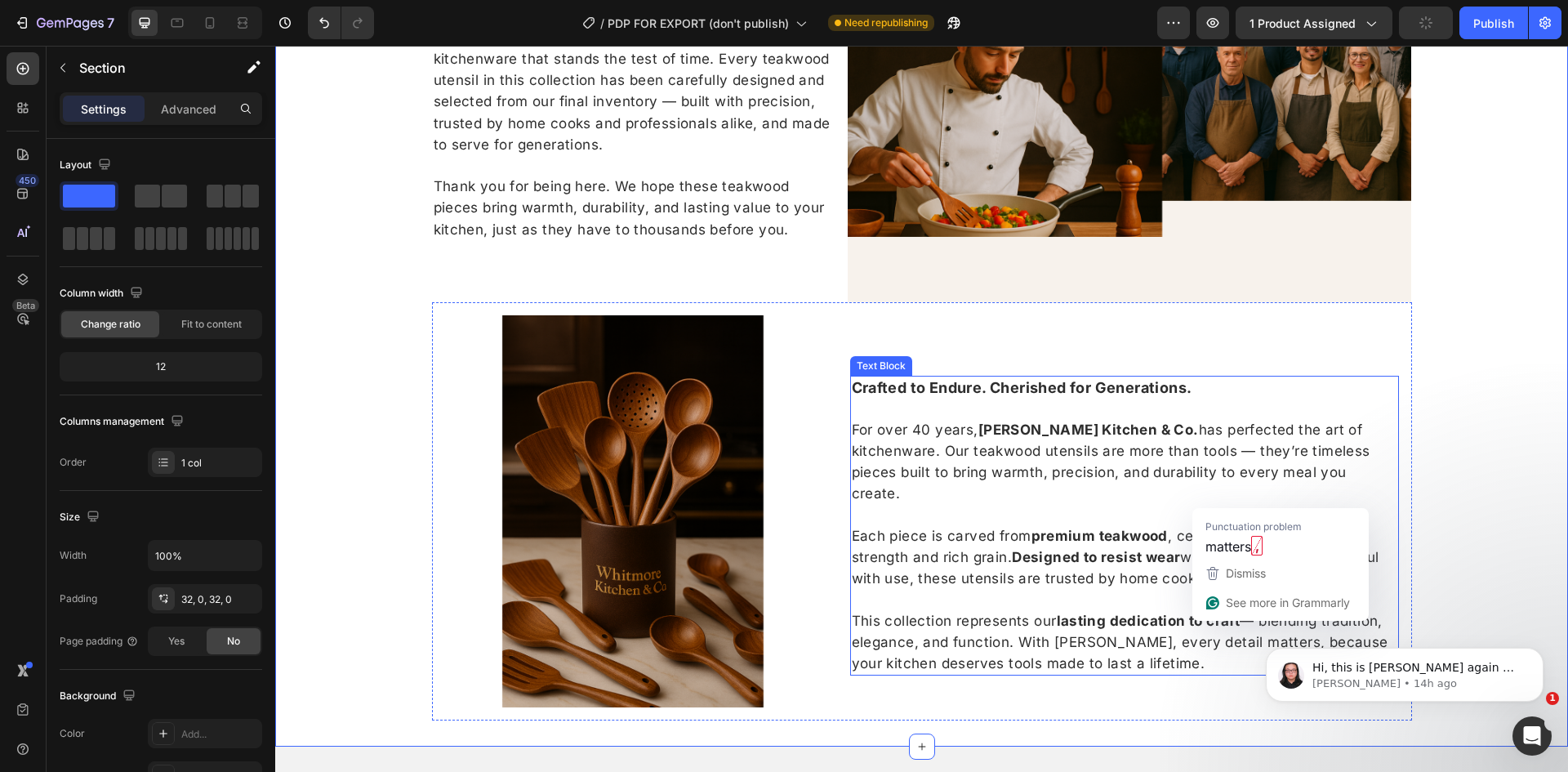
click at [1143, 483] on p "For over 40 years, [PERSON_NAME] Kitchen & Co. has perfected the art of kitchen…" at bounding box center [1125, 462] width 545 height 86
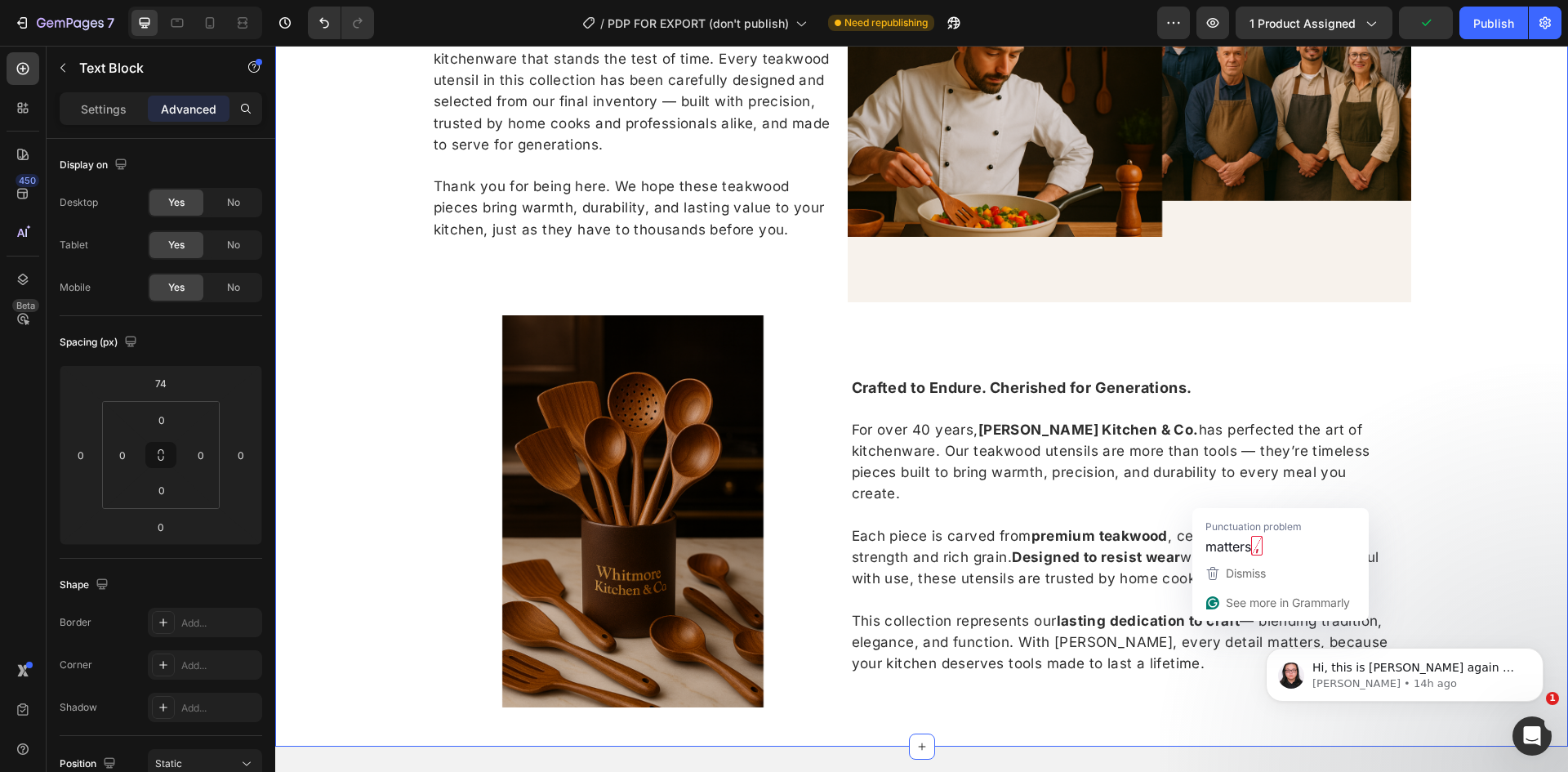
click at [1548, 301] on div "Welcome to Whitmore Kitchen & Co. For over 40 years, we have been dedicated to …" at bounding box center [922, 308] width 1293 height 824
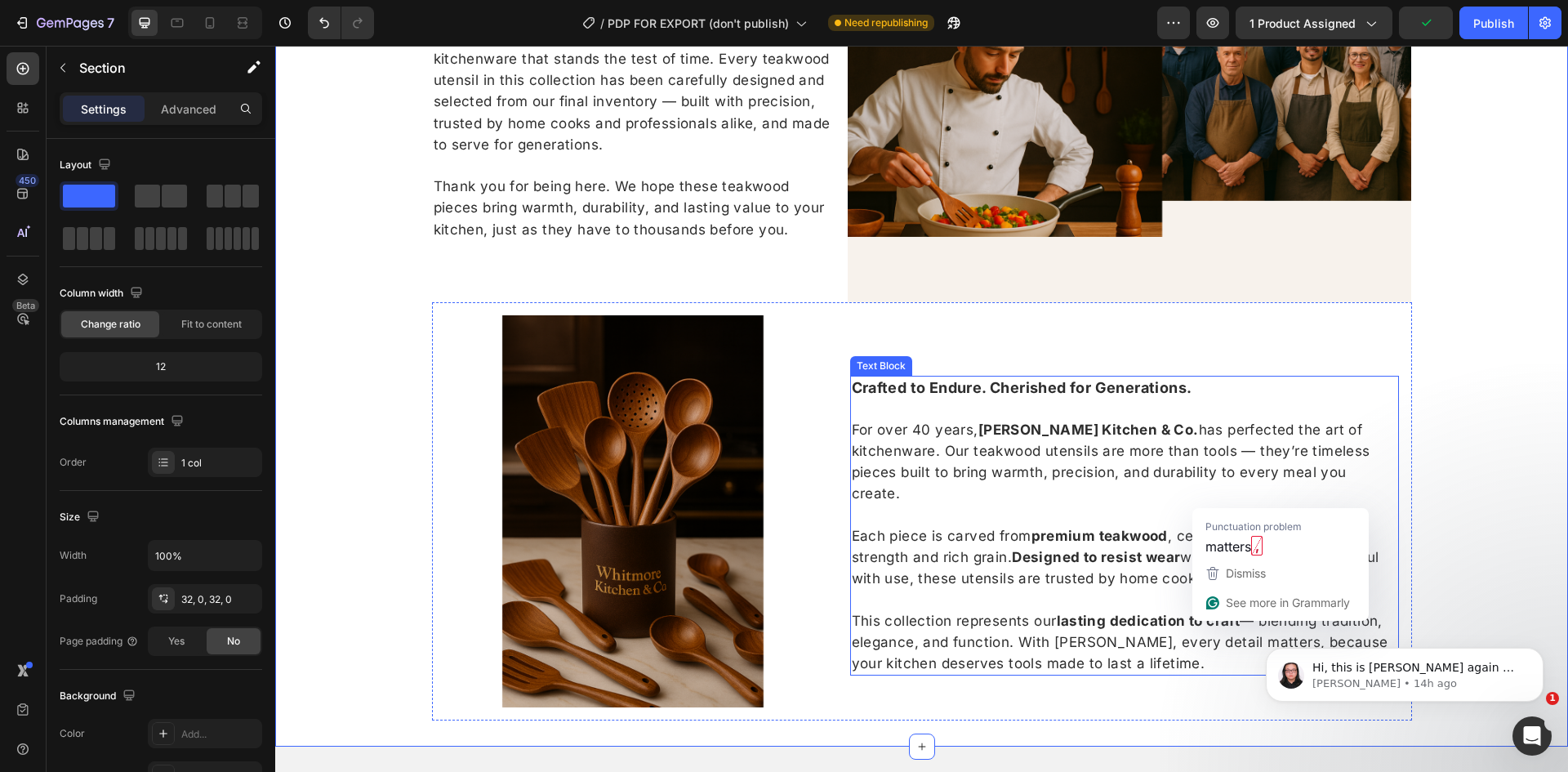
click at [941, 422] on span "For over 40 years, [PERSON_NAME] Kitchen & Co. has perfected the art of kitchen…" at bounding box center [1112, 462] width 519 height 81
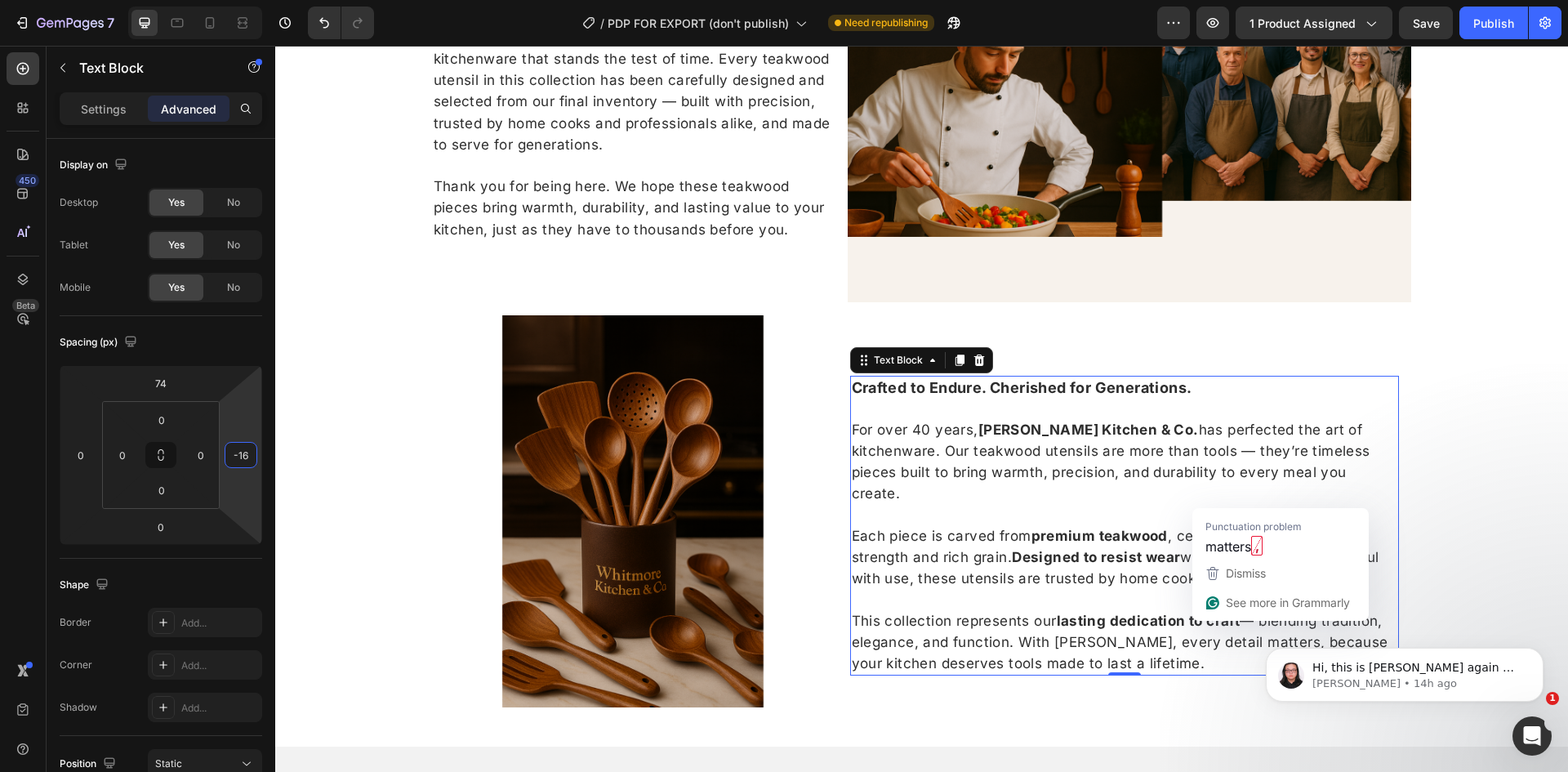
type input "-18"
click at [242, 0] on html "7 Version history / PDP FOR EXPORT (don't publish) Need republishing Preview 1 …" at bounding box center [784, 0] width 1568 height 0
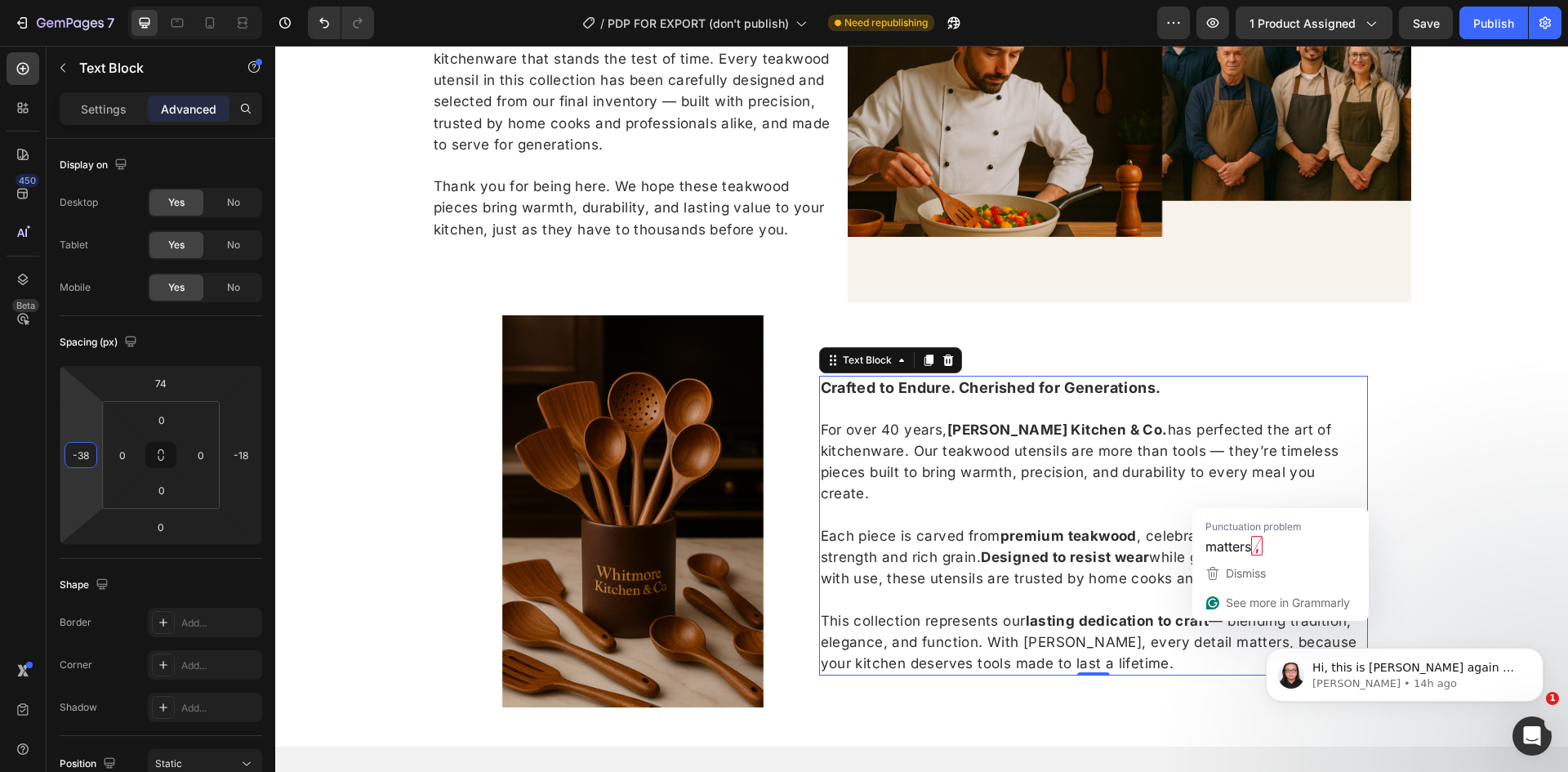
type input "-40"
drag, startPoint x: 73, startPoint y: 430, endPoint x: 74, endPoint y: 447, distance: 17.0
click at [74, 0] on html "7 Version history / PDP FOR EXPORT (don't publish) Need republishing Preview 1 …" at bounding box center [784, 0] width 1568 height 0
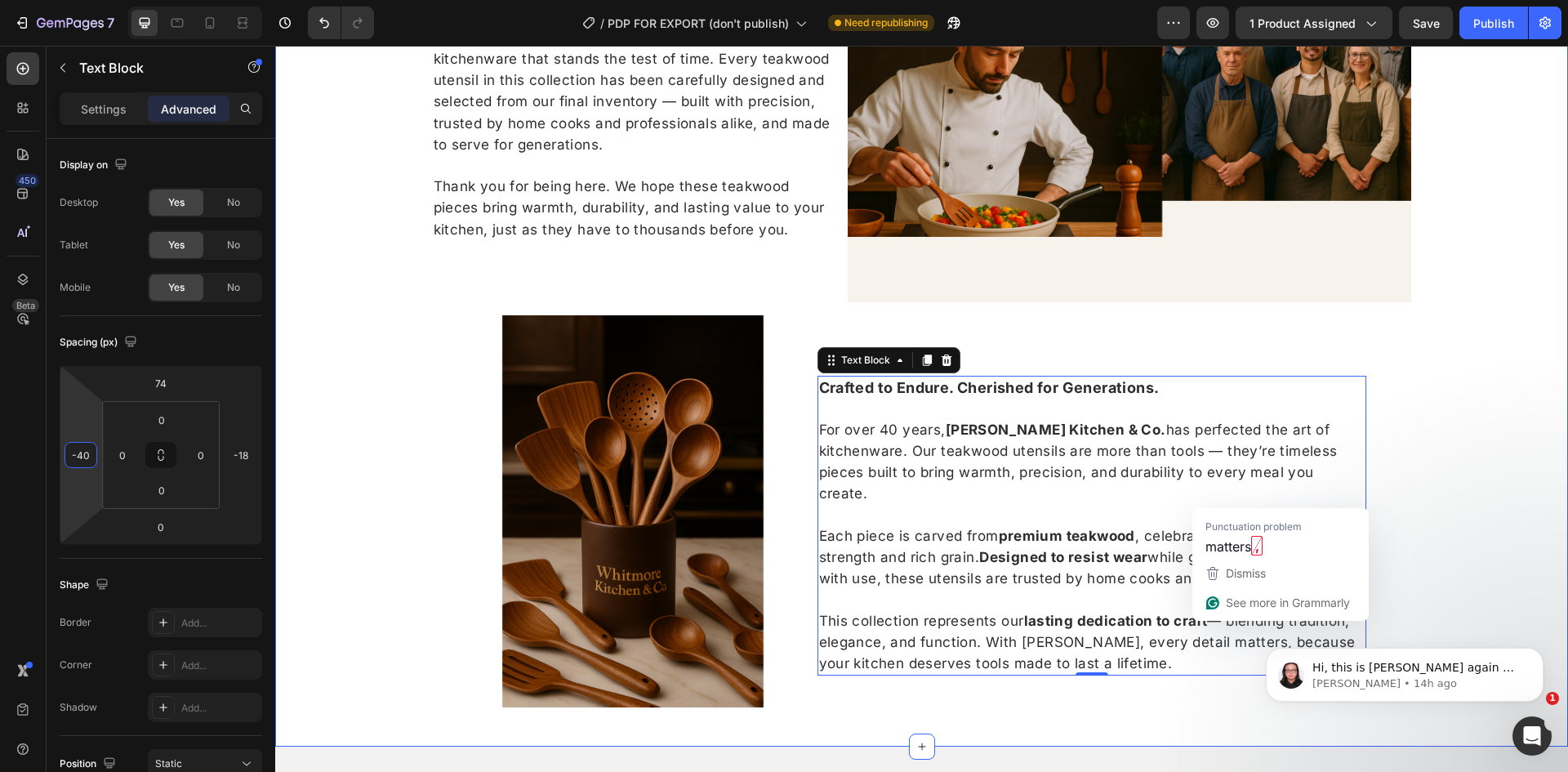
click at [1470, 348] on div "Welcome to Whitmore Kitchen & Co. For over 40 years, we have been dedicated to …" at bounding box center [922, 308] width 1293 height 824
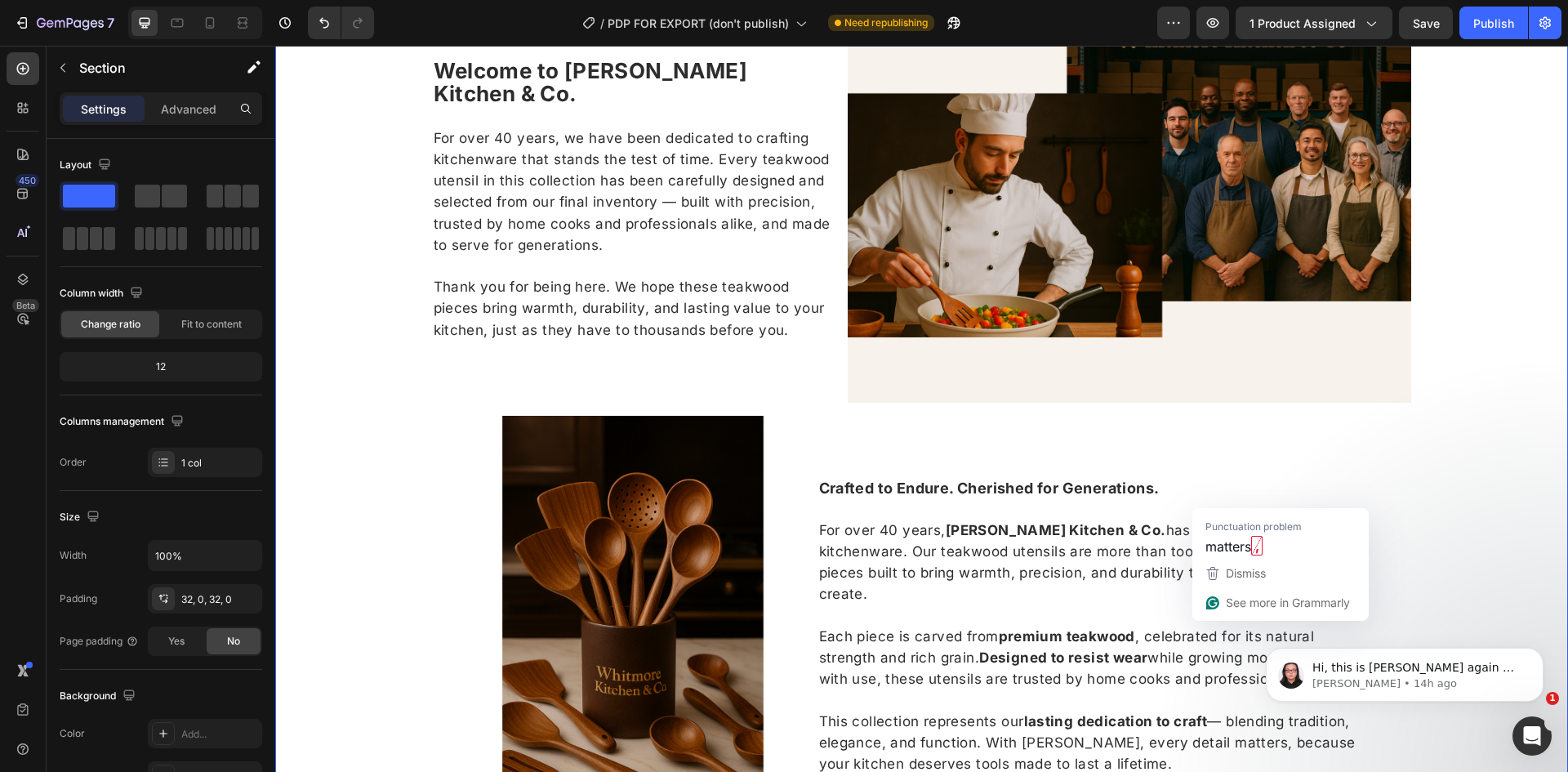
scroll to position [1384, 0]
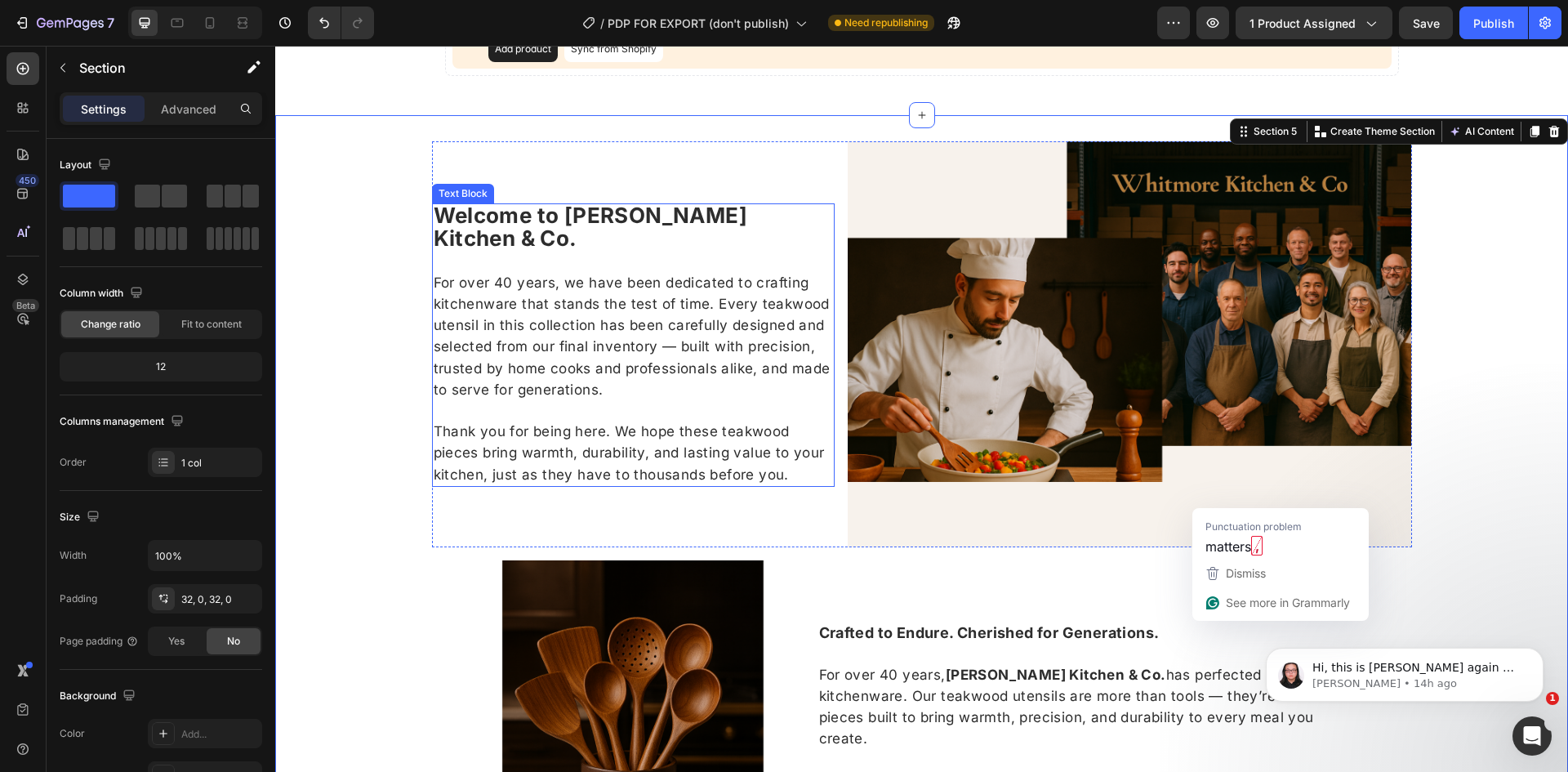
click at [598, 331] on span "For over 40 years, we have been dedicated to crafting kitchenware that stands t…" at bounding box center [631, 336] width 397 height 123
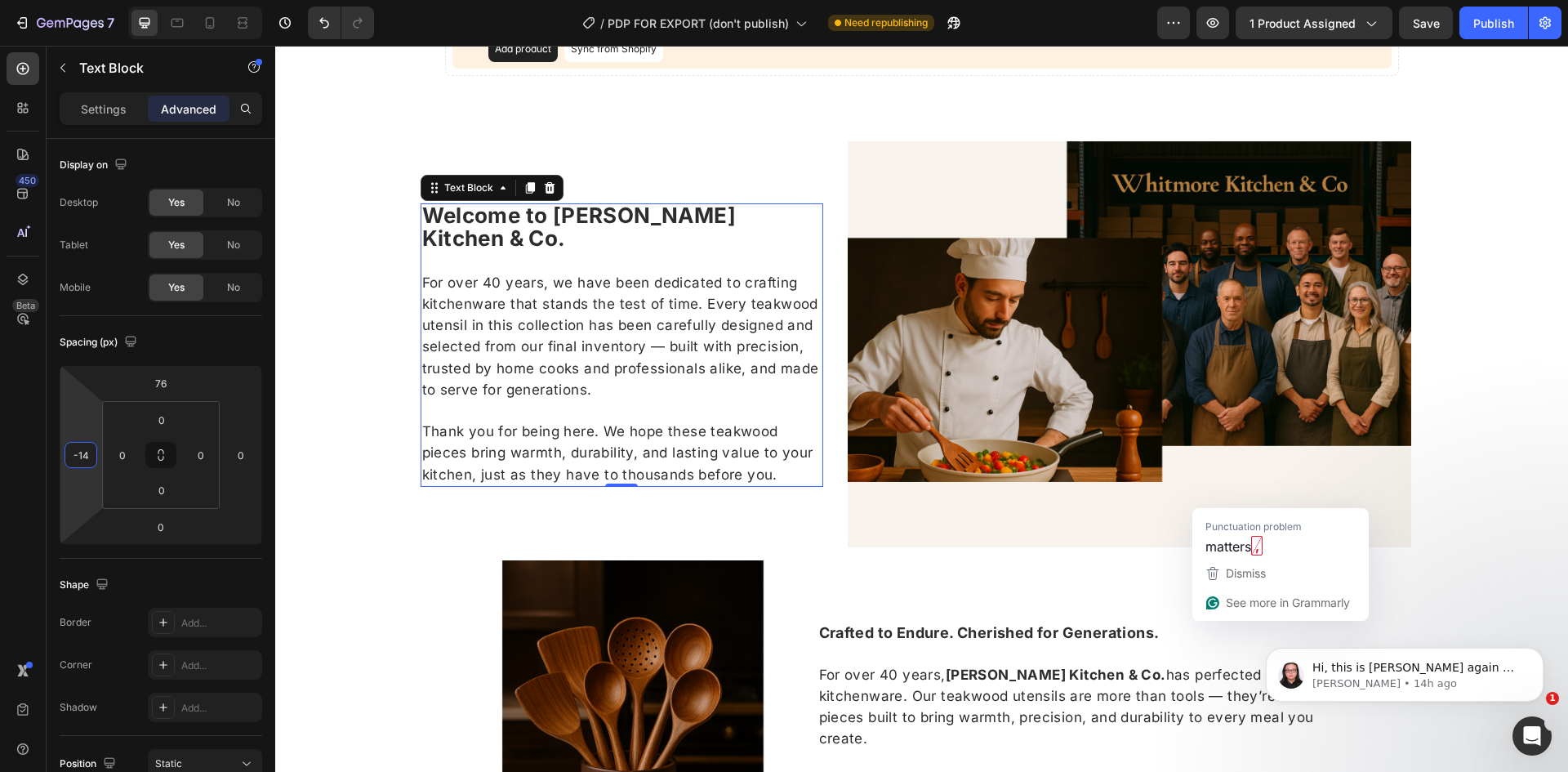
click at [86, 0] on html "7 Version history / PDP FOR EXPORT (don't publish) Need republishing Preview 1 …" at bounding box center [784, 0] width 1568 height 0
click at [86, 460] on input "-14" at bounding box center [81, 455] width 25 height 25
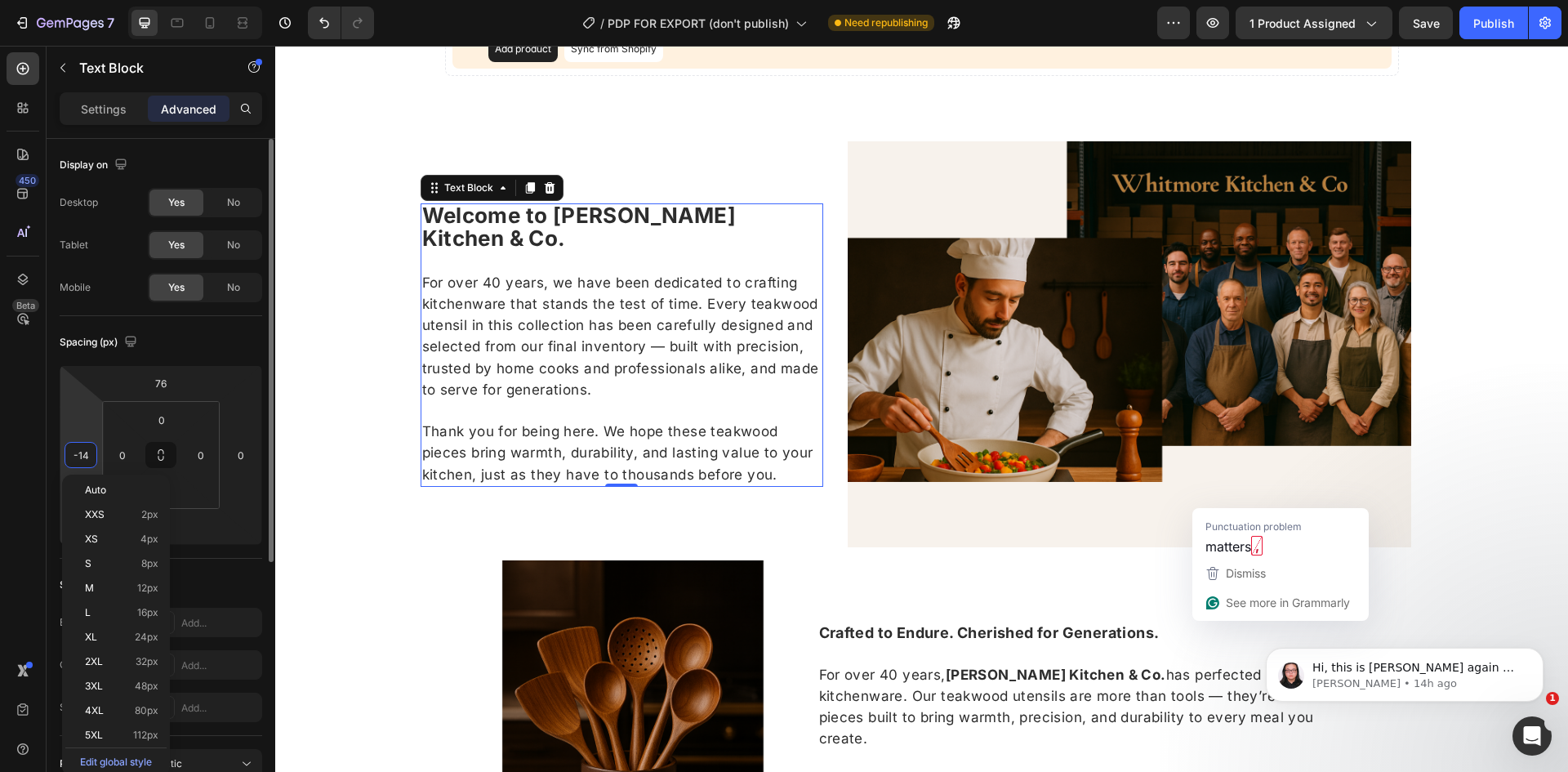
type input "0"
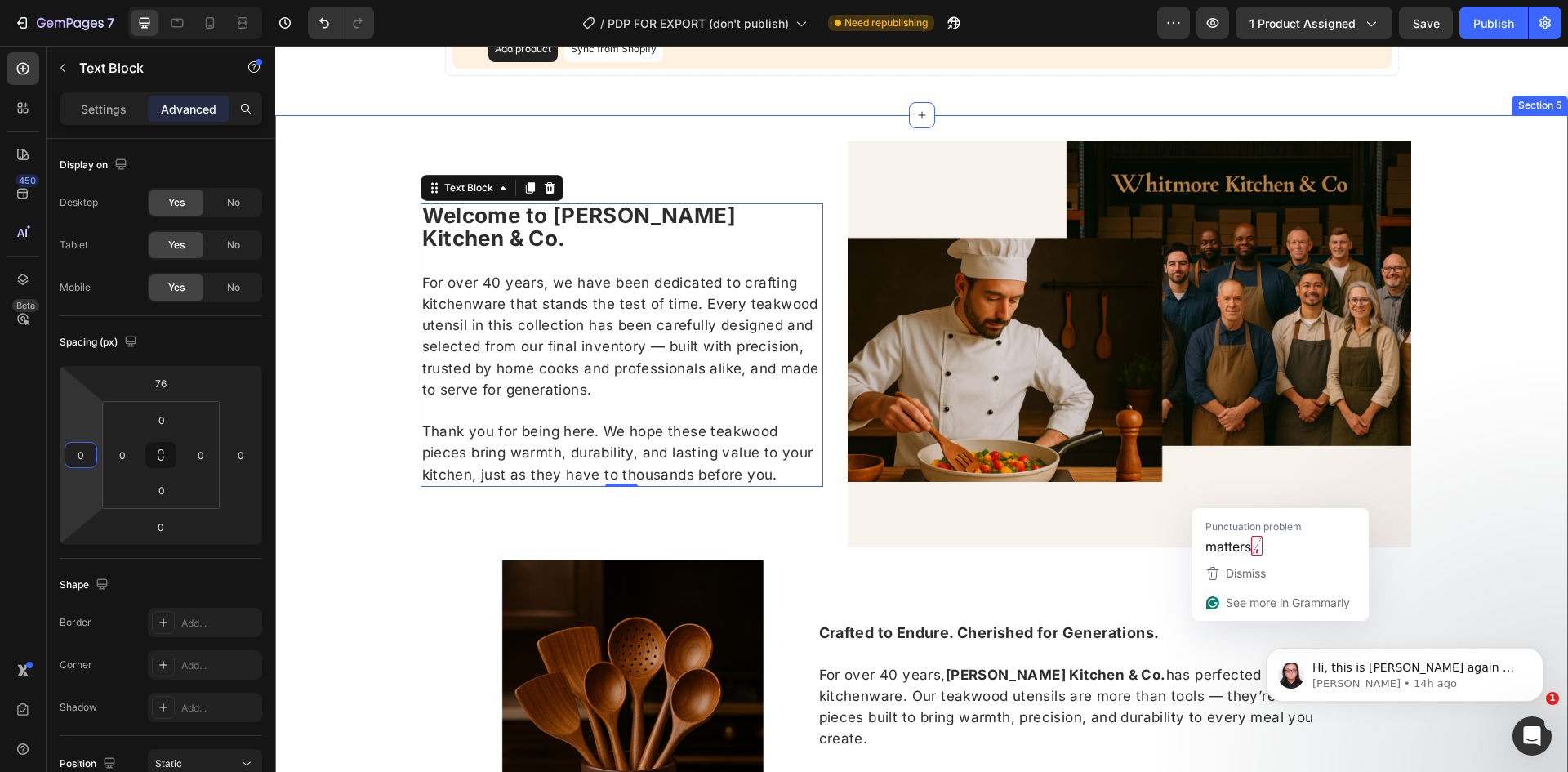
click at [367, 440] on div "Welcome to Whitmore Kitchen & Co. For over 40 years, we have been dedicated to …" at bounding box center [922, 553] width 1293 height 824
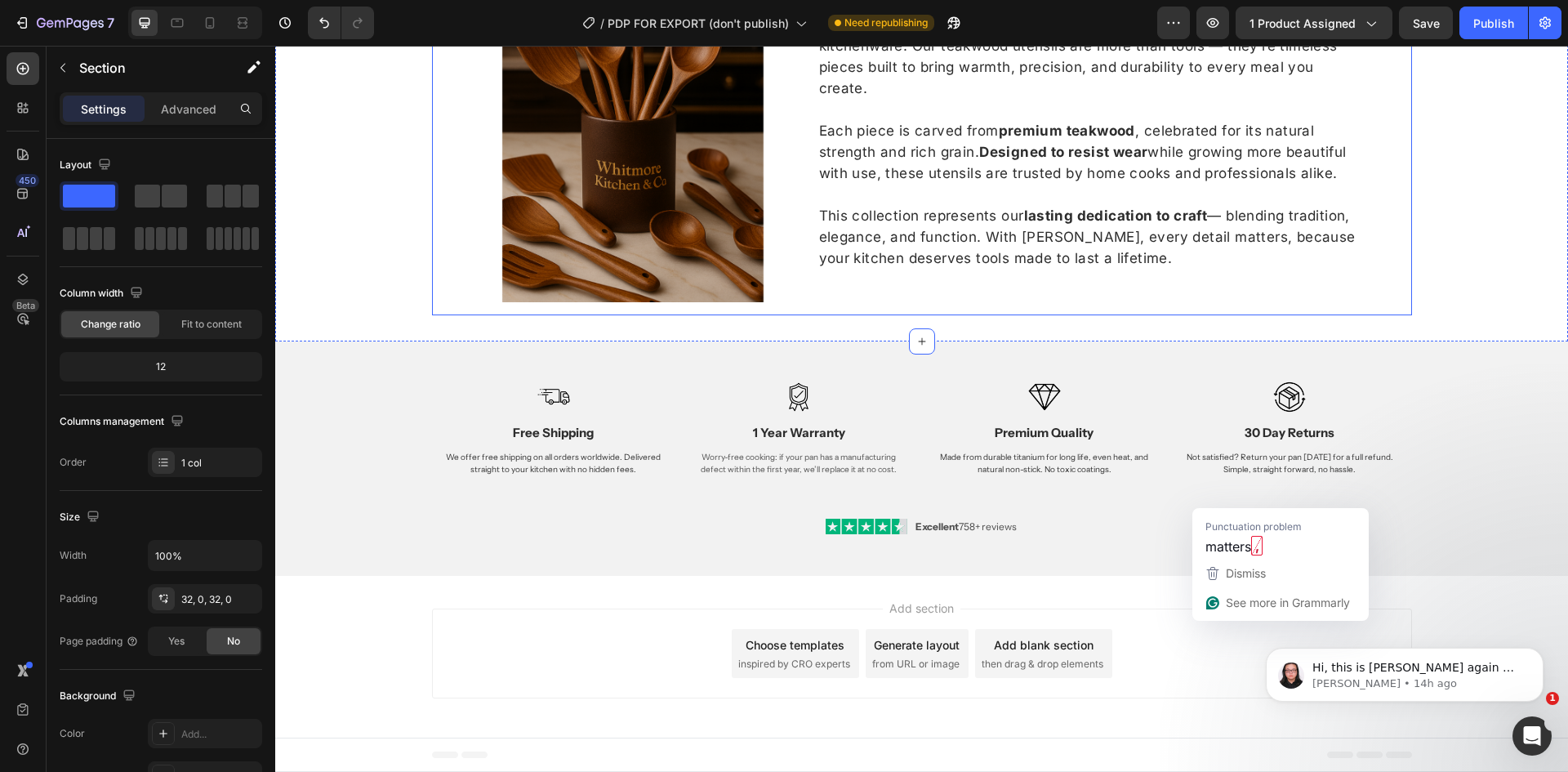
scroll to position [1789, 0]
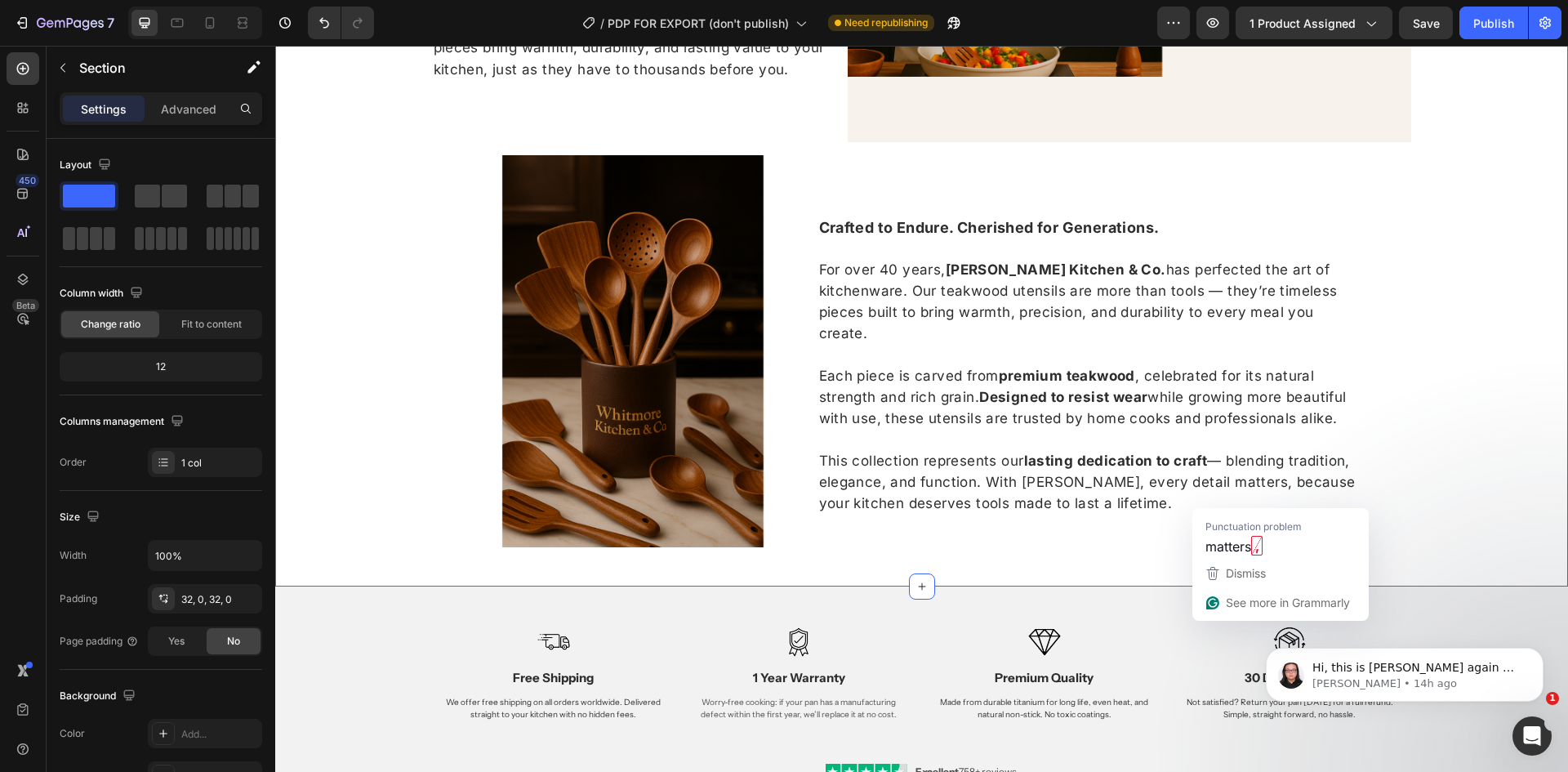
click at [1449, 352] on div "Welcome to Whitmore Kitchen & Co. For over 40 years, we have been dedicated to …" at bounding box center [922, 148] width 1293 height 824
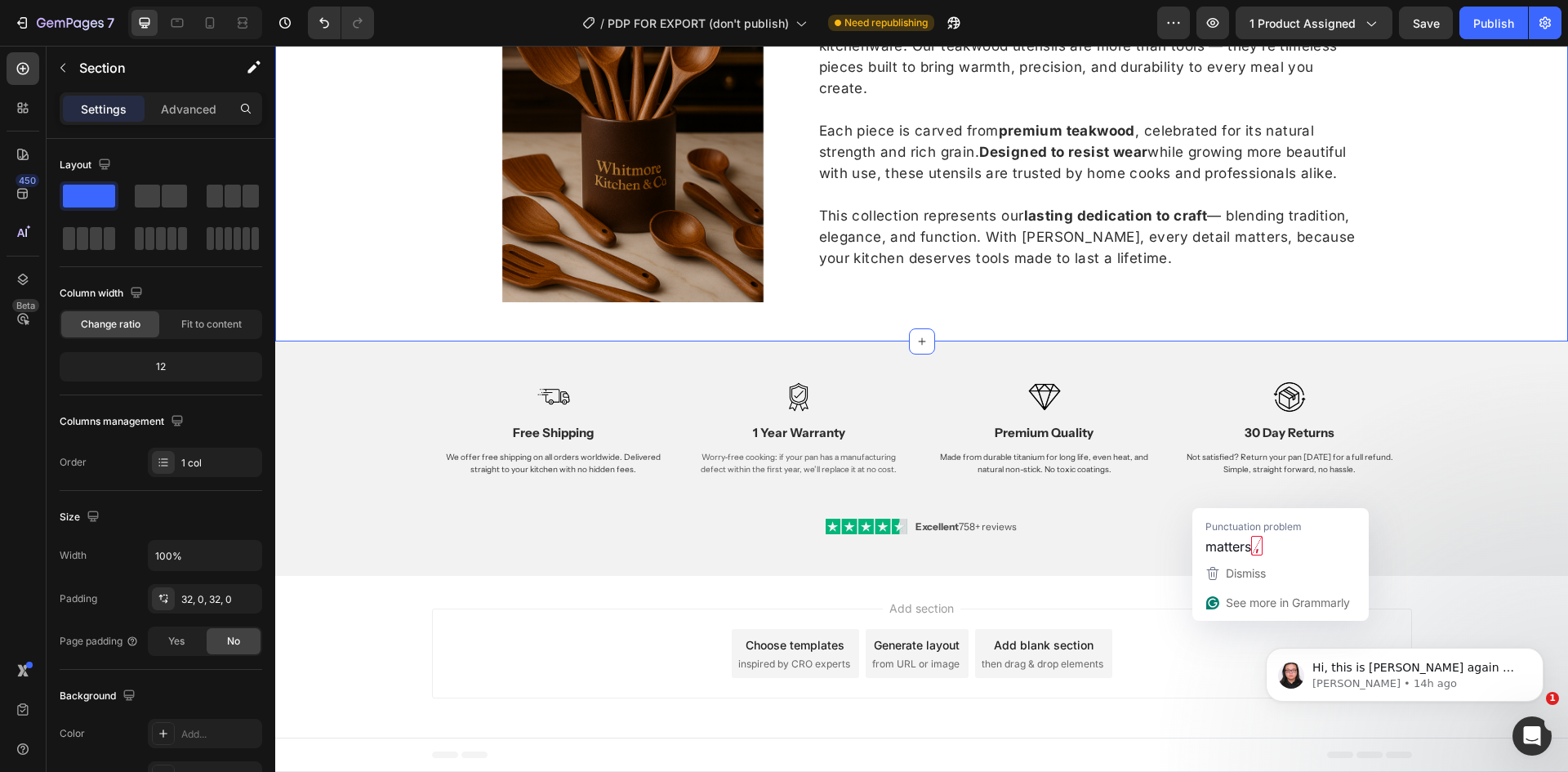
click at [1148, 580] on div "Add section Choose templates inspired by CRO experts Generate layout from URL o…" at bounding box center [922, 657] width 1293 height 162
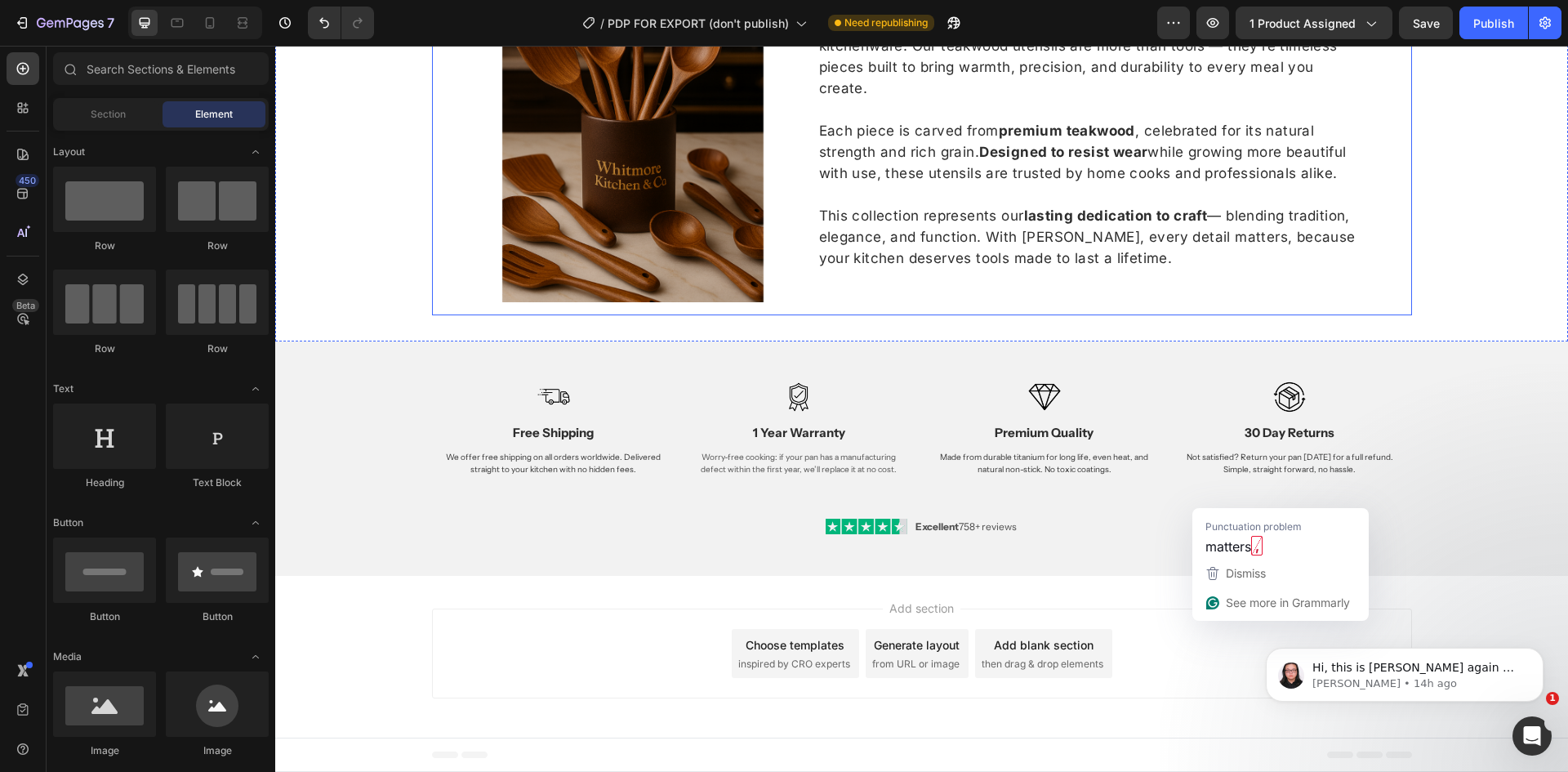
click at [1341, 250] on div "Crafted to Endure. Cherished for Generations. For over 40 years, Whitmore Kitch…" at bounding box center [1125, 106] width 549 height 392
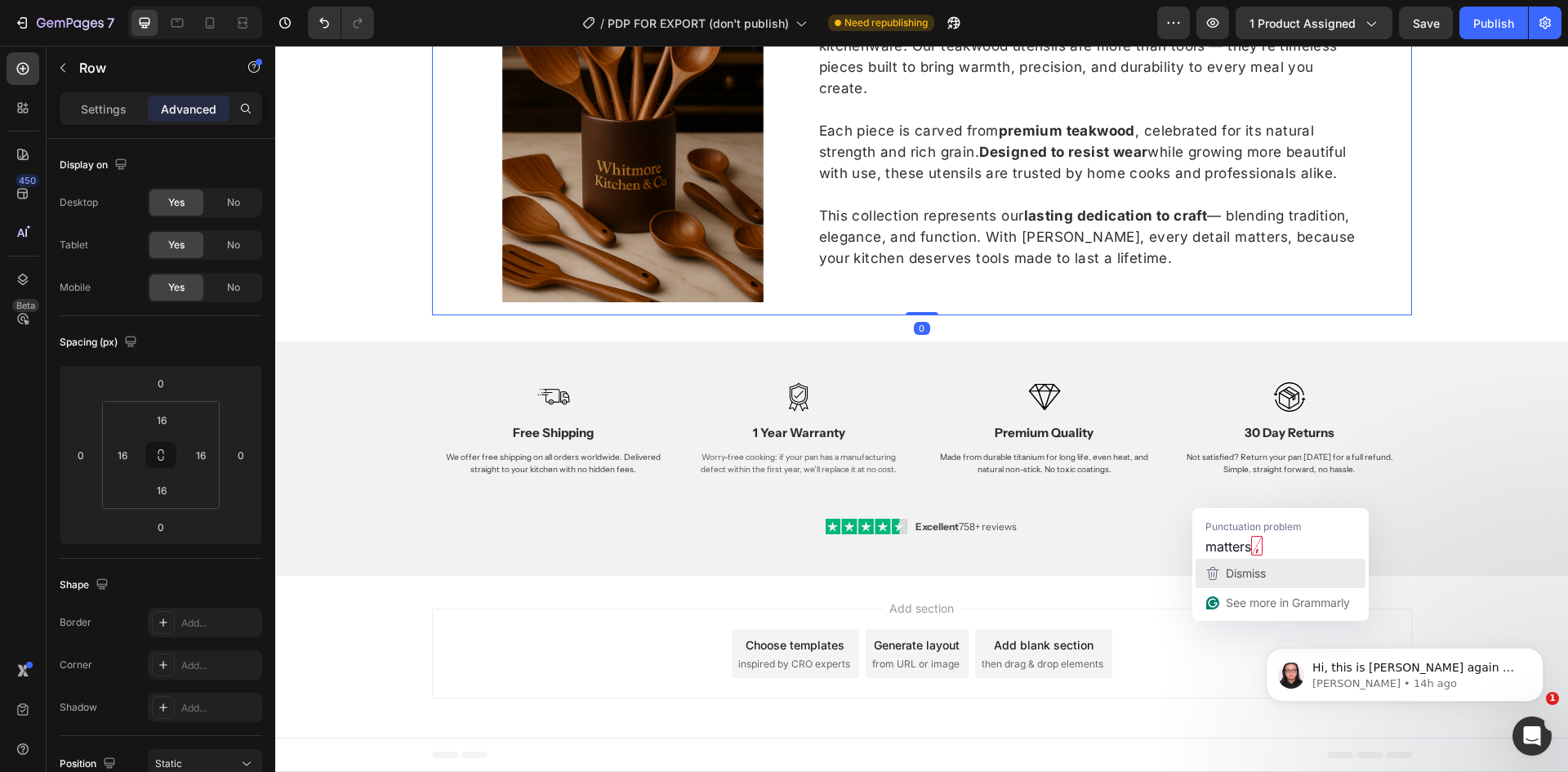
click at [1300, 566] on div "Dismiss" at bounding box center [1280, 573] width 155 height 25
click at [1211, 573] on icon "button" at bounding box center [1214, 573] width 12 height 13
click at [1509, 369] on div "Image Free Shipping Heading We offer free shipping on all orders worldwide. Del…" at bounding box center [922, 448] width 1293 height 215
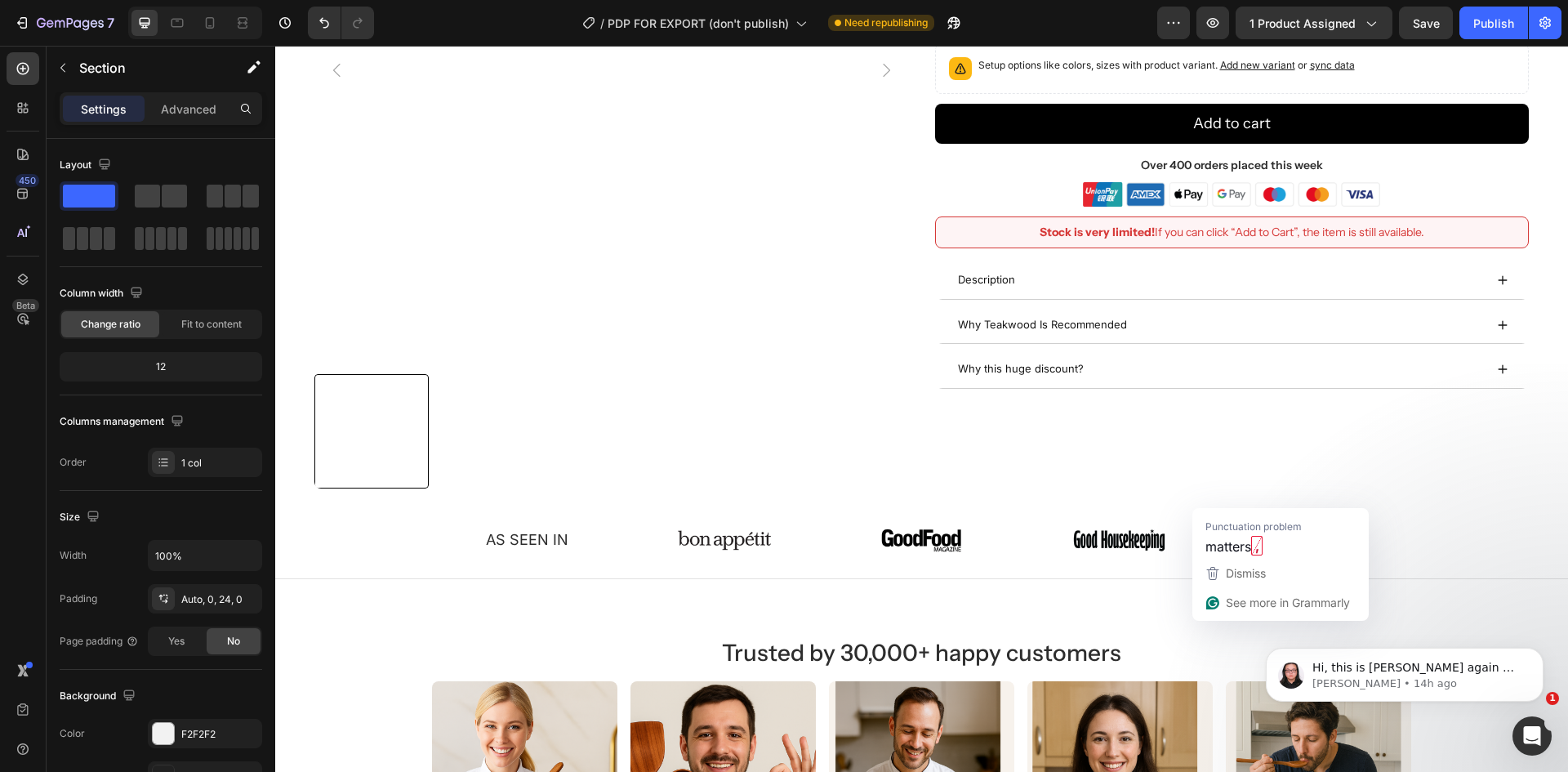
scroll to position [0, 0]
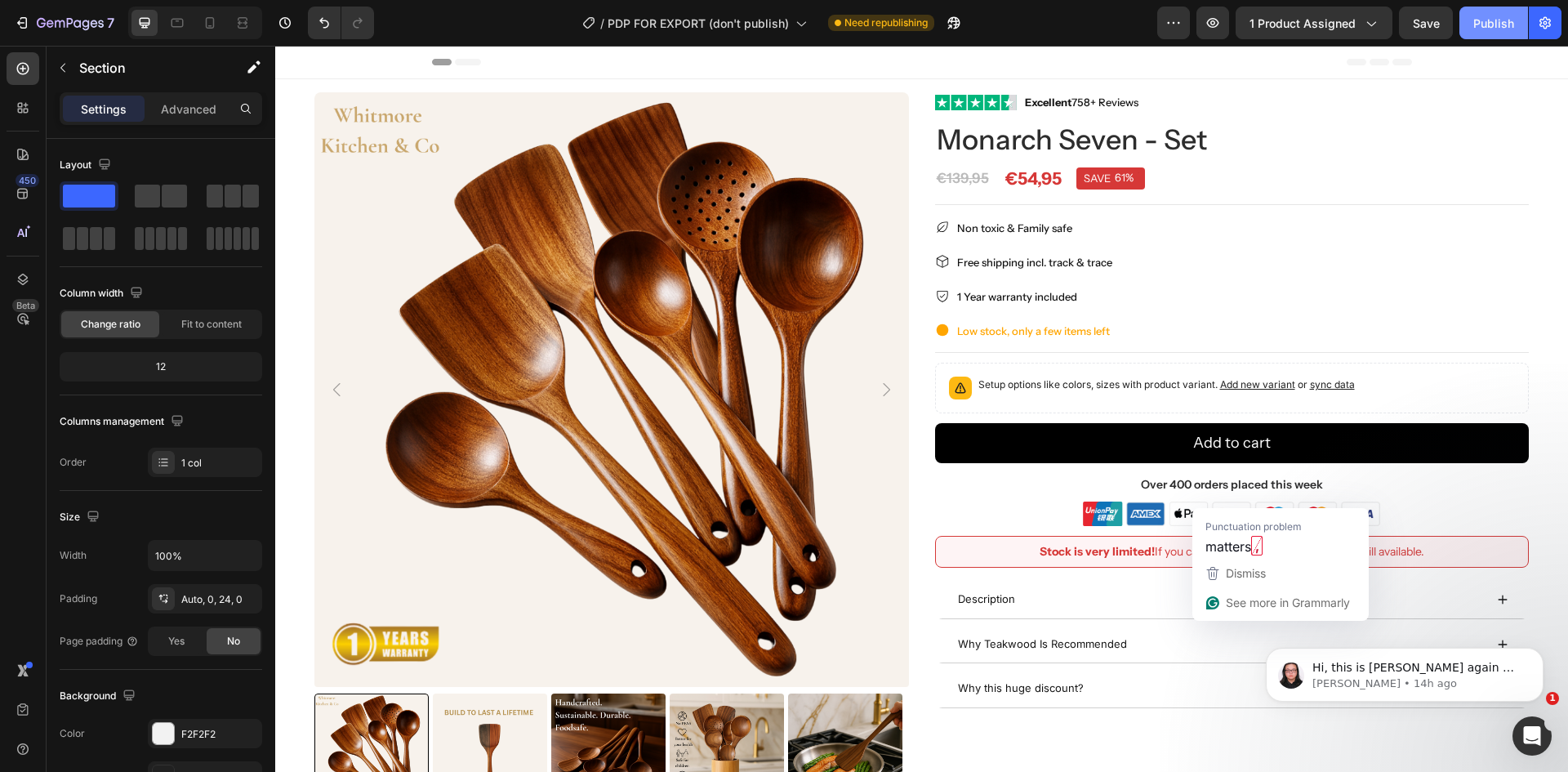
click at [1483, 25] on div "Publish" at bounding box center [1493, 24] width 40 height 18
